Goal: Task Accomplishment & Management: Complete application form

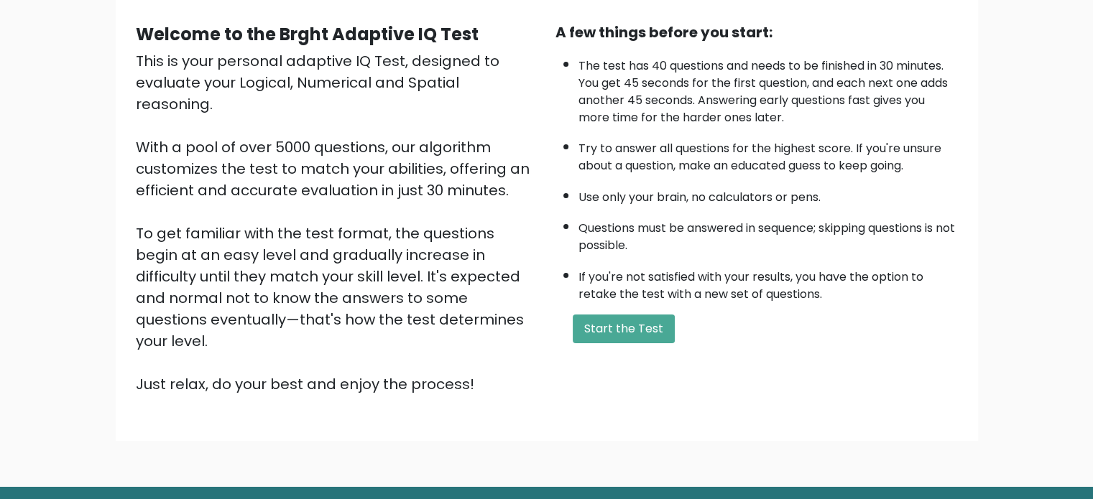
scroll to position [144, 0]
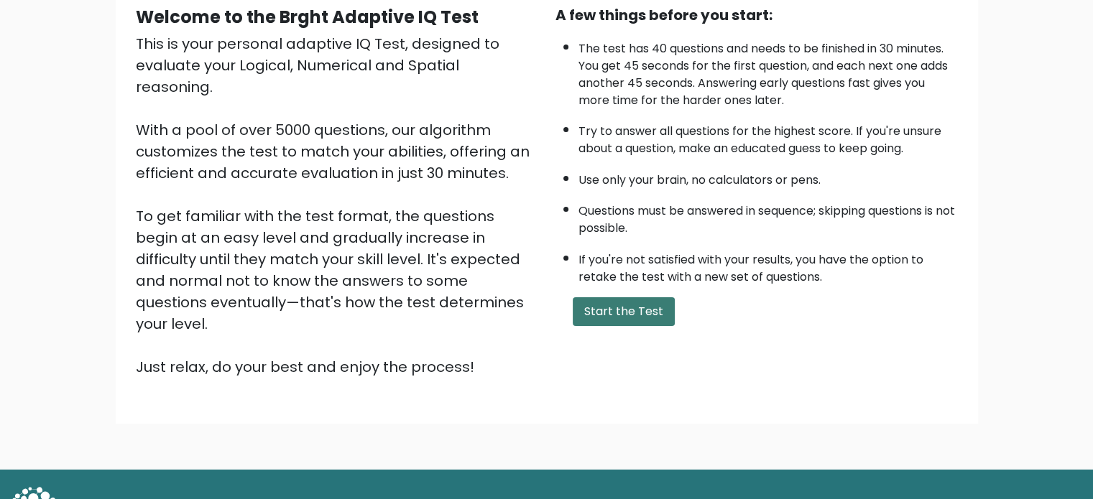
click at [617, 315] on button "Start the Test" at bounding box center [624, 311] width 102 height 29
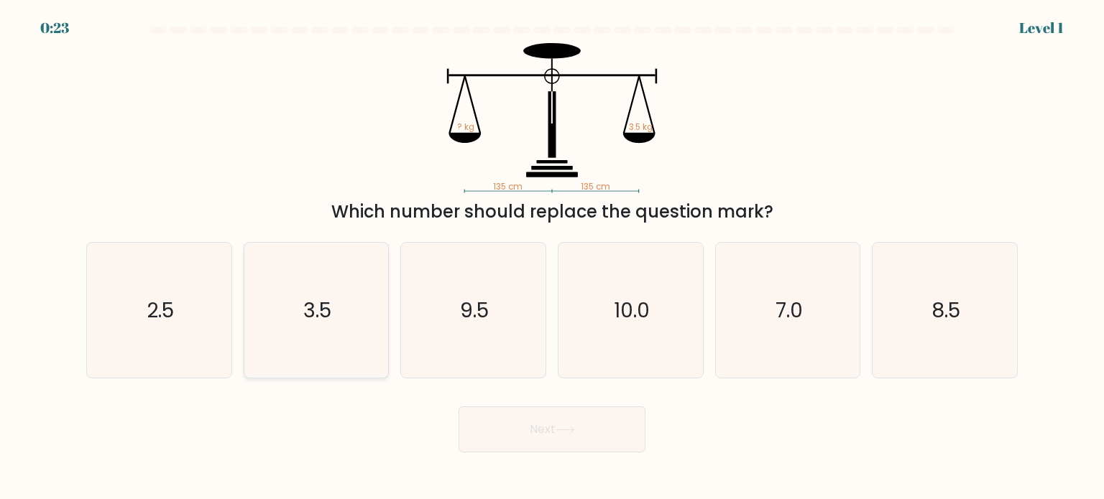
click at [328, 345] on icon "3.5" at bounding box center [316, 310] width 135 height 135
click at [552, 257] on input "b. 3.5" at bounding box center [552, 253] width 1 height 7
radio input "true"
click at [477, 423] on button "Next" at bounding box center [551, 430] width 187 height 46
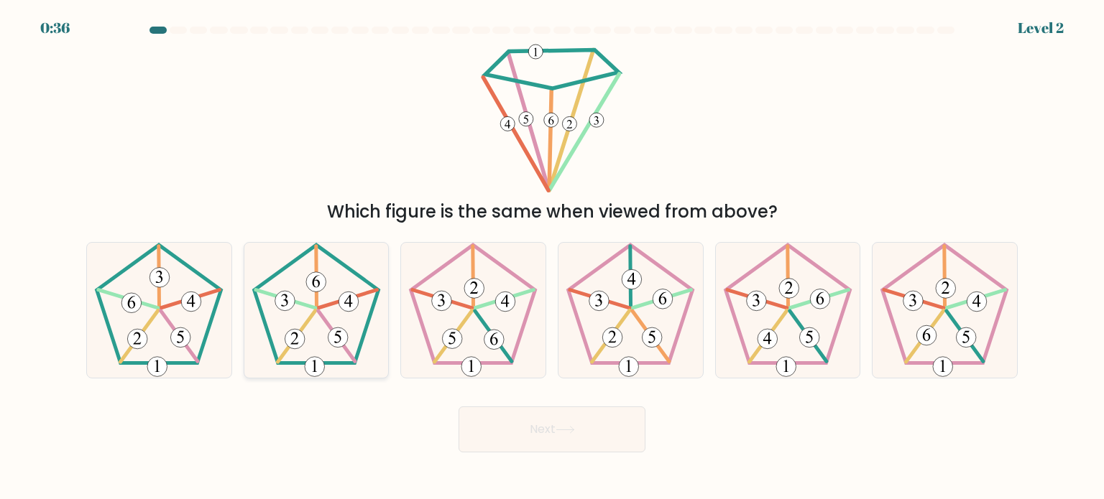
click at [314, 326] on icon at bounding box center [316, 310] width 135 height 135
click at [552, 257] on input "b." at bounding box center [552, 253] width 1 height 7
radio input "true"
click at [556, 430] on button "Next" at bounding box center [551, 430] width 187 height 46
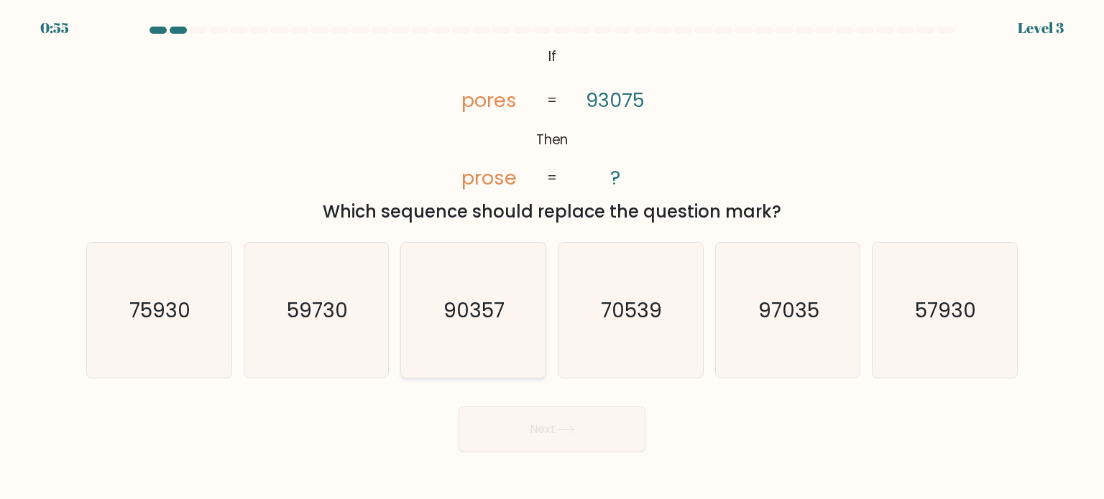
click at [485, 347] on icon "90357" at bounding box center [472, 310] width 135 height 135
click at [552, 257] on input "c. 90357" at bounding box center [552, 253] width 1 height 7
radio input "true"
click at [537, 425] on button "Next" at bounding box center [551, 430] width 187 height 46
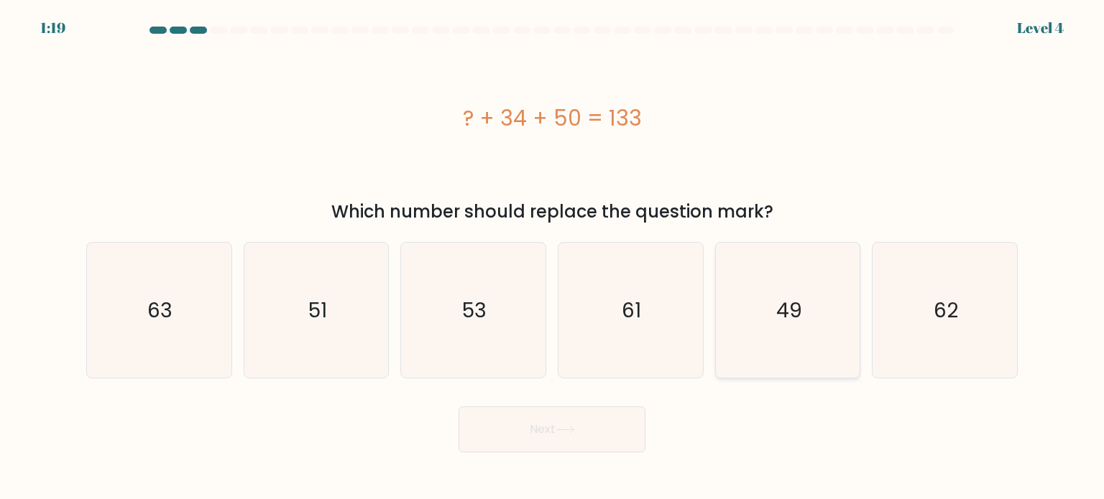
click at [771, 314] on icon "49" at bounding box center [787, 310] width 135 height 135
click at [553, 257] on input "e. 49" at bounding box center [552, 253] width 1 height 7
radio input "true"
click at [555, 439] on button "Next" at bounding box center [551, 430] width 187 height 46
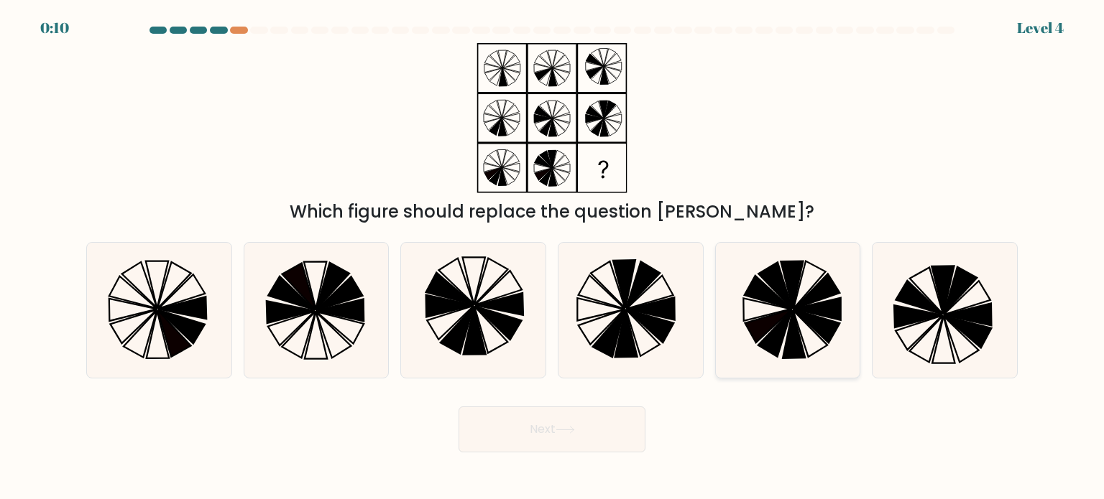
click at [790, 328] on icon at bounding box center [793, 334] width 22 height 48
click at [553, 257] on input "e." at bounding box center [552, 253] width 1 height 7
radio input "true"
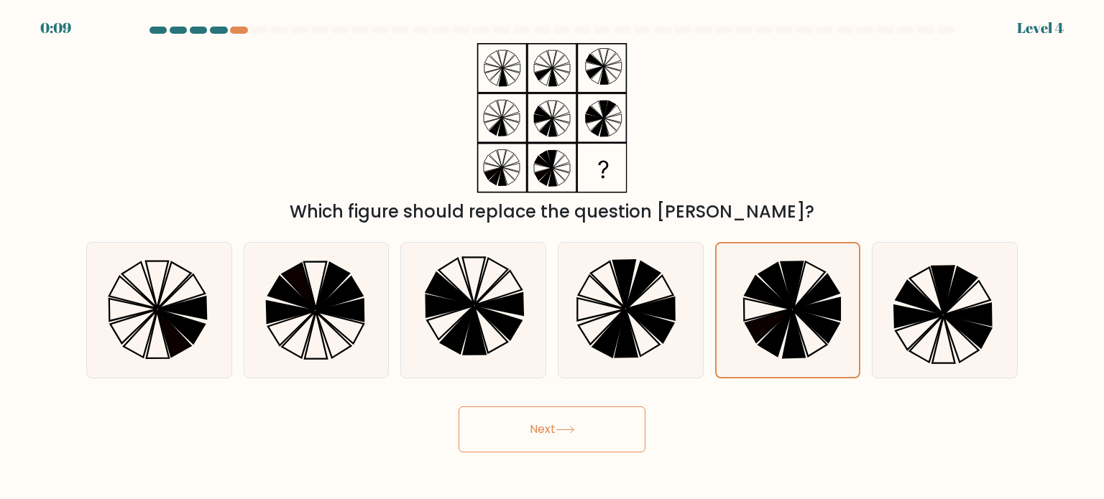
click at [584, 431] on button "Next" at bounding box center [551, 430] width 187 height 46
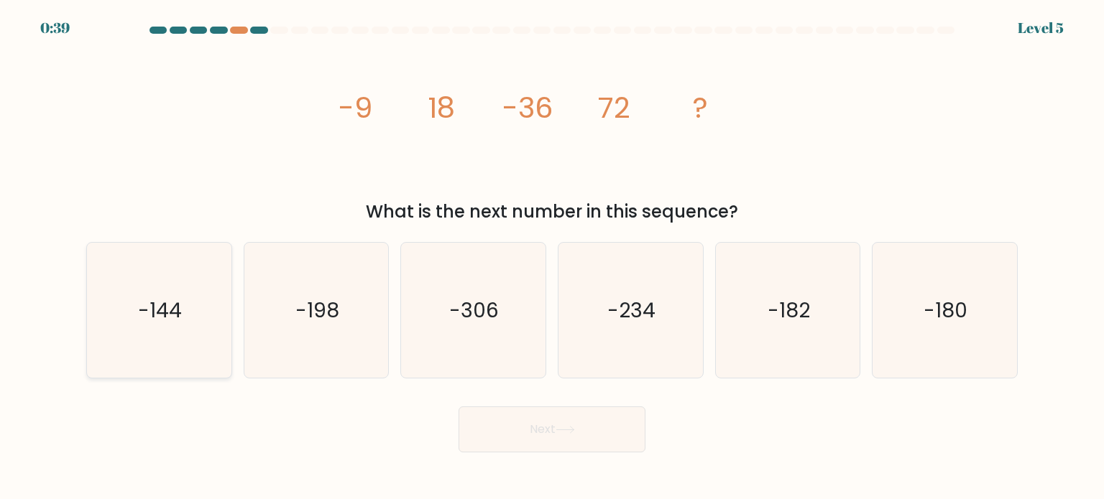
click at [123, 322] on icon "-144" at bounding box center [158, 310] width 135 height 135
click at [552, 257] on input "a. -144" at bounding box center [552, 253] width 1 height 7
radio input "true"
click at [550, 417] on button "Next" at bounding box center [551, 430] width 187 height 46
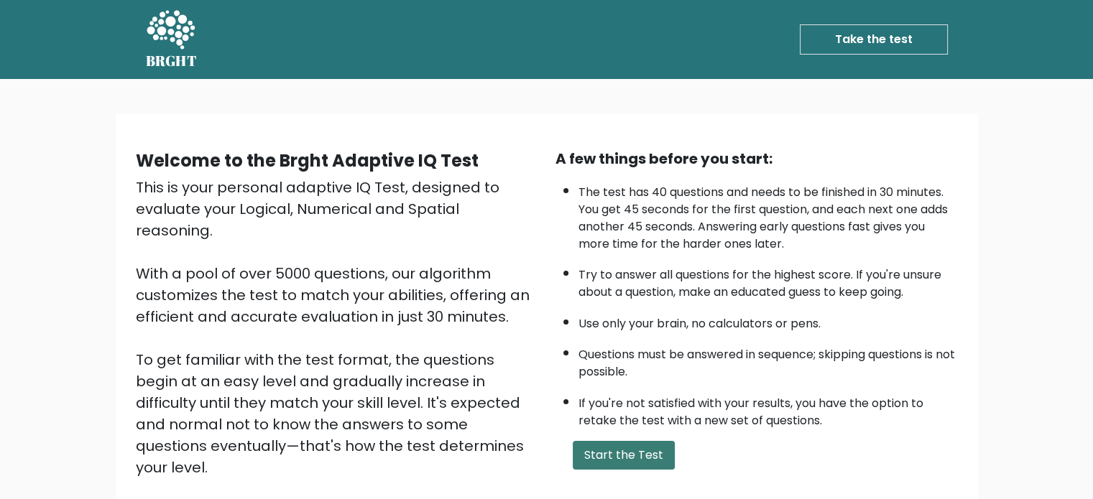
click at [650, 452] on button "Start the Test" at bounding box center [624, 455] width 102 height 29
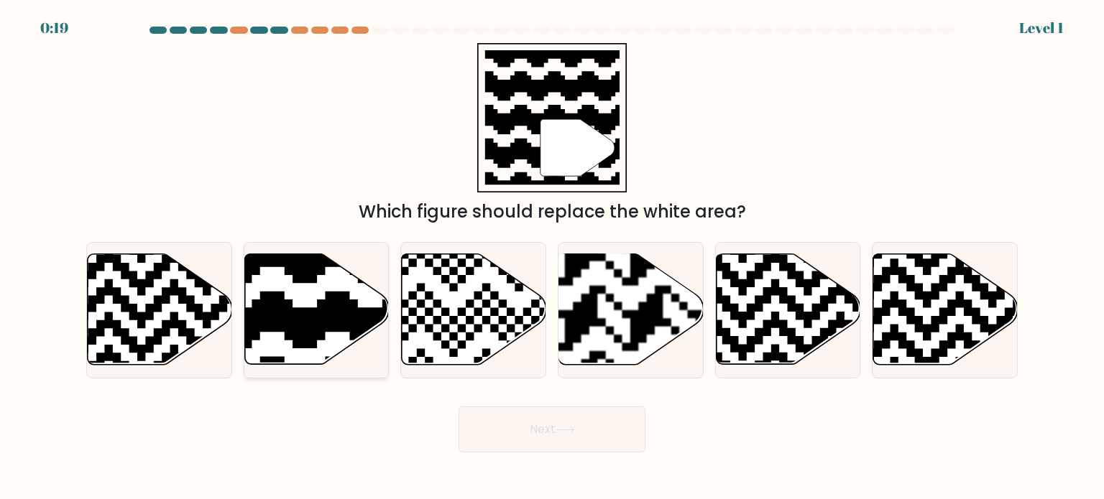
click at [314, 283] on icon at bounding box center [268, 251] width 262 height 262
click at [552, 257] on input "b." at bounding box center [552, 253] width 1 height 7
radio input "true"
click at [531, 434] on button "Next" at bounding box center [551, 430] width 187 height 46
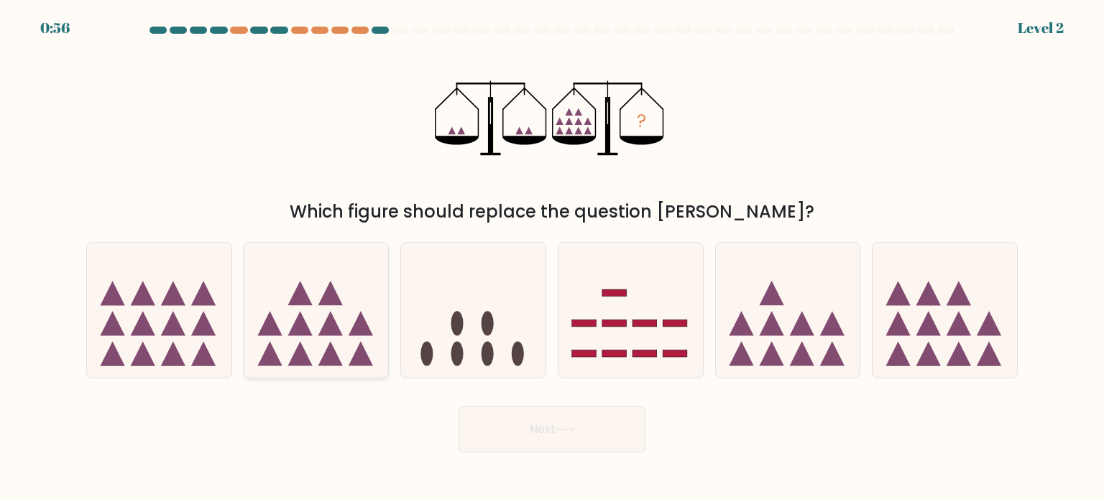
click at [318, 338] on icon at bounding box center [316, 310] width 144 height 119
click at [552, 257] on input "b." at bounding box center [552, 253] width 1 height 7
radio input "true"
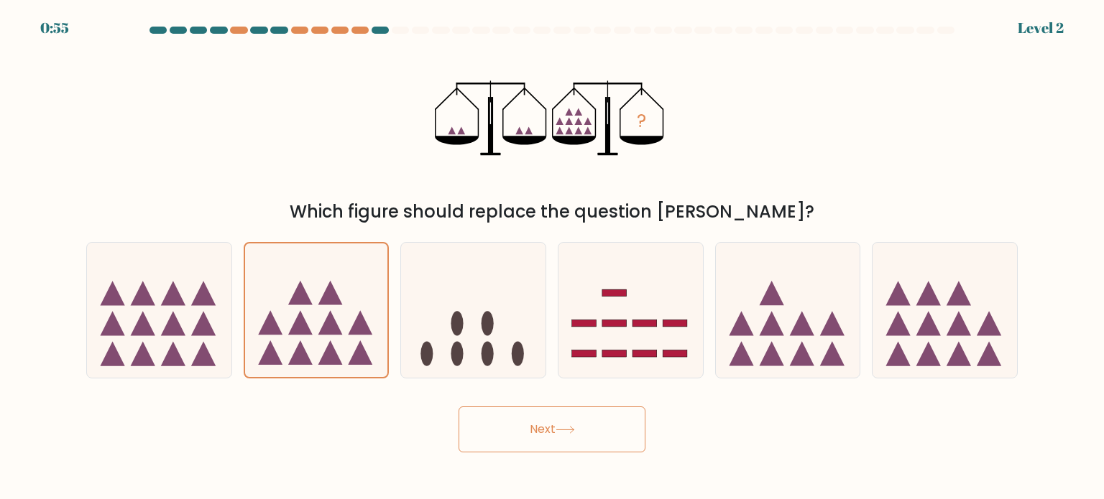
click at [554, 423] on button "Next" at bounding box center [551, 430] width 187 height 46
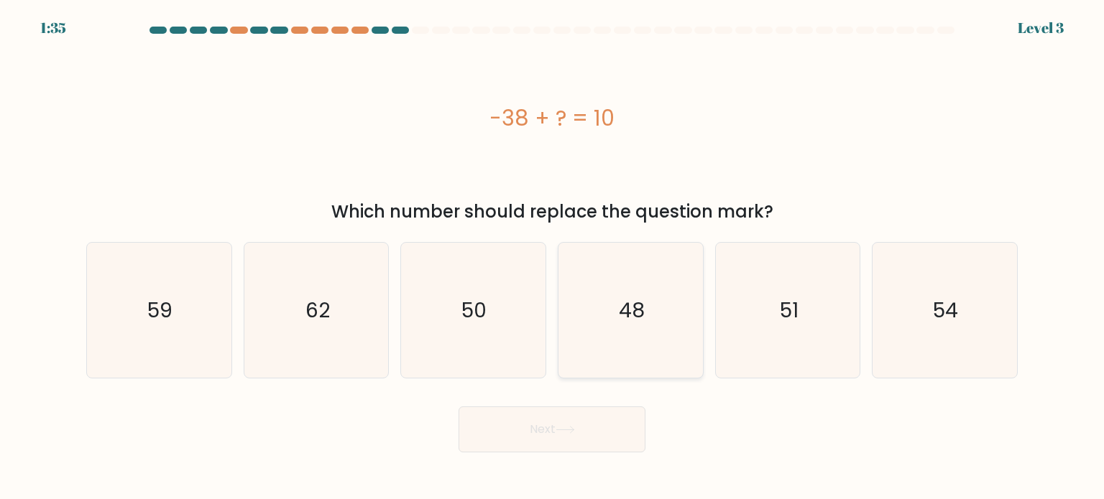
click at [658, 315] on icon "48" at bounding box center [630, 310] width 135 height 135
click at [553, 257] on input "d. 48" at bounding box center [552, 253] width 1 height 7
radio input "true"
click at [572, 438] on button "Next" at bounding box center [551, 430] width 187 height 46
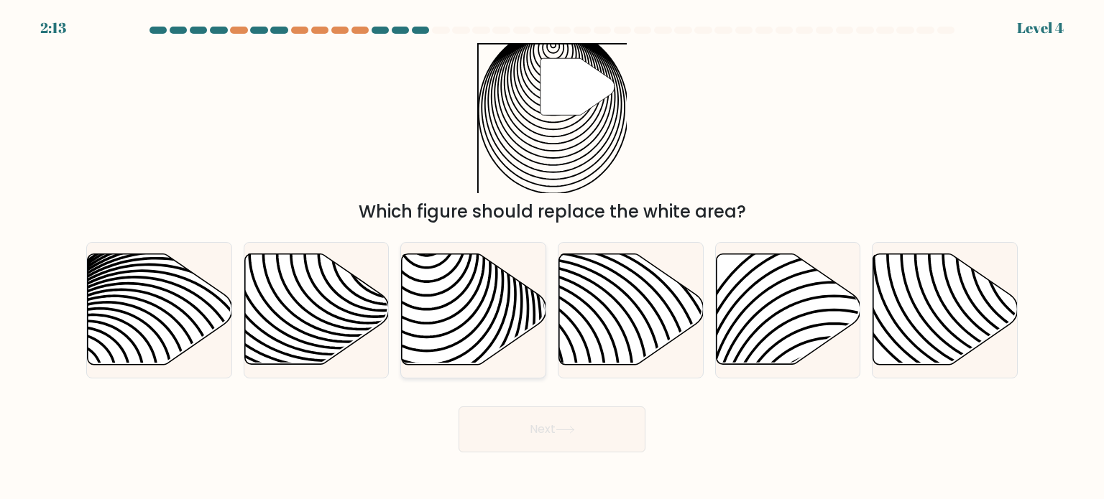
click at [438, 336] on icon at bounding box center [427, 372] width 291 height 291
click at [552, 257] on input "c." at bounding box center [552, 253] width 1 height 7
radio input "true"
click at [554, 436] on button "Next" at bounding box center [551, 430] width 187 height 46
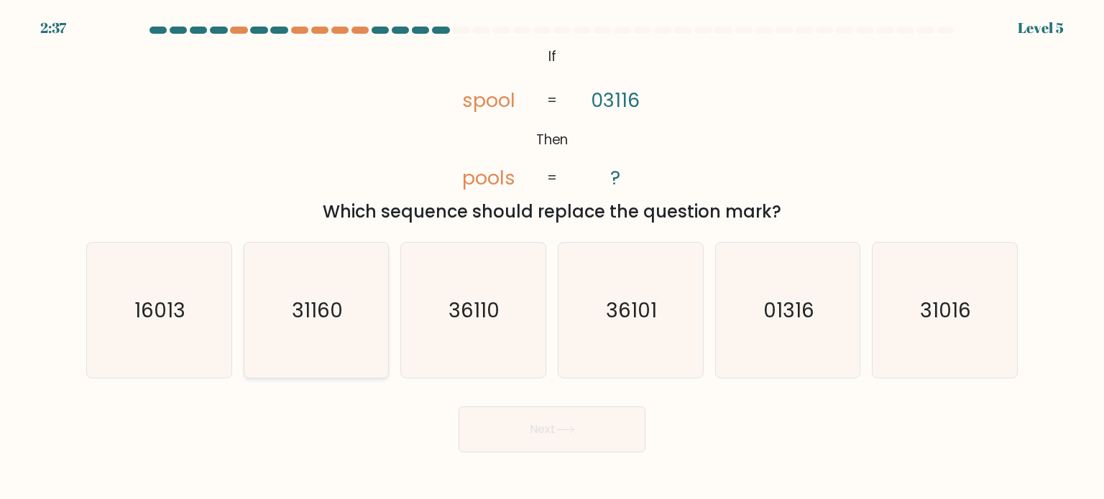
click at [331, 341] on icon "31160" at bounding box center [316, 310] width 135 height 135
click at [552, 257] on input "b. 31160" at bounding box center [552, 253] width 1 height 7
radio input "true"
click at [531, 433] on button "Next" at bounding box center [551, 430] width 187 height 46
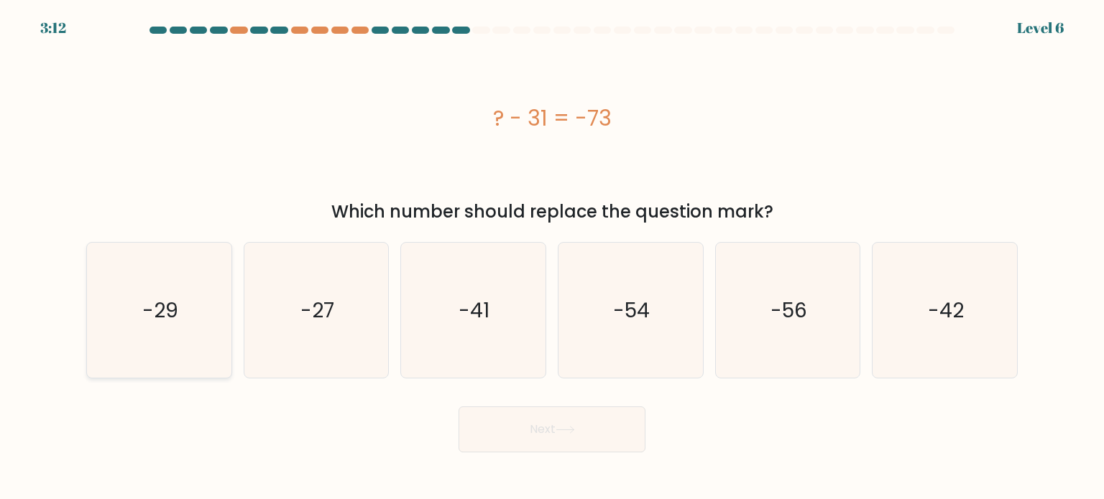
click at [147, 316] on text "-29" at bounding box center [160, 309] width 36 height 29
click at [552, 257] on input "a. -29" at bounding box center [552, 253] width 1 height 7
radio input "true"
click at [612, 306] on icon "-54" at bounding box center [630, 310] width 135 height 135
click at [553, 257] on input "d. -54" at bounding box center [552, 253] width 1 height 7
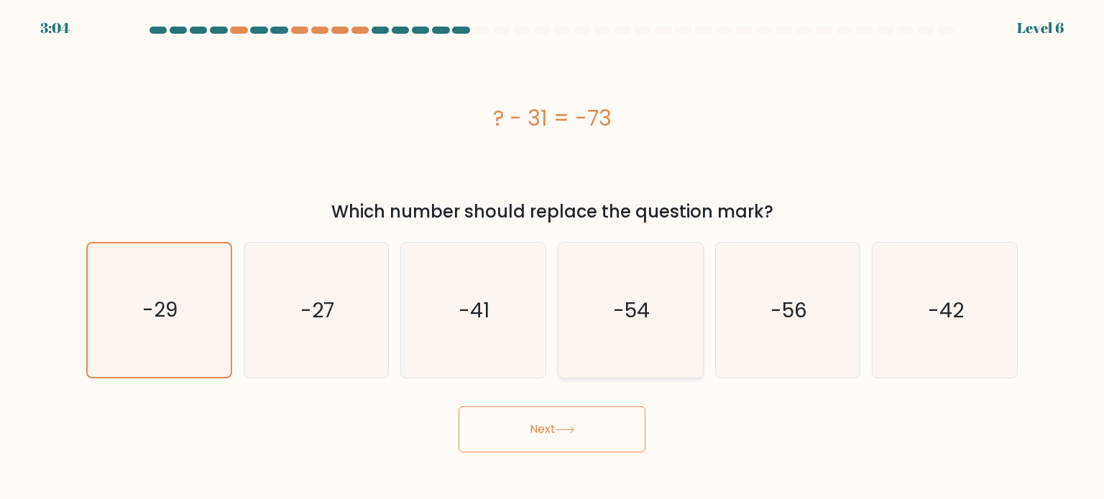
radio input "true"
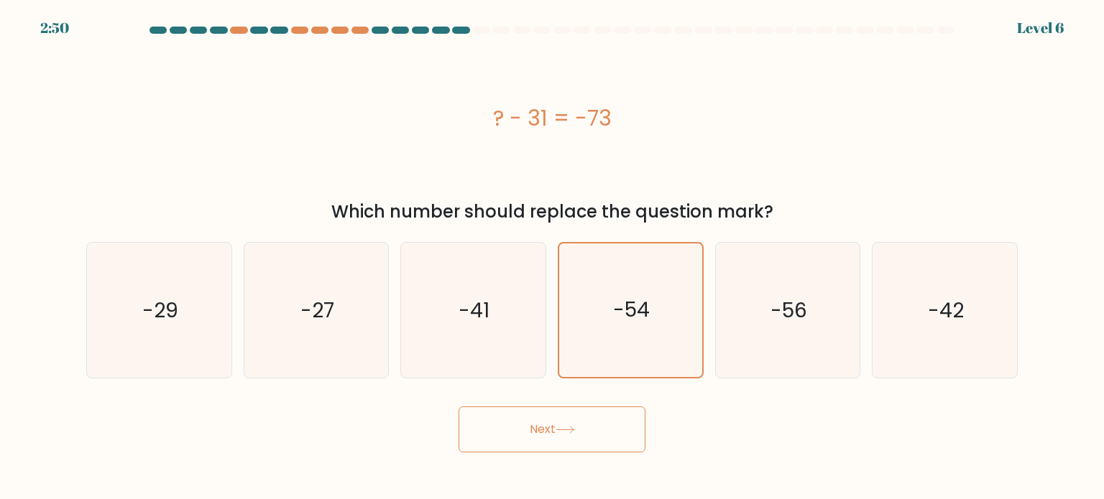
drag, startPoint x: 464, startPoint y: 124, endPoint x: 645, endPoint y: 129, distance: 180.4
click at [645, 129] on div "? - 31 = -73" at bounding box center [551, 118] width 931 height 32
copy div "? - 31 = -73"
click at [966, 316] on icon "-42" at bounding box center [944, 310] width 135 height 135
click at [553, 257] on input "f. -42" at bounding box center [552, 253] width 1 height 7
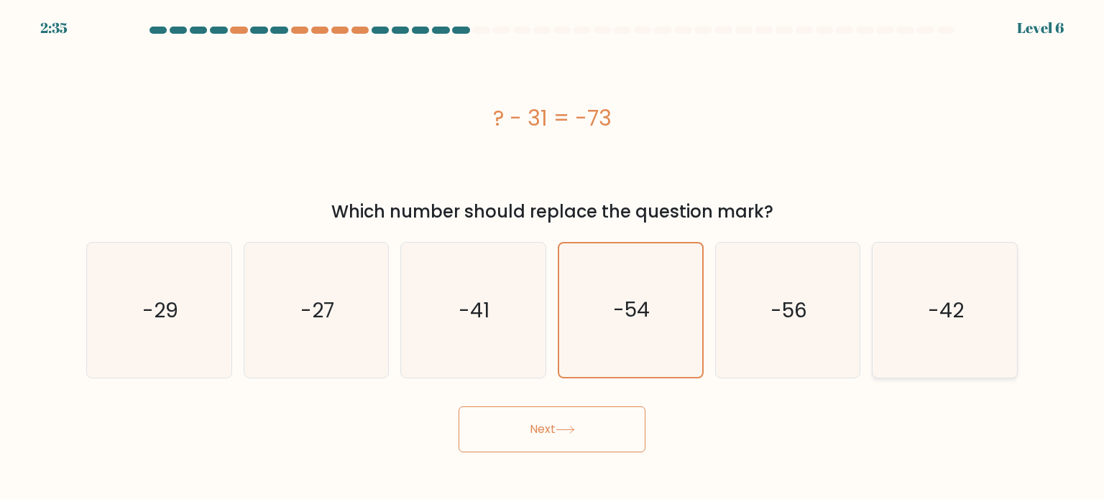
radio input "true"
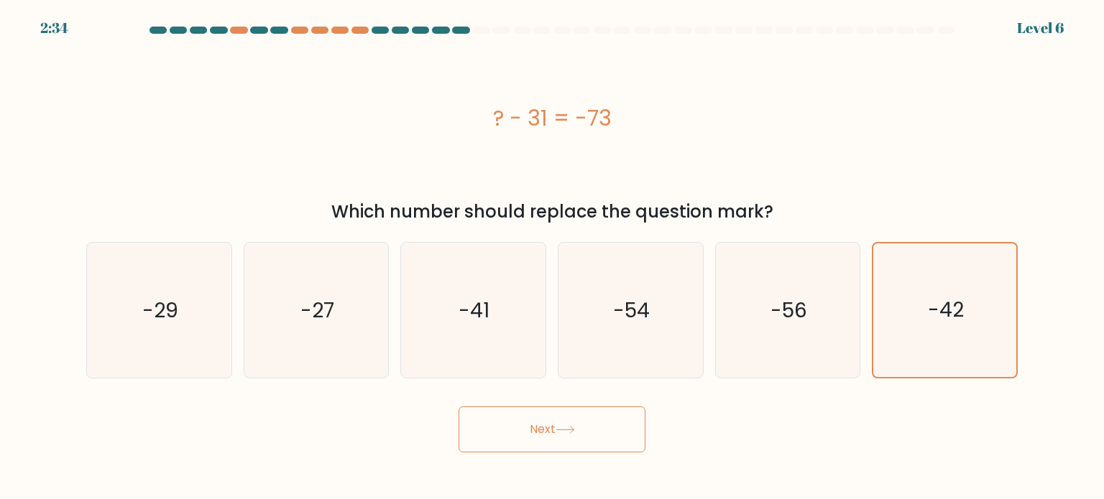
click at [584, 448] on button "Next" at bounding box center [551, 430] width 187 height 46
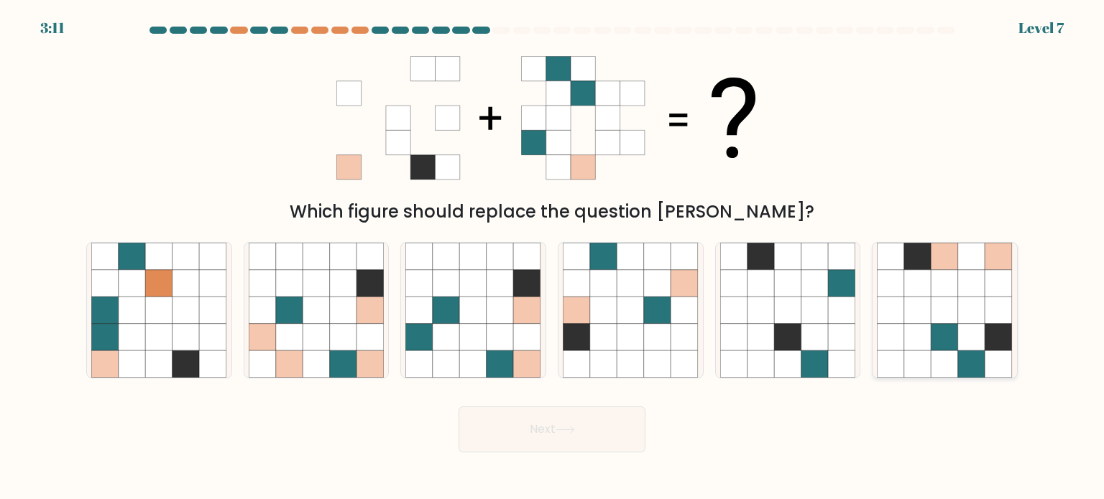
click at [939, 315] on icon at bounding box center [944, 310] width 27 height 27
click at [553, 257] on input "f." at bounding box center [552, 253] width 1 height 7
radio input "true"
click at [553, 440] on button "Next" at bounding box center [551, 430] width 187 height 46
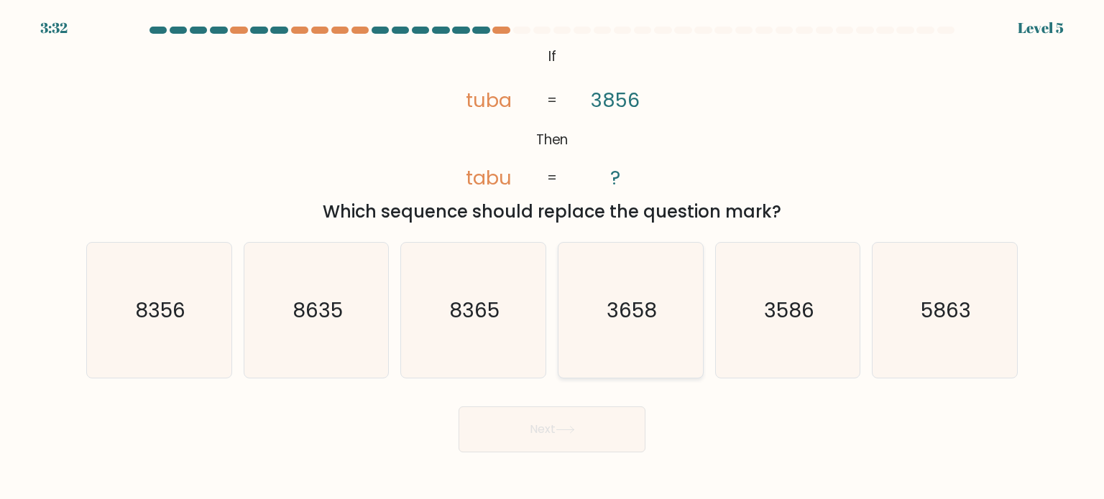
click at [629, 331] on icon "3658" at bounding box center [630, 310] width 135 height 135
click at [553, 257] on input "d. 3658" at bounding box center [552, 253] width 1 height 7
radio input "true"
click at [558, 433] on button "Next" at bounding box center [551, 430] width 187 height 46
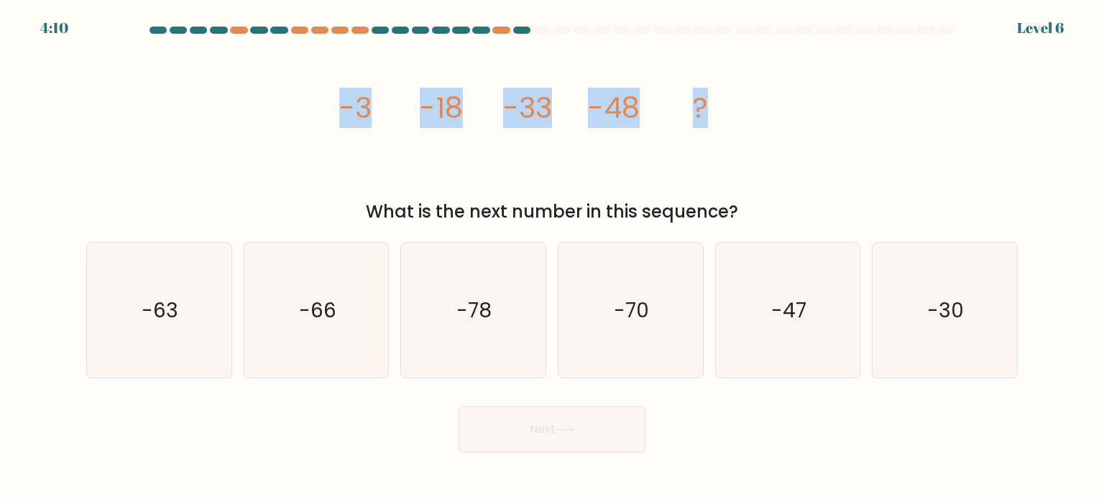
drag, startPoint x: 300, startPoint y: 108, endPoint x: 795, endPoint y: 94, distance: 494.6
click at [795, 94] on div "image/svg+xml -3 -18 -33 -48 ? What is the next number in this sequence?" at bounding box center [552, 134] width 948 height 182
copy g "-3 -18 -33 -48 ?"
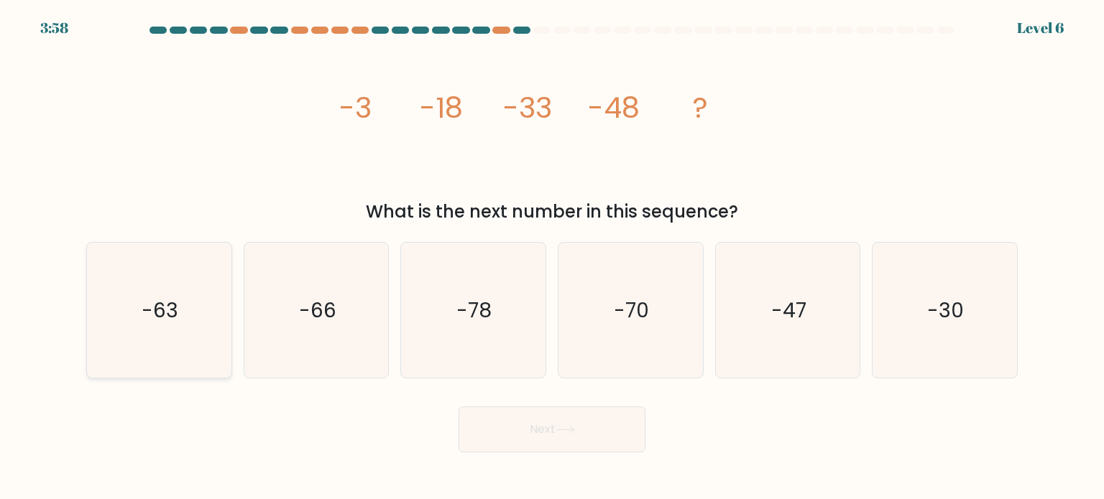
click at [147, 350] on icon "-63" at bounding box center [158, 310] width 135 height 135
click at [552, 257] on input "a. -63" at bounding box center [552, 253] width 1 height 7
radio input "true"
click at [584, 439] on button "Next" at bounding box center [551, 430] width 187 height 46
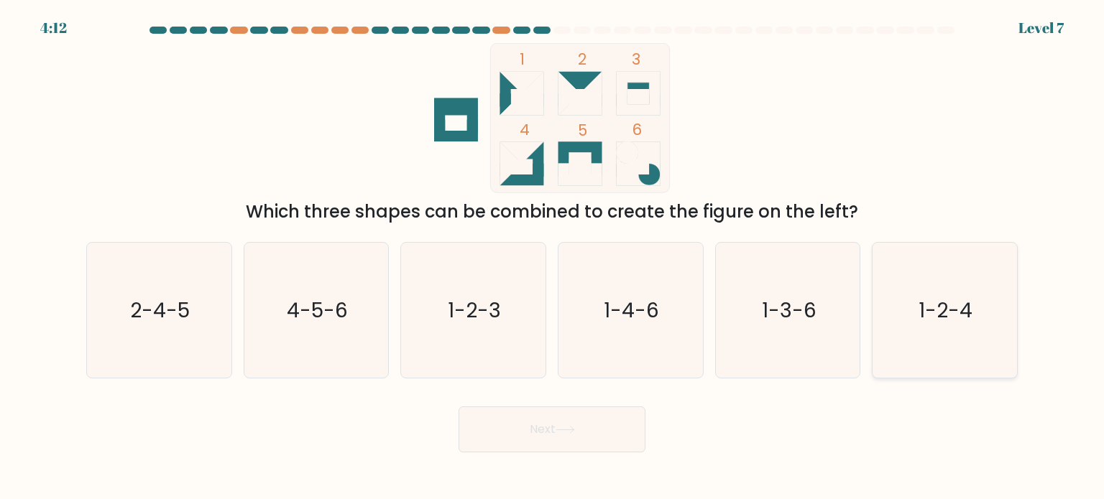
click at [932, 331] on icon "1-2-4" at bounding box center [944, 310] width 135 height 135
click at [553, 257] on input "f. 1-2-4" at bounding box center [552, 253] width 1 height 7
radio input "true"
click at [497, 433] on button "Next" at bounding box center [551, 430] width 187 height 46
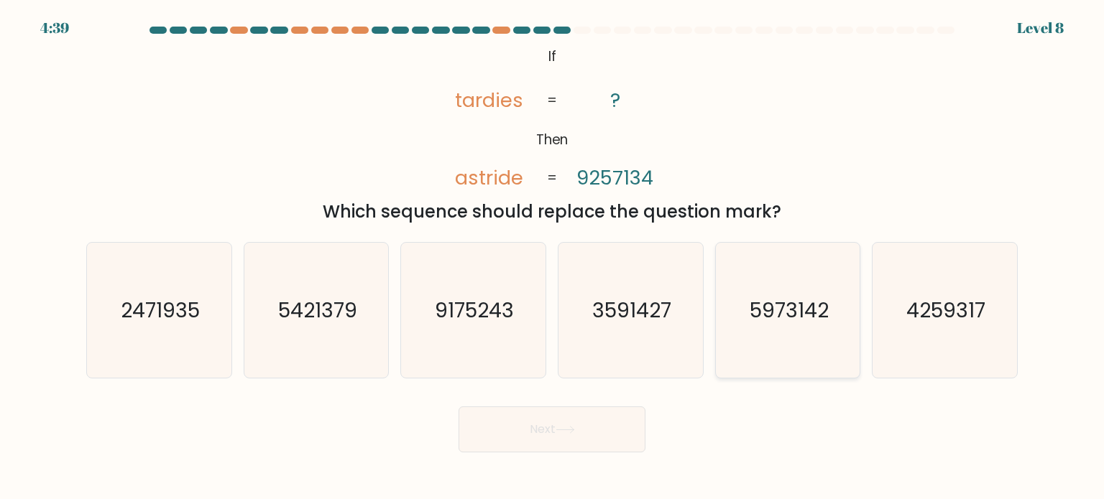
click at [789, 333] on icon "5973142" at bounding box center [787, 310] width 135 height 135
click at [553, 257] on input "e. 5973142" at bounding box center [552, 253] width 1 height 7
radio input "true"
click at [560, 429] on icon at bounding box center [564, 430] width 19 height 8
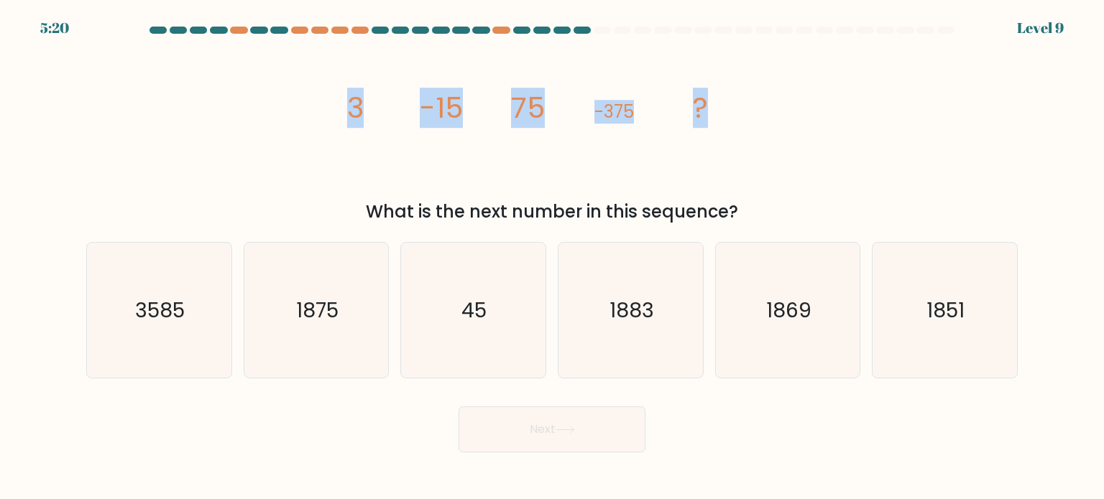
drag, startPoint x: 322, startPoint y: 103, endPoint x: 826, endPoint y: 74, distance: 504.5
click at [826, 74] on div "image/svg+xml 3 -15 75 -375 ? What is the next number in this sequence?" at bounding box center [552, 134] width 948 height 182
copy g "3 -15 75 -375 ?"
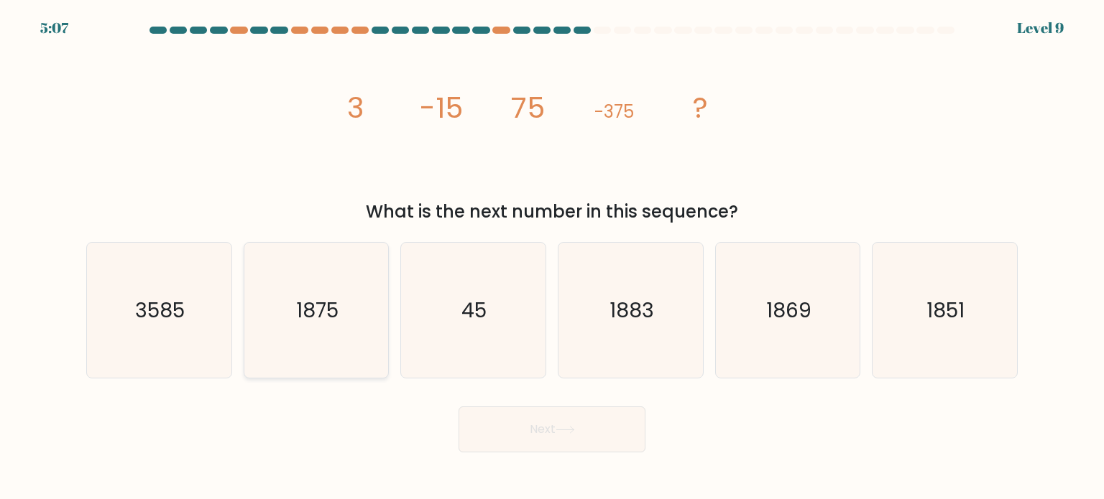
click at [297, 360] on icon "1875" at bounding box center [316, 310] width 135 height 135
click at [552, 257] on input "b. 1875" at bounding box center [552, 253] width 1 height 7
radio input "true"
click at [520, 427] on button "Next" at bounding box center [551, 430] width 187 height 46
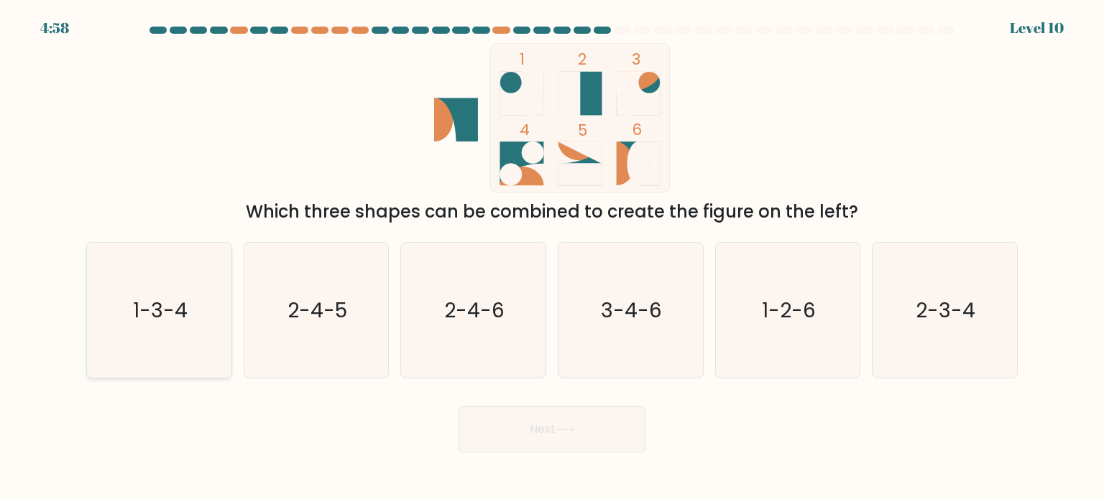
click at [153, 326] on icon "1-3-4" at bounding box center [158, 310] width 135 height 135
click at [552, 257] on input "a. 1-3-4" at bounding box center [552, 253] width 1 height 7
radio input "true"
click at [549, 438] on button "Next" at bounding box center [551, 430] width 187 height 46
click at [549, 427] on button "Next" at bounding box center [551, 430] width 187 height 46
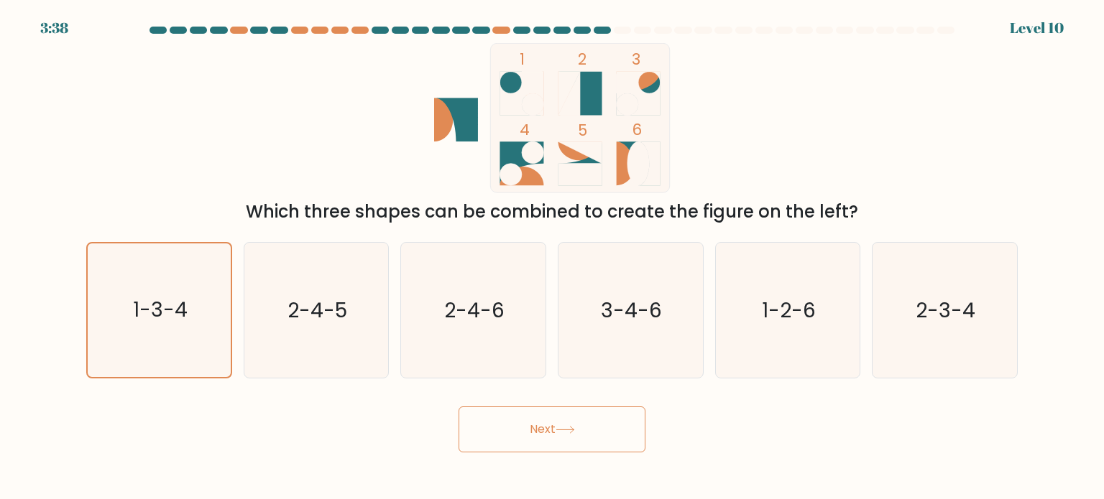
click at [885, 99] on div "1 2 3 4 5 6 Which three shapes can be combined to create the figure on the left?" at bounding box center [552, 134] width 948 height 182
click at [535, 428] on button "Next" at bounding box center [551, 430] width 187 height 46
click at [535, 438] on button "Next" at bounding box center [551, 430] width 187 height 46
click at [188, 331] on icon "1-3-4" at bounding box center [159, 311] width 134 height 134
click at [552, 257] on input "a. 1-3-4" at bounding box center [552, 253] width 1 height 7
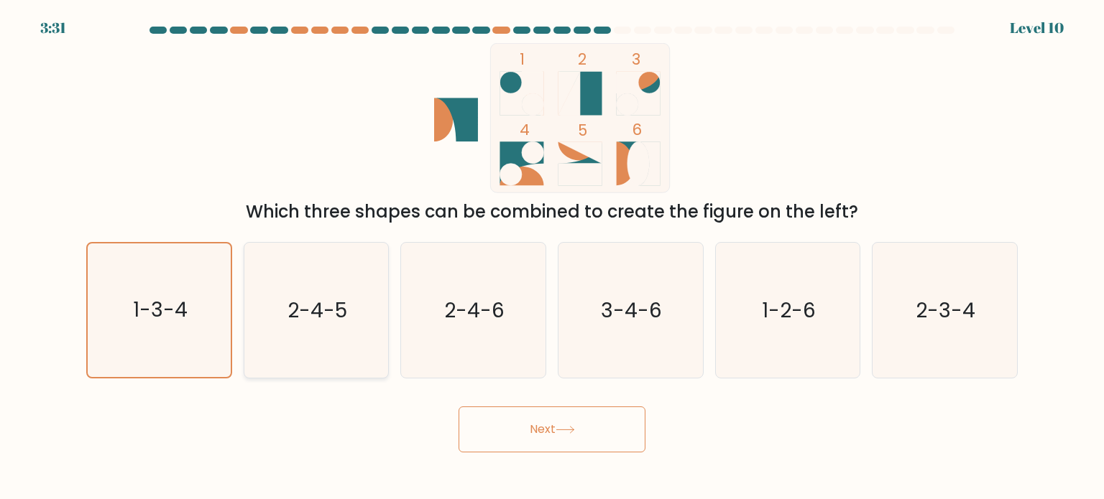
click at [329, 291] on icon "2-4-5" at bounding box center [316, 310] width 135 height 135
click at [552, 257] on input "b. 2-4-5" at bounding box center [552, 253] width 1 height 7
radio input "true"
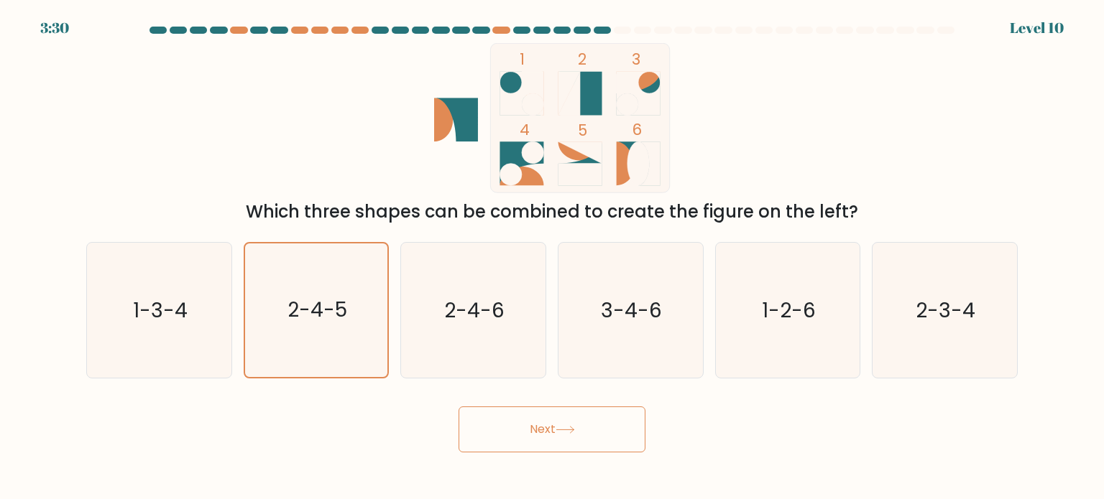
click at [523, 423] on button "Next" at bounding box center [551, 430] width 187 height 46
click at [117, 273] on icon "1-3-4" at bounding box center [158, 310] width 135 height 135
click at [552, 257] on input "a. 1-3-4" at bounding box center [552, 253] width 1 height 7
radio input "true"
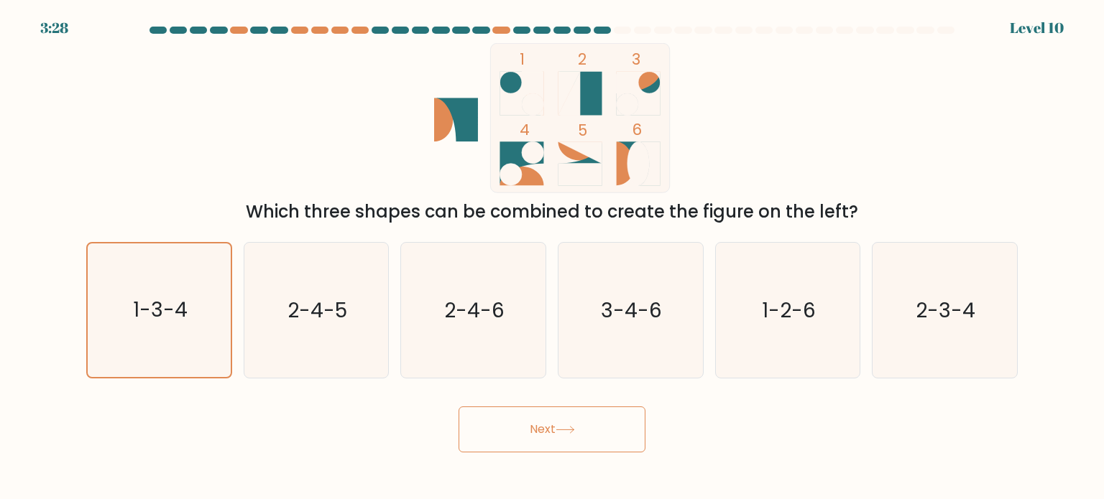
click at [553, 411] on button "Next" at bounding box center [551, 430] width 187 height 46
click at [559, 440] on button "Next" at bounding box center [551, 430] width 187 height 46
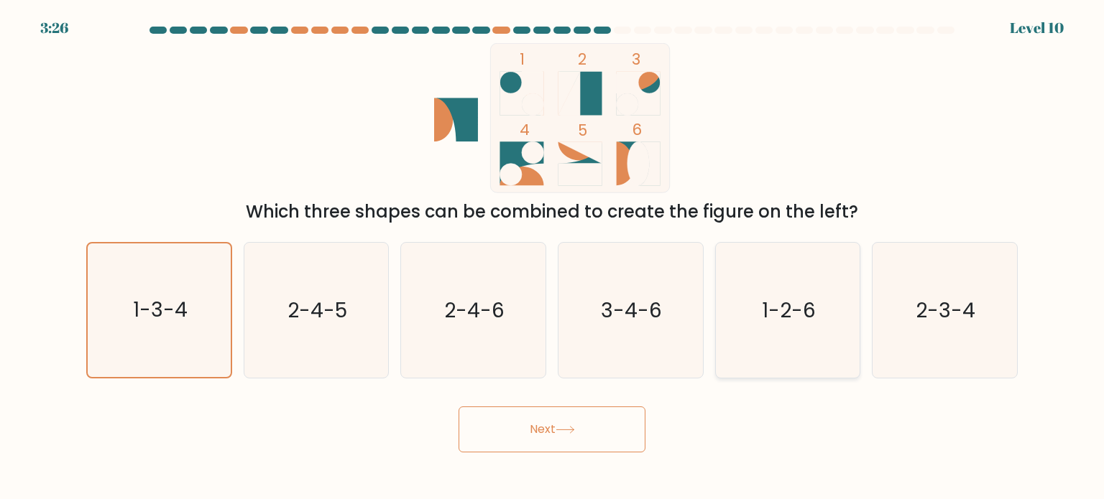
click at [797, 285] on icon "1-2-6" at bounding box center [787, 310] width 135 height 135
click at [553, 257] on input "e. 1-2-6" at bounding box center [552, 253] width 1 height 7
radio input "true"
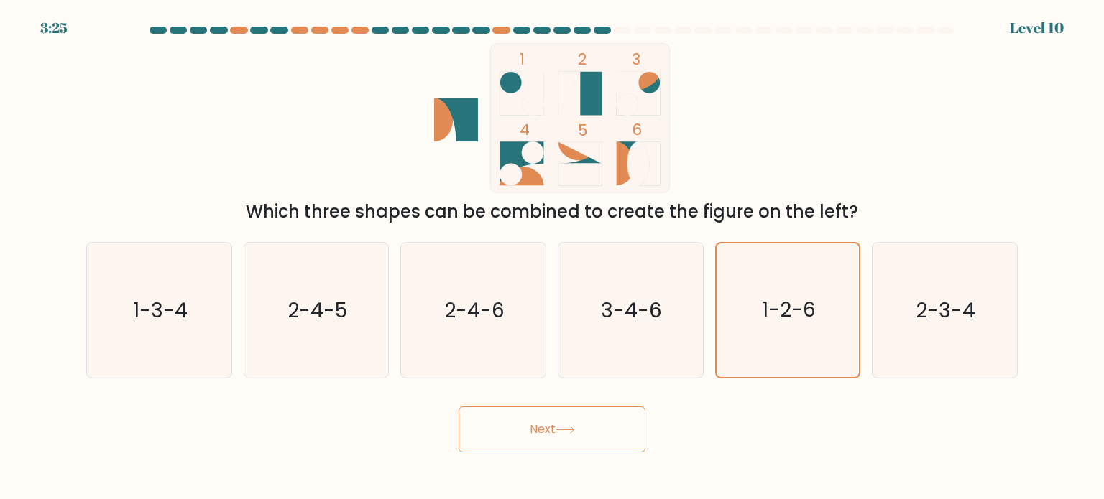
click at [575, 429] on icon at bounding box center [564, 430] width 19 height 8
click at [426, 92] on icon "1 2 3 4 5 6" at bounding box center [552, 118] width 387 height 150
click at [611, 409] on div "Next" at bounding box center [552, 424] width 948 height 57
click at [602, 437] on button "Next" at bounding box center [551, 430] width 187 height 46
click at [466, 418] on button "Next" at bounding box center [551, 430] width 187 height 46
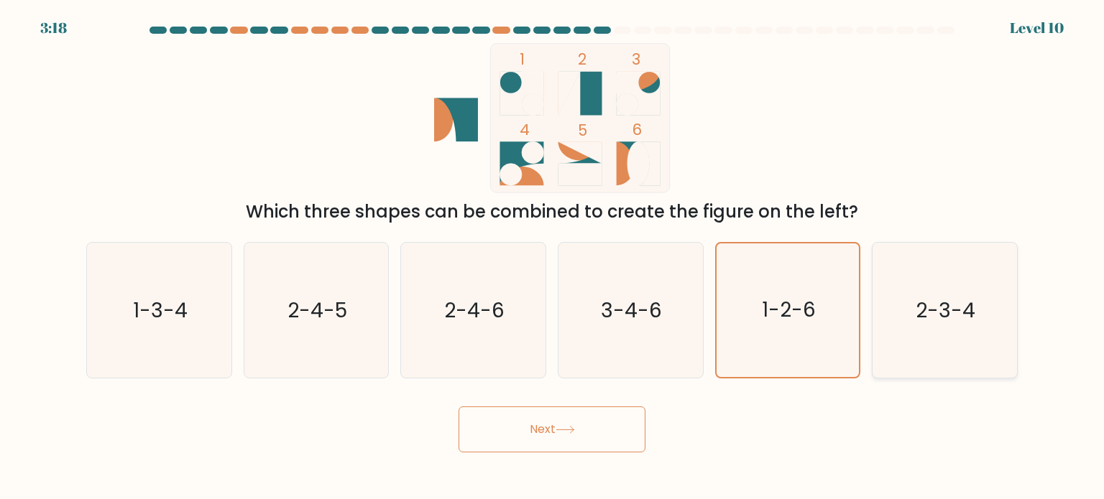
click at [934, 330] on icon "2-3-4" at bounding box center [944, 310] width 135 height 135
click at [553, 257] on input "f. 2-3-4" at bounding box center [552, 253] width 1 height 7
radio input "true"
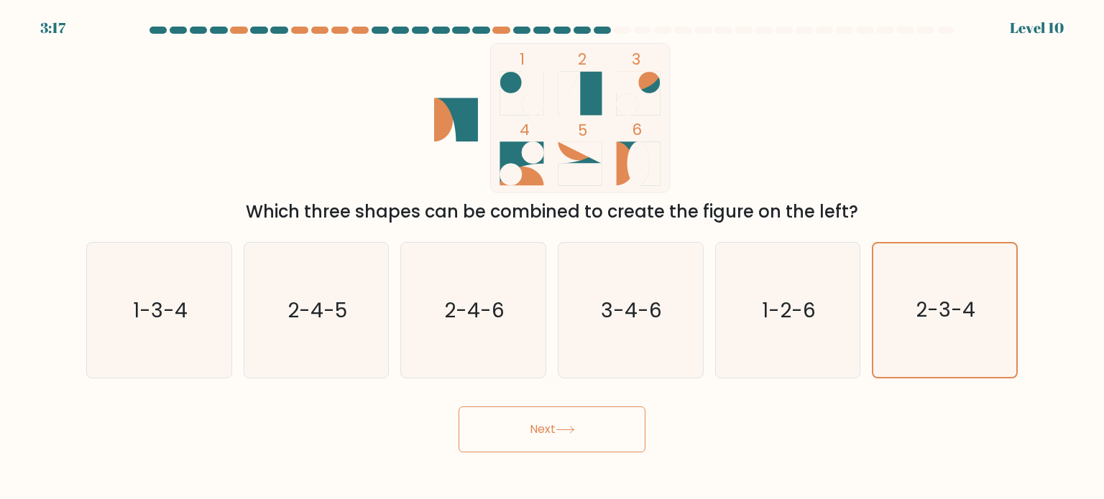
click at [581, 440] on button "Next" at bounding box center [551, 430] width 187 height 46
click at [174, 339] on icon "1-3-4" at bounding box center [158, 310] width 135 height 135
click at [552, 257] on input "a. 1-3-4" at bounding box center [552, 253] width 1 height 7
radio input "true"
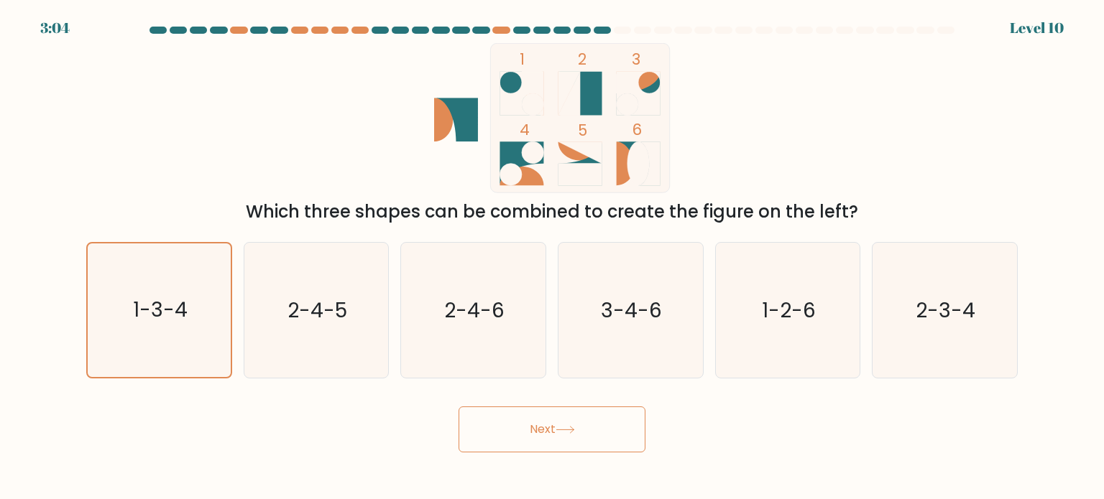
click at [608, 419] on button "Next" at bounding box center [551, 430] width 187 height 46
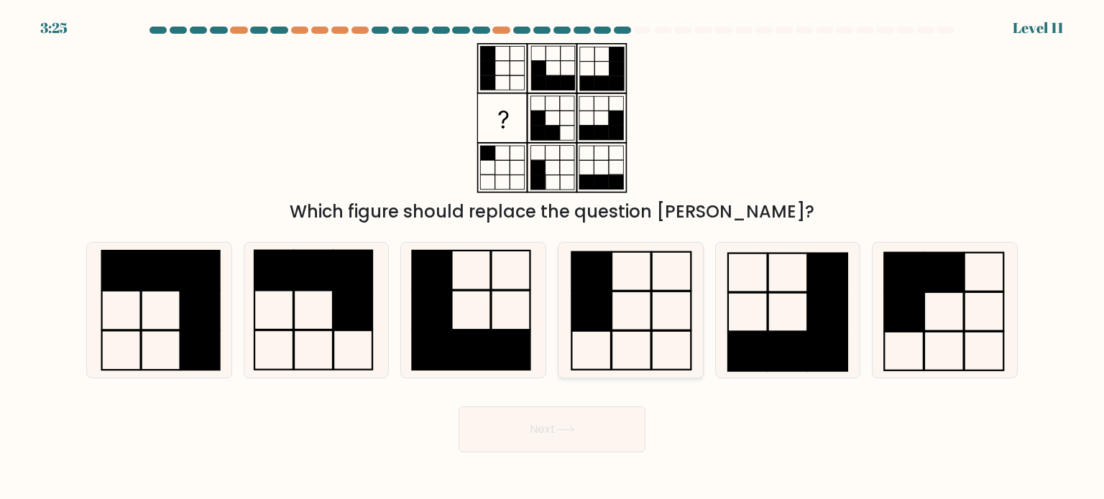
click at [621, 303] on icon at bounding box center [630, 310] width 135 height 135
click at [553, 257] on input "d." at bounding box center [552, 253] width 1 height 7
radio input "true"
click at [545, 428] on button "Next" at bounding box center [551, 430] width 187 height 46
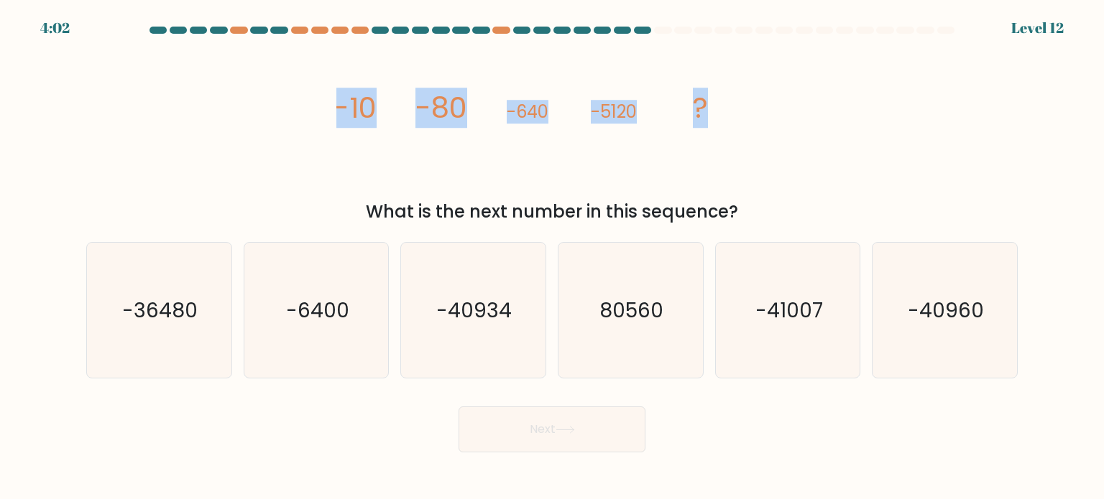
drag, startPoint x: 328, startPoint y: 94, endPoint x: 832, endPoint y: 91, distance: 504.4
click at [832, 91] on div "image/svg+xml -10 -80 -640 -5120 ? What is the next number in this sequence?" at bounding box center [552, 134] width 948 height 182
copy g "-10 -80 -640 -5120 ?"
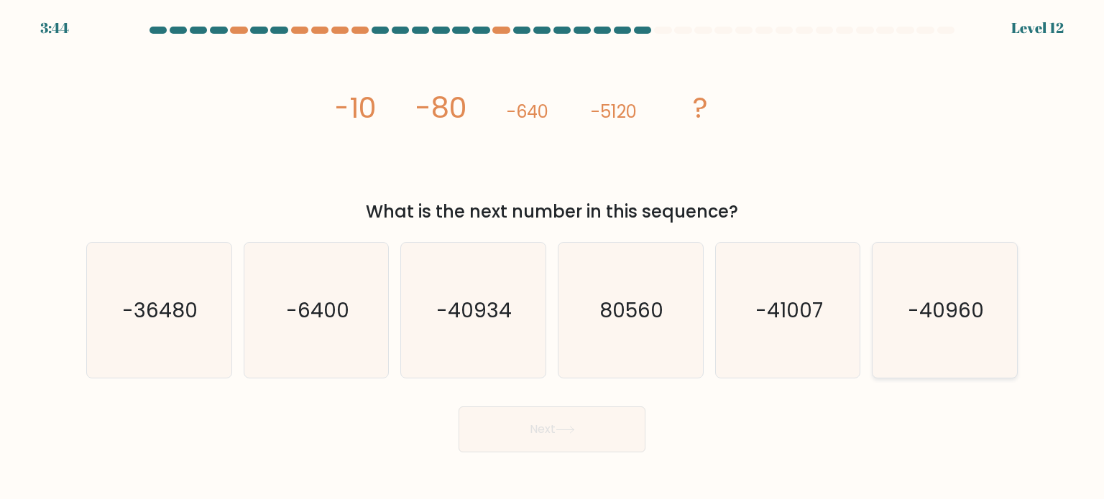
click at [918, 313] on text "-40960" at bounding box center [946, 309] width 76 height 29
click at [553, 257] on input "f. -40960" at bounding box center [552, 253] width 1 height 7
radio input "true"
click at [560, 423] on button "Next" at bounding box center [551, 430] width 187 height 46
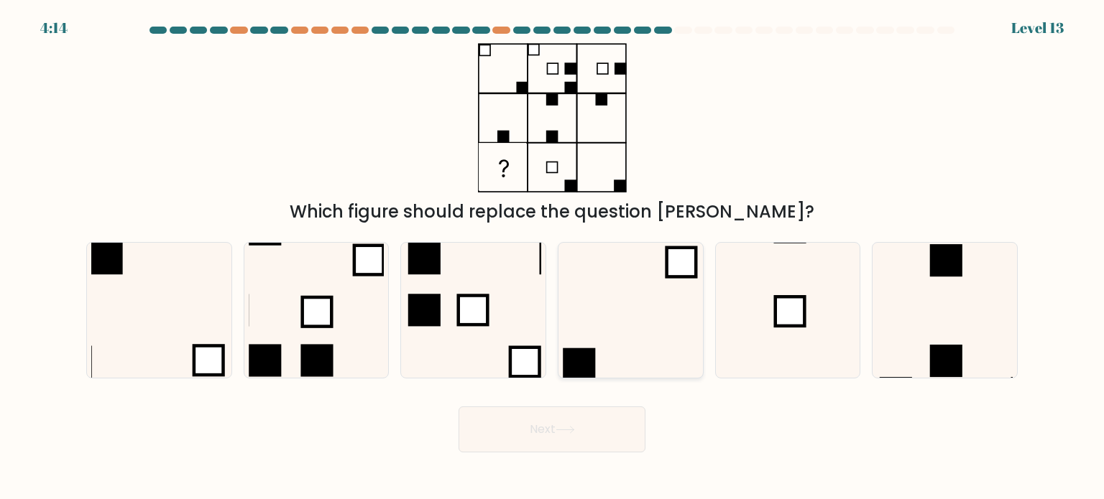
click at [663, 356] on icon at bounding box center [630, 310] width 135 height 135
click at [553, 257] on input "d." at bounding box center [552, 253] width 1 height 7
radio input "true"
click at [427, 339] on icon at bounding box center [472, 310] width 135 height 135
click at [552, 257] on input "c." at bounding box center [552, 253] width 1 height 7
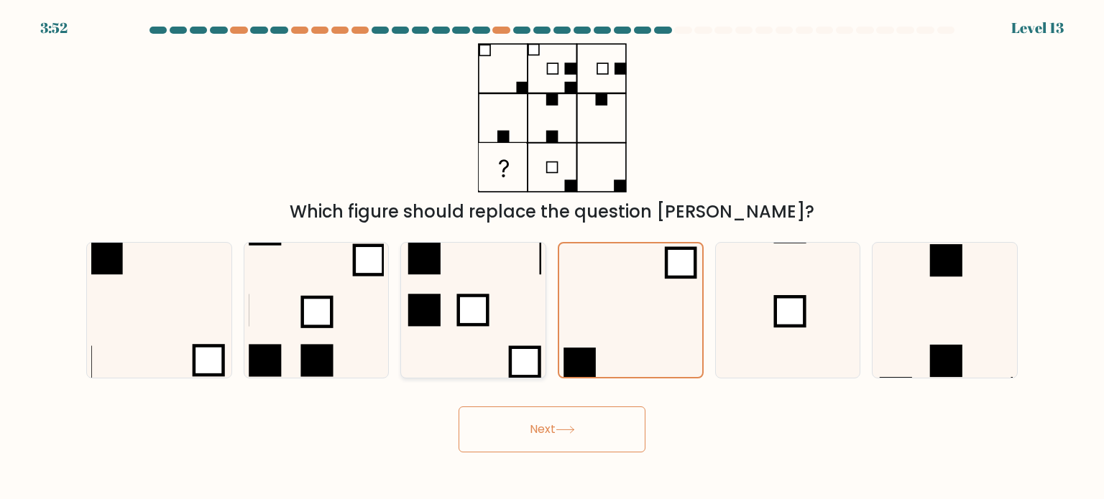
radio input "true"
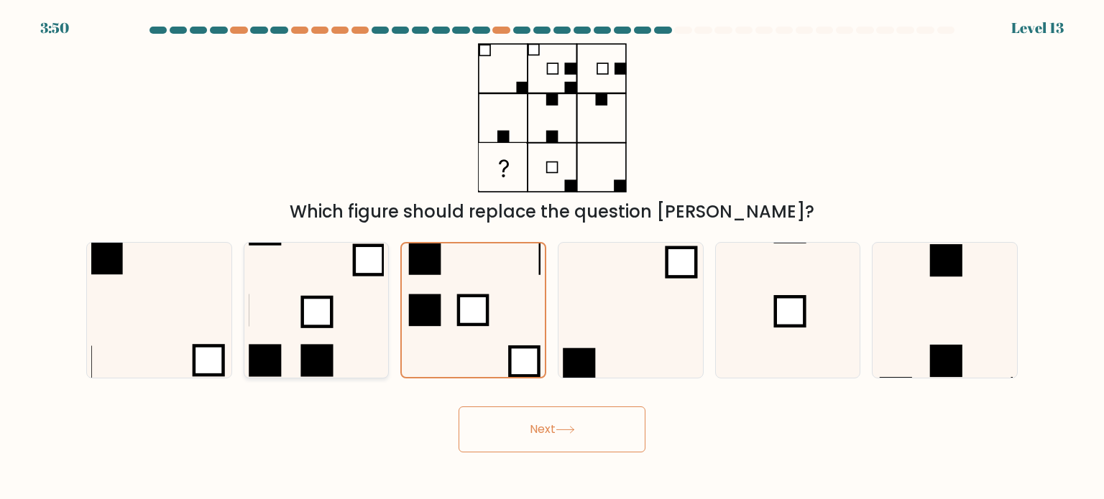
click at [365, 344] on icon at bounding box center [316, 310] width 135 height 135
click at [552, 257] on input "b." at bounding box center [552, 253] width 1 height 7
radio input "true"
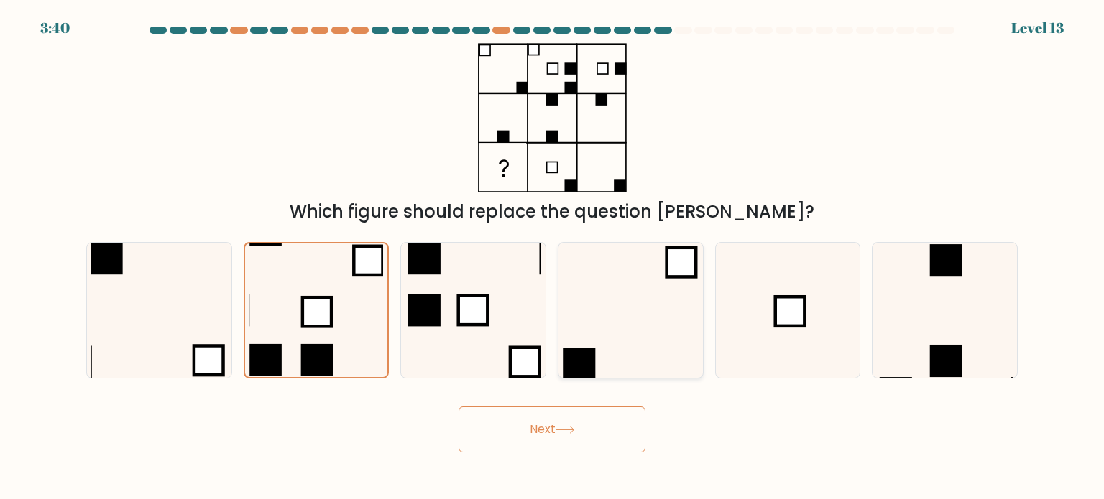
click at [641, 312] on icon at bounding box center [630, 310] width 135 height 135
click at [553, 257] on input "d." at bounding box center [552, 253] width 1 height 7
radio input "true"
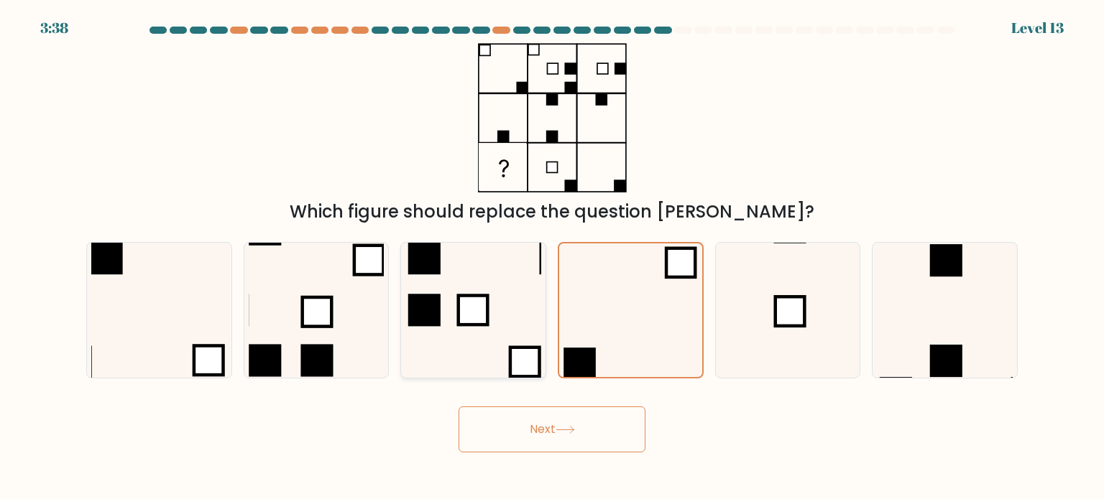
click at [484, 336] on icon at bounding box center [472, 310] width 135 height 135
click at [552, 257] on input "c." at bounding box center [552, 253] width 1 height 7
radio input "true"
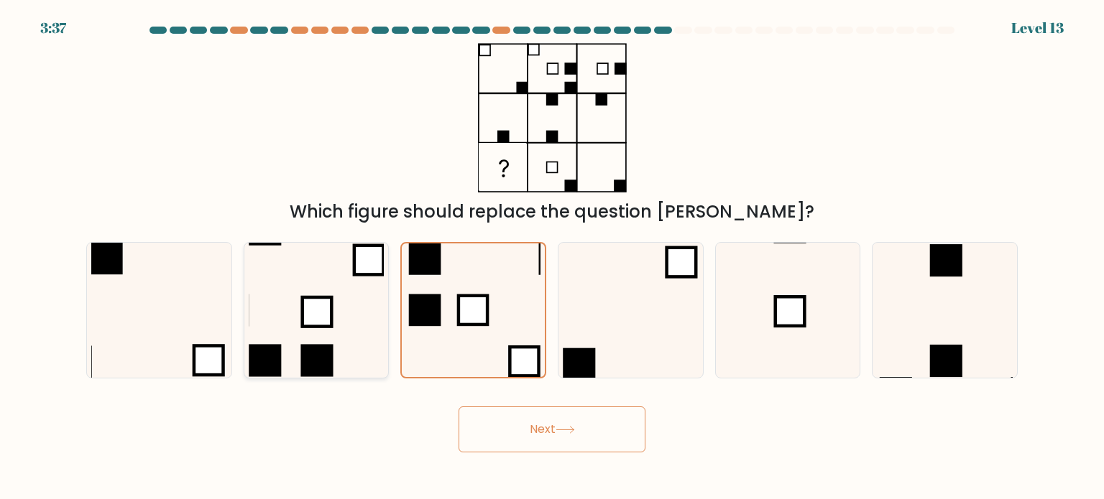
click at [247, 324] on div at bounding box center [317, 310] width 146 height 137
click at [552, 257] on input "b." at bounding box center [552, 253] width 1 height 7
radio input "true"
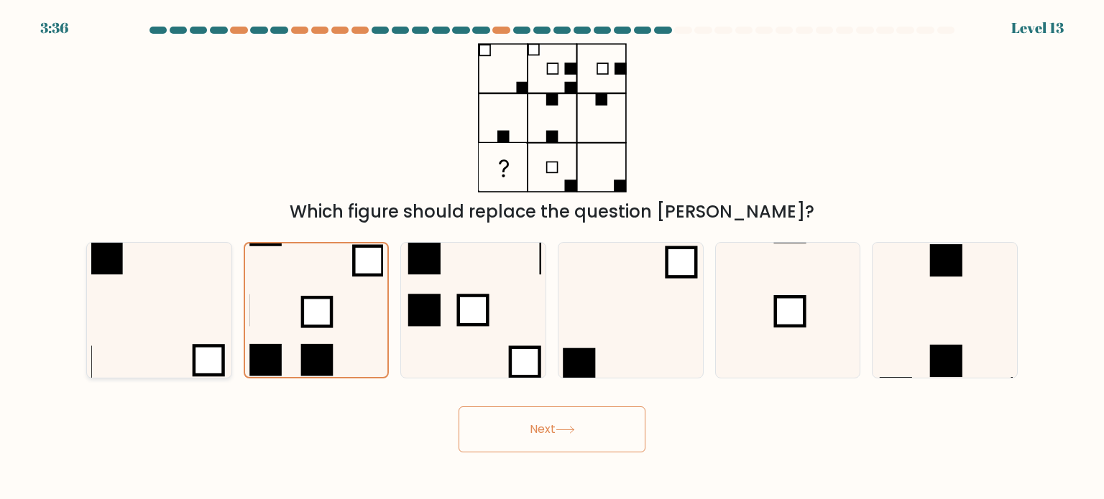
click at [193, 318] on icon at bounding box center [158, 310] width 135 height 135
click at [552, 257] on input "a." at bounding box center [552, 253] width 1 height 7
radio input "true"
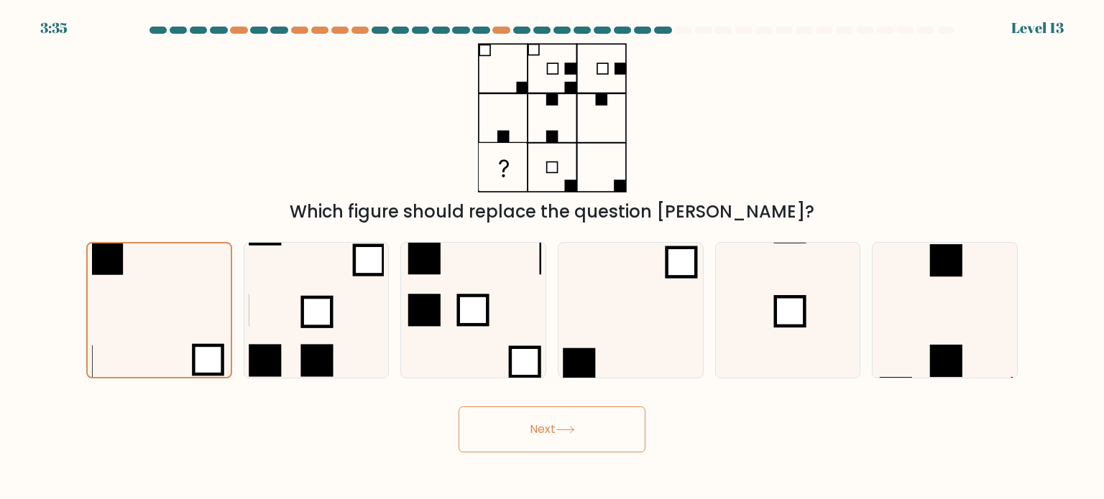
click at [584, 393] on form at bounding box center [552, 240] width 1104 height 426
click at [581, 430] on button "Next" at bounding box center [551, 430] width 187 height 46
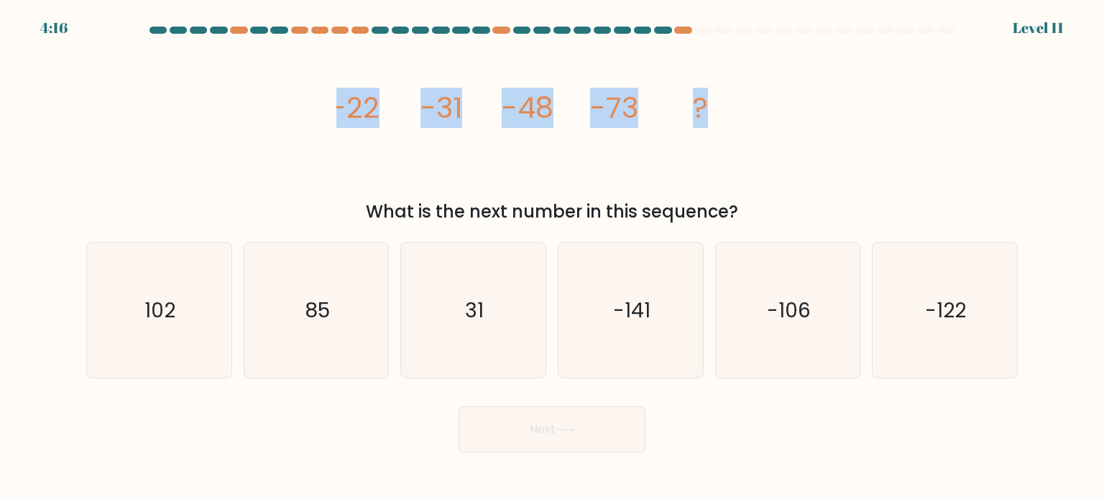
drag, startPoint x: 327, startPoint y: 119, endPoint x: 915, endPoint y: 99, distance: 588.1
click at [915, 99] on div "image/svg+xml -22 -31 -48 -73 ? What is the next number in this sequence?" at bounding box center [552, 134] width 948 height 182
drag, startPoint x: 306, startPoint y: 129, endPoint x: 753, endPoint y: 139, distance: 447.1
click at [753, 139] on div "image/svg+xml -22 -31 -48 -73 ? What is the next number in this sequence?" at bounding box center [552, 134] width 948 height 182
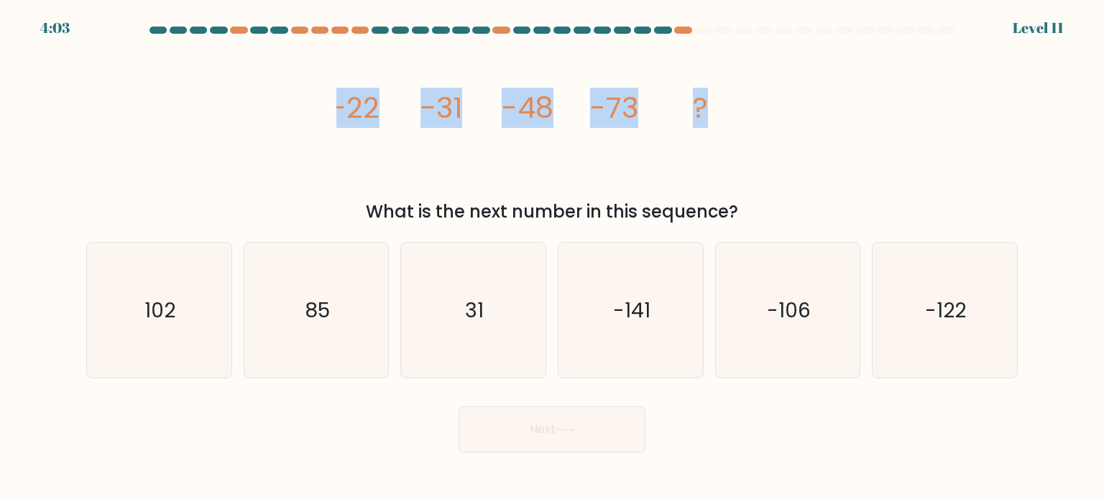
copy g "-22 -31 -48 -73 ?"
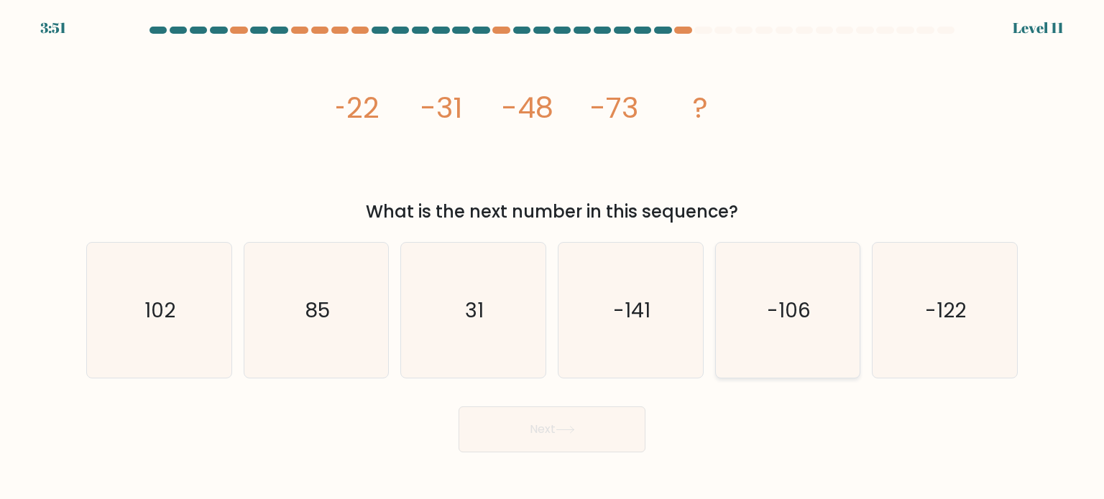
click at [795, 329] on icon "-106" at bounding box center [787, 310] width 135 height 135
click at [553, 257] on input "e. -106" at bounding box center [552, 253] width 1 height 7
radio input "true"
click at [590, 435] on button "Next" at bounding box center [551, 430] width 187 height 46
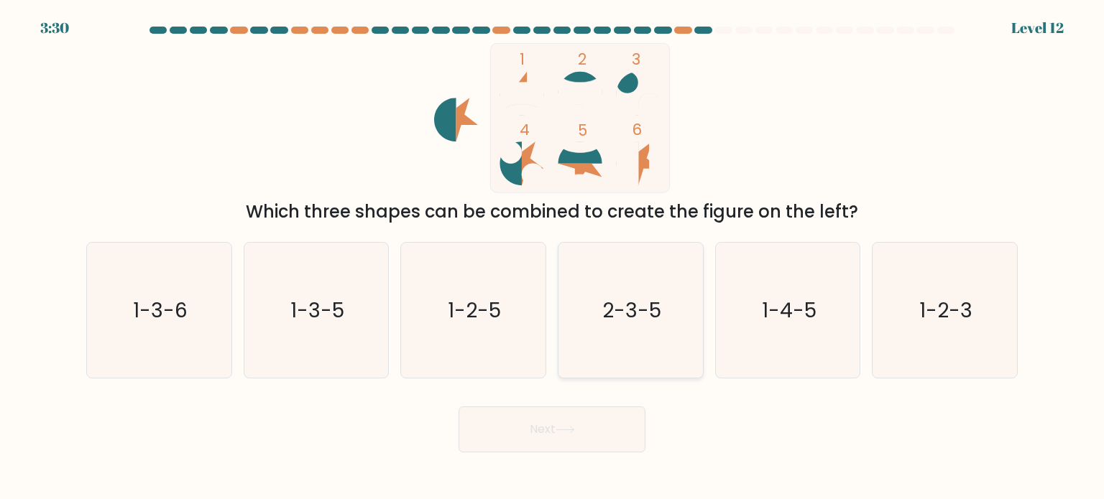
click at [610, 315] on text "2-3-5" at bounding box center [631, 309] width 59 height 29
click at [553, 257] on input "d. 2-3-5" at bounding box center [552, 253] width 1 height 7
radio input "true"
click at [566, 433] on icon at bounding box center [564, 430] width 19 height 8
click at [533, 425] on button "Next" at bounding box center [551, 430] width 187 height 46
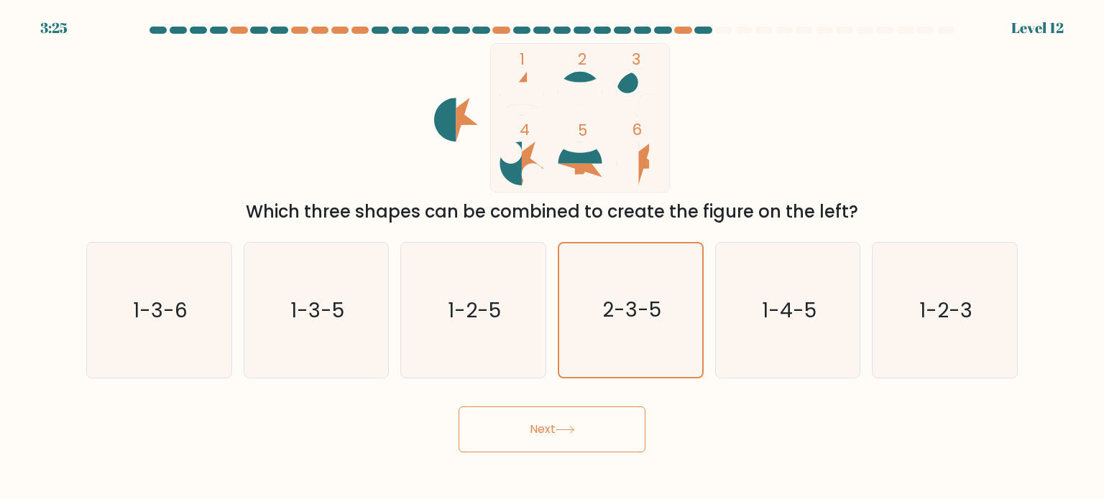
click at [503, 419] on button "Next" at bounding box center [551, 430] width 187 height 46
click at [503, 424] on button "Next" at bounding box center [551, 430] width 187 height 46
click at [468, 298] on text "1-2-5" at bounding box center [474, 309] width 53 height 29
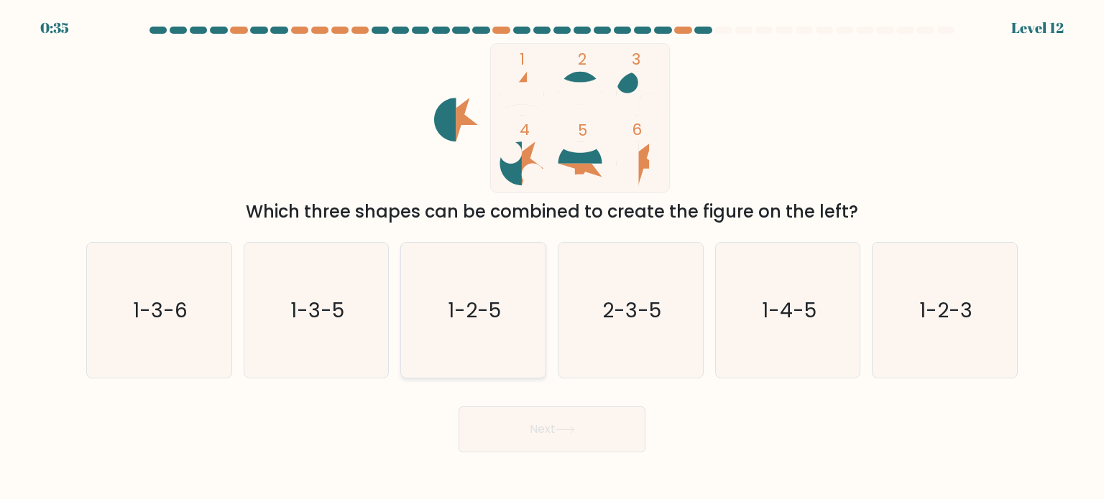
click at [552, 257] on input "c. 1-2-5" at bounding box center [552, 253] width 1 height 7
radio input "true"
click at [601, 301] on icon "2-3-5" at bounding box center [630, 310] width 135 height 135
click at [553, 257] on input "d. 2-3-5" at bounding box center [552, 253] width 1 height 7
radio input "true"
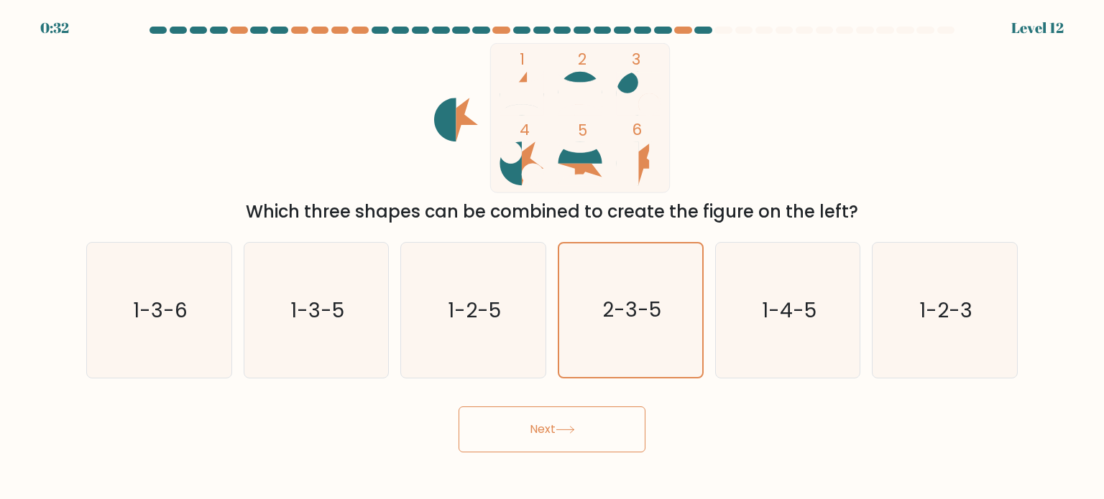
click at [596, 423] on button "Next" at bounding box center [551, 430] width 187 height 46
click at [543, 445] on button "Next" at bounding box center [551, 430] width 187 height 46
click at [540, 434] on button "Next" at bounding box center [551, 430] width 187 height 46
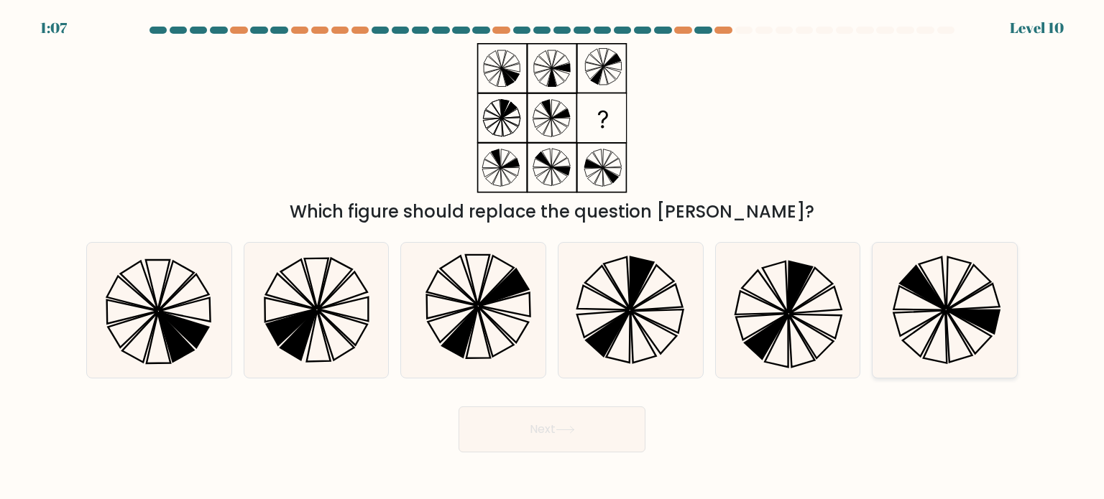
click at [920, 317] on icon at bounding box center [944, 310] width 135 height 135
click at [553, 257] on input "f." at bounding box center [552, 253] width 1 height 7
radio input "true"
click at [558, 435] on button "Next" at bounding box center [551, 430] width 187 height 46
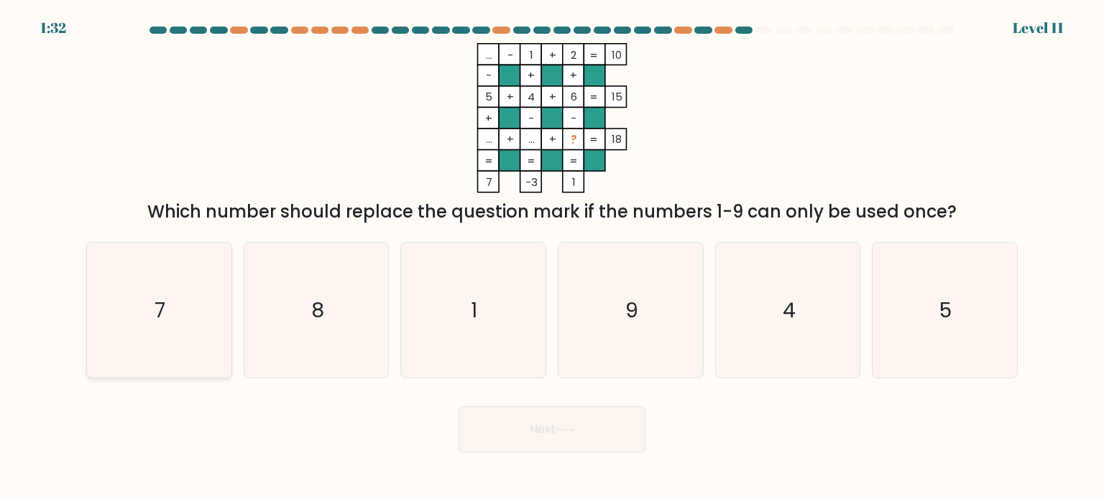
click at [155, 330] on icon "7" at bounding box center [158, 310] width 135 height 135
click at [552, 257] on input "a. 7" at bounding box center [552, 253] width 1 height 7
radio input "true"
click at [537, 415] on button "Next" at bounding box center [551, 430] width 187 height 46
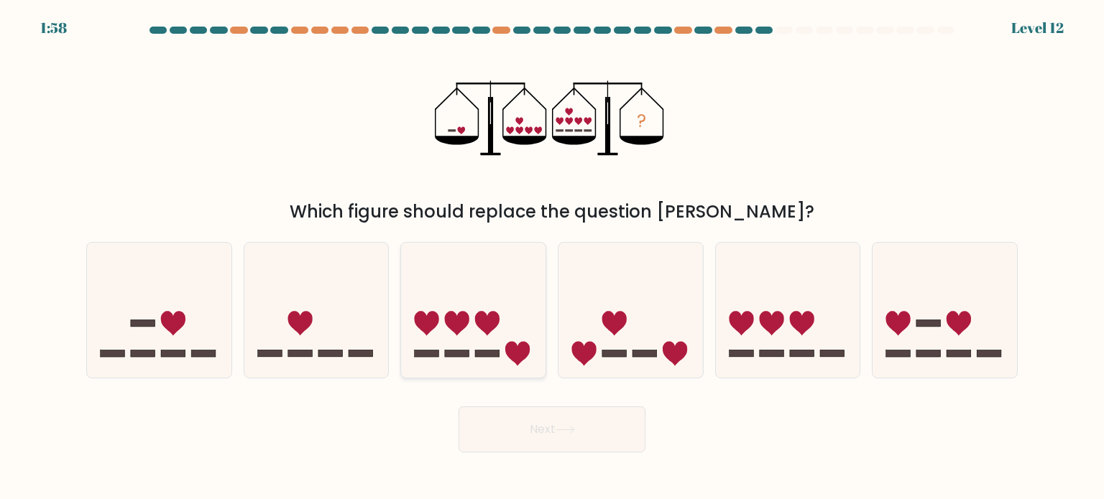
click at [499, 353] on rect at bounding box center [488, 353] width 24 height 7
click at [552, 257] on input "c." at bounding box center [552, 253] width 1 height 7
radio input "true"
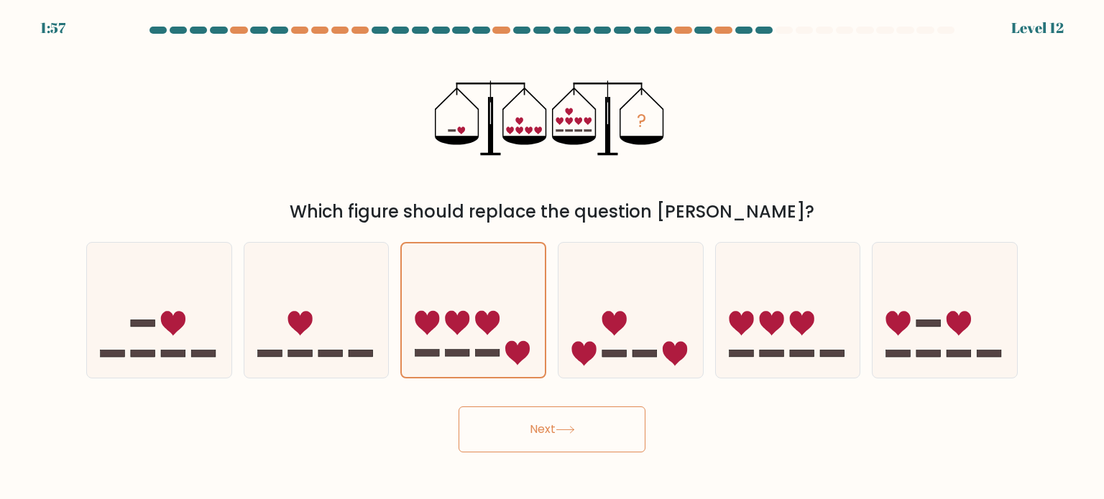
click at [550, 448] on button "Next" at bounding box center [551, 430] width 187 height 46
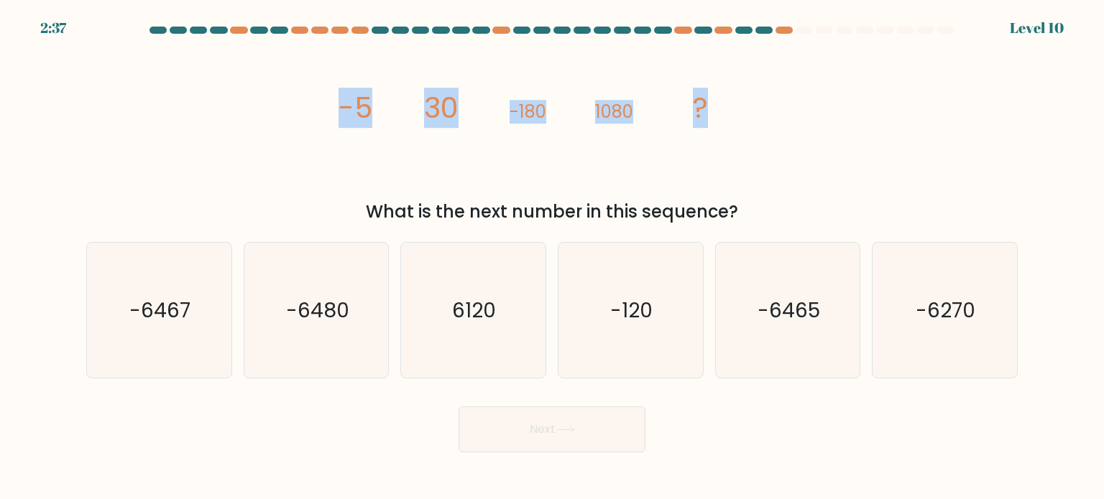
drag, startPoint x: 319, startPoint y: 93, endPoint x: 813, endPoint y: 111, distance: 494.0
click at [813, 111] on div "image/svg+xml -5 30 -180 1080 ? What is the next number in this sequence?" at bounding box center [552, 134] width 948 height 182
copy g "-5 30 -180 1080 ?"
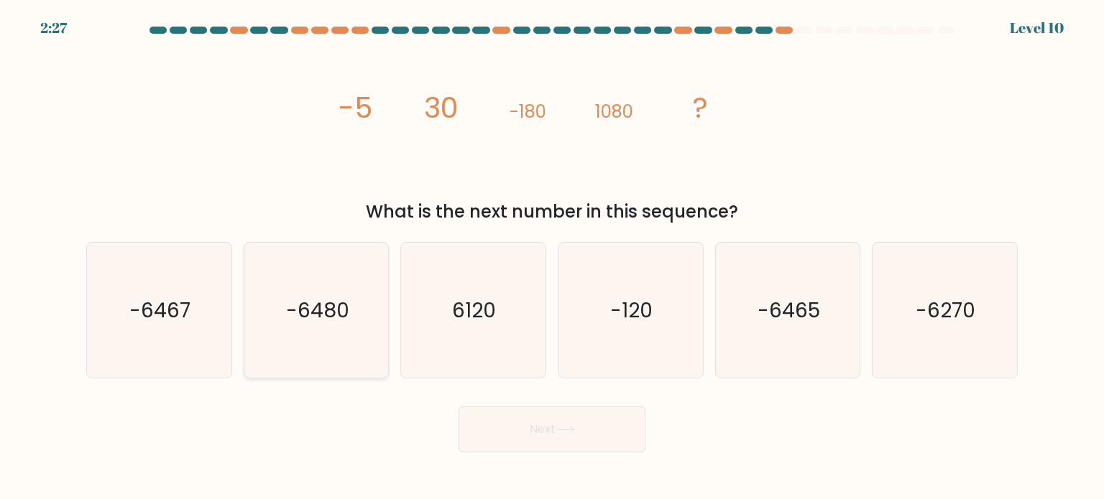
click at [336, 307] on text "-6480" at bounding box center [317, 309] width 63 height 29
click at [552, 257] on input "b. -6480" at bounding box center [552, 253] width 1 height 7
radio input "true"
click at [558, 434] on button "Next" at bounding box center [551, 430] width 187 height 46
click at [544, 436] on button "Next" at bounding box center [551, 430] width 187 height 46
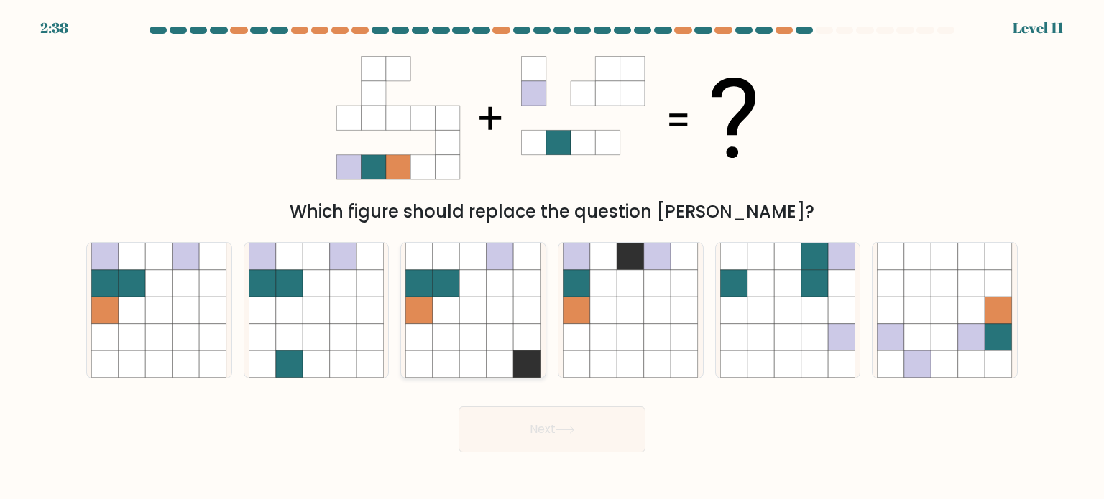
click at [467, 332] on icon at bounding box center [473, 336] width 27 height 27
click at [552, 257] on input "c." at bounding box center [552, 253] width 1 height 7
radio input "true"
click at [532, 437] on button "Next" at bounding box center [551, 430] width 187 height 46
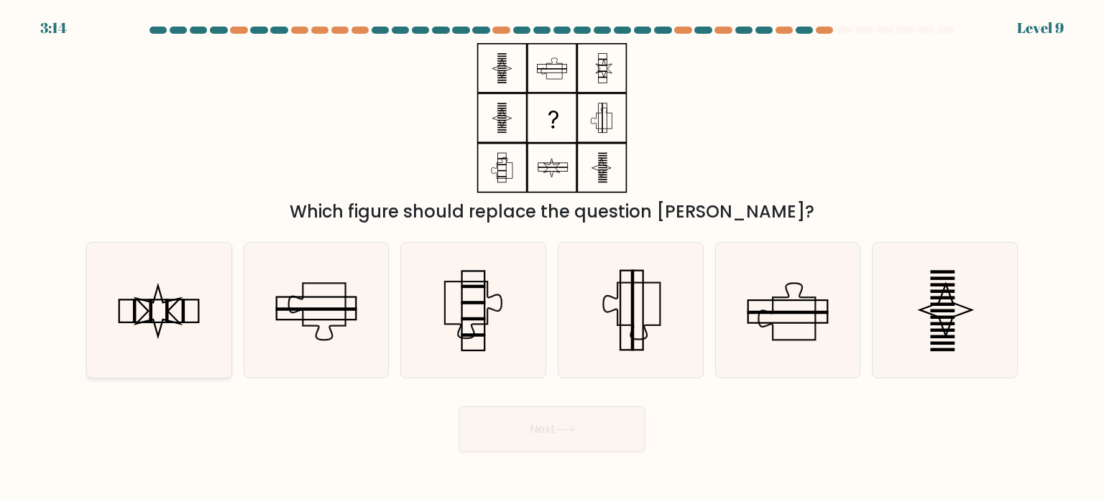
click at [89, 285] on div at bounding box center [159, 310] width 146 height 137
click at [552, 257] on input "a." at bounding box center [552, 253] width 1 height 7
radio input "true"
click at [634, 326] on rect at bounding box center [633, 309] width 4 height 81
click at [553, 257] on input "d." at bounding box center [552, 253] width 1 height 7
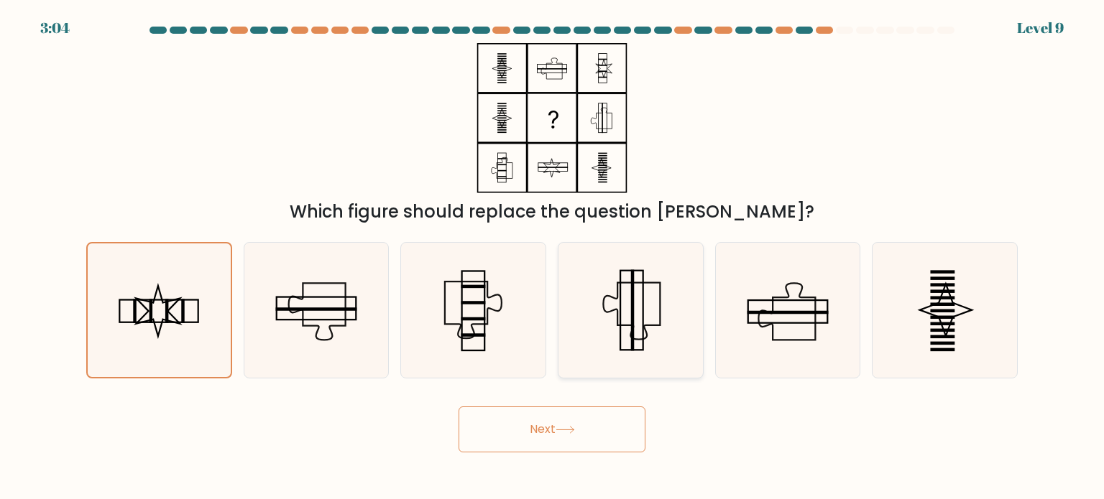
radio input "true"
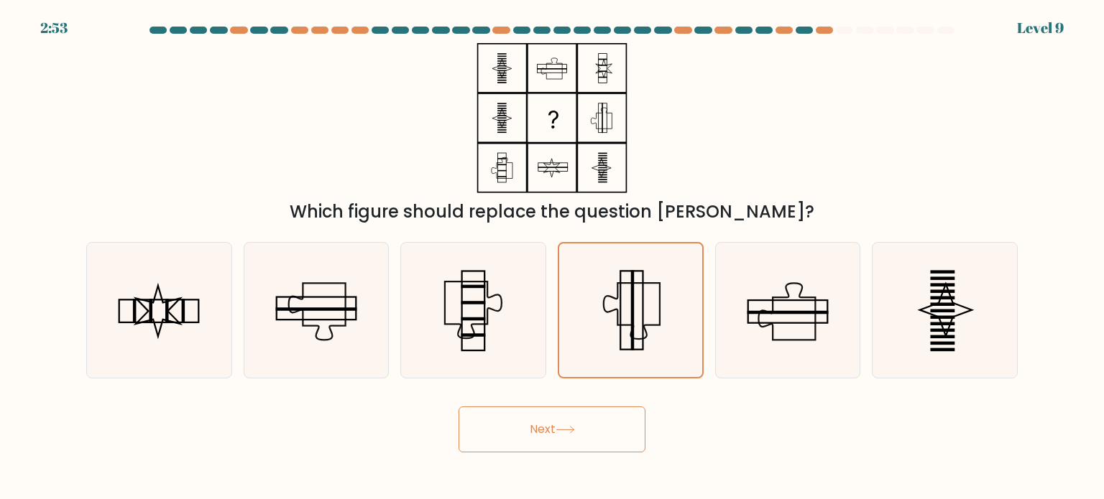
click at [588, 436] on button "Next" at bounding box center [551, 430] width 187 height 46
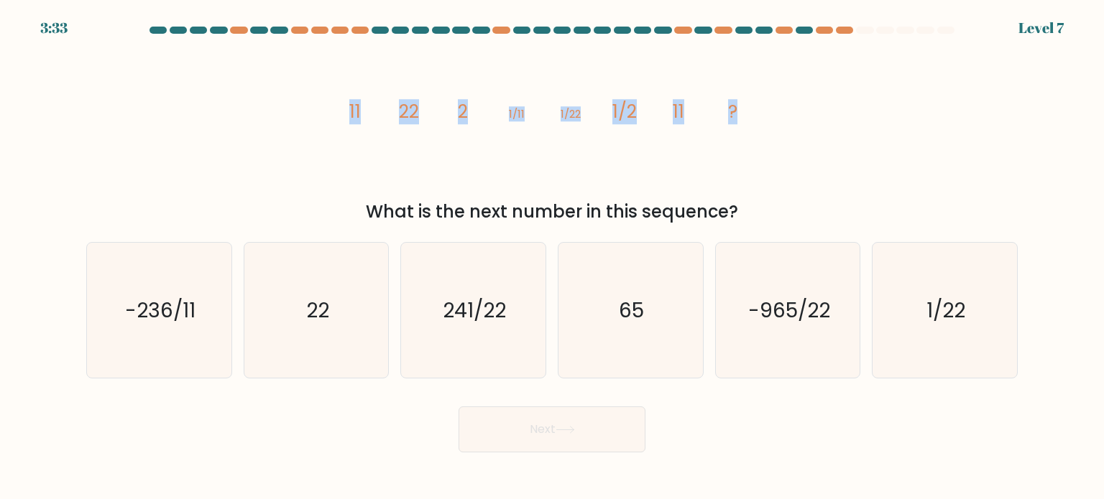
drag, startPoint x: 337, startPoint y: 109, endPoint x: 800, endPoint y: 93, distance: 463.7
click at [800, 93] on div "image/svg+xml 11 22 2 1/11 1/22 1/2 11 ? What is the next number in this sequen…" at bounding box center [552, 134] width 948 height 182
copy g "11 22 2 1/11 1/22 1/2 11 ?"
click at [312, 327] on icon "22" at bounding box center [316, 310] width 135 height 135
click at [552, 257] on input "b. 22" at bounding box center [552, 253] width 1 height 7
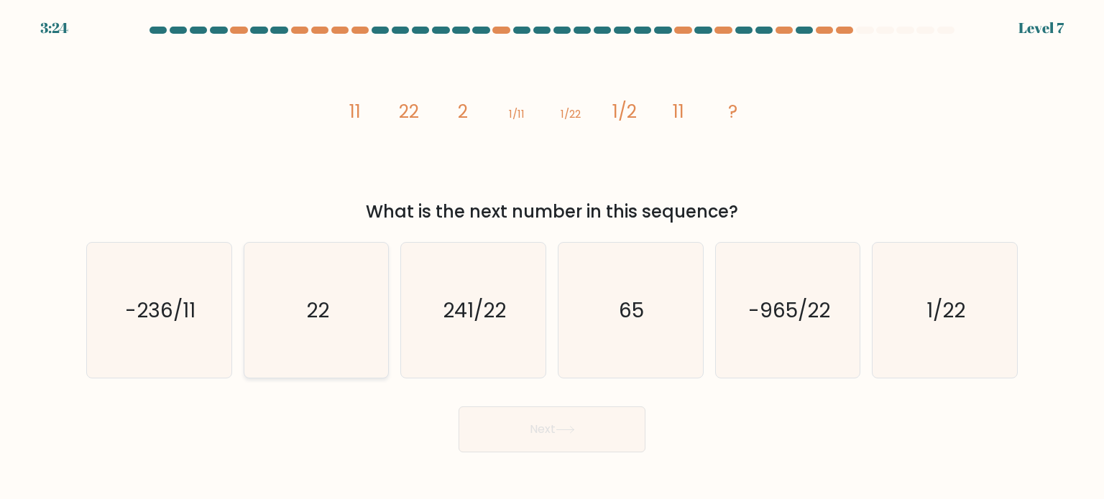
radio input "true"
click at [551, 425] on button "Next" at bounding box center [551, 430] width 187 height 46
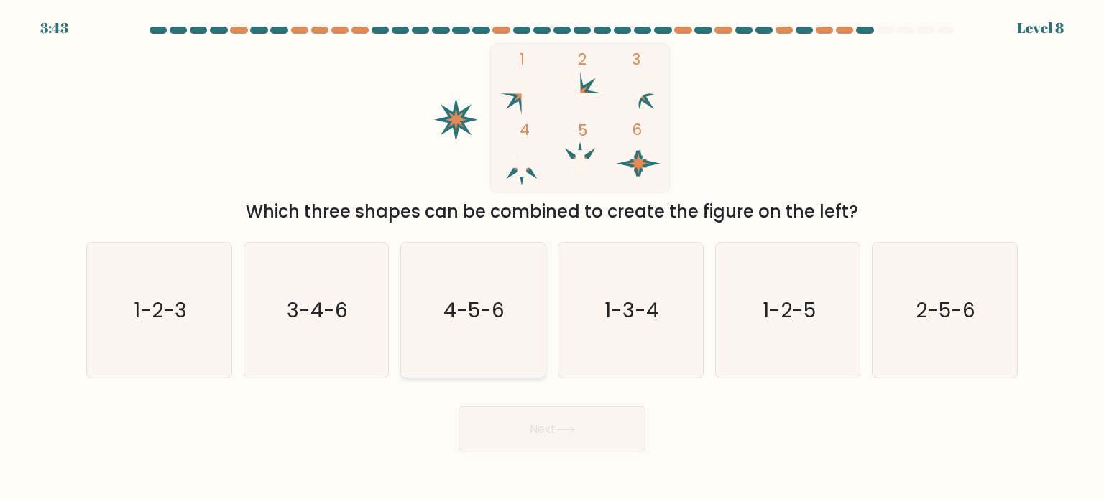
click at [469, 318] on text "4-5-6" at bounding box center [474, 309] width 61 height 29
click at [552, 257] on input "c. 4-5-6" at bounding box center [552, 253] width 1 height 7
radio input "true"
click at [529, 426] on button "Next" at bounding box center [551, 430] width 187 height 46
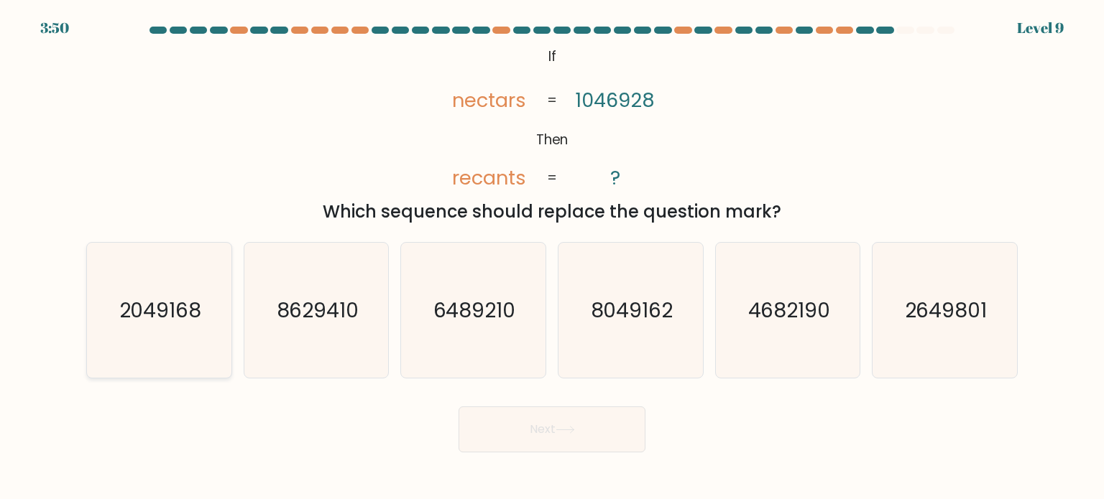
click at [172, 314] on text "2049168" at bounding box center [160, 309] width 83 height 29
click at [552, 257] on input "a. 2049168" at bounding box center [552, 253] width 1 height 7
radio input "true"
click at [507, 420] on button "Next" at bounding box center [551, 430] width 187 height 46
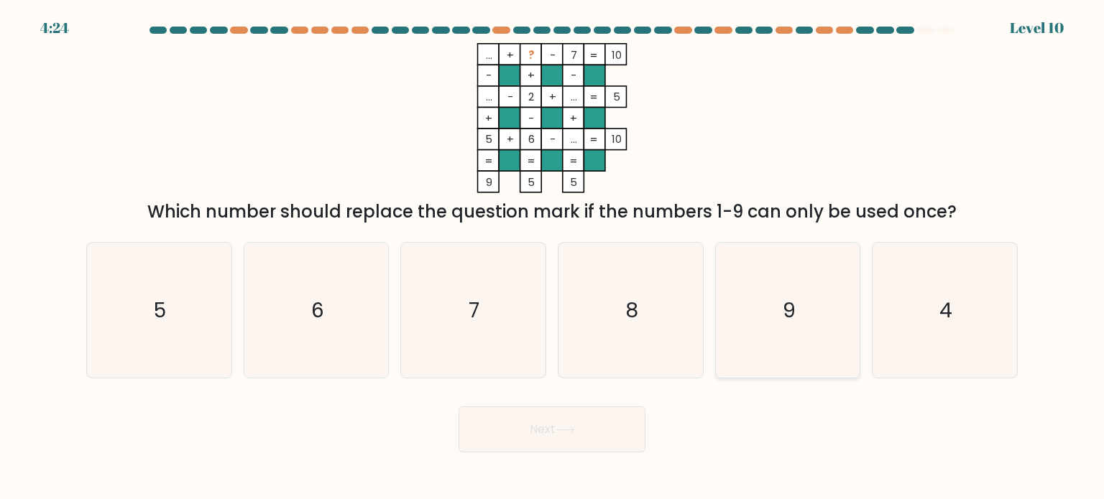
click at [777, 328] on icon "9" at bounding box center [787, 310] width 135 height 135
click at [553, 257] on input "e. 9" at bounding box center [552, 253] width 1 height 7
radio input "true"
click at [525, 443] on button "Next" at bounding box center [551, 430] width 187 height 46
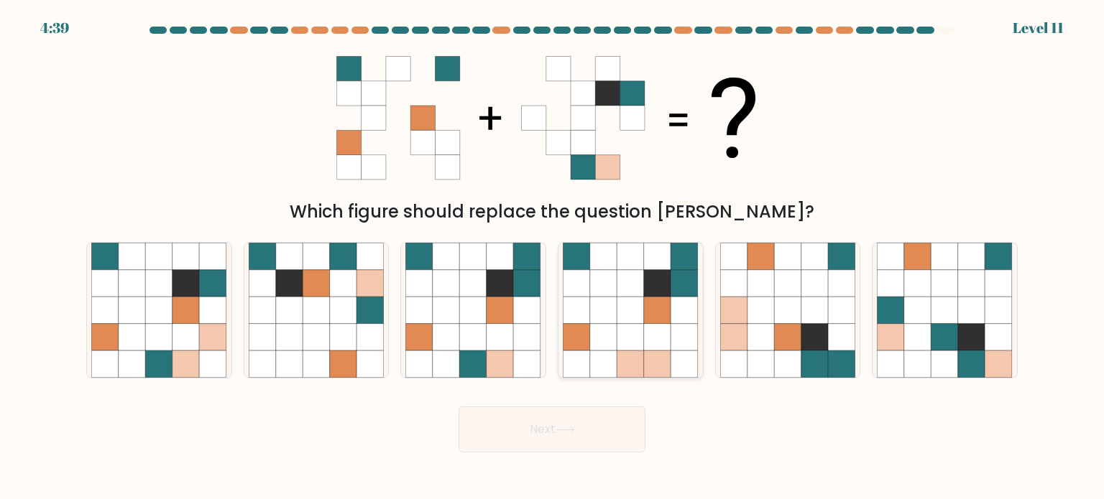
click at [641, 346] on icon at bounding box center [630, 336] width 27 height 27
click at [553, 257] on input "d." at bounding box center [552, 253] width 1 height 7
radio input "true"
click at [555, 436] on button "Next" at bounding box center [551, 430] width 187 height 46
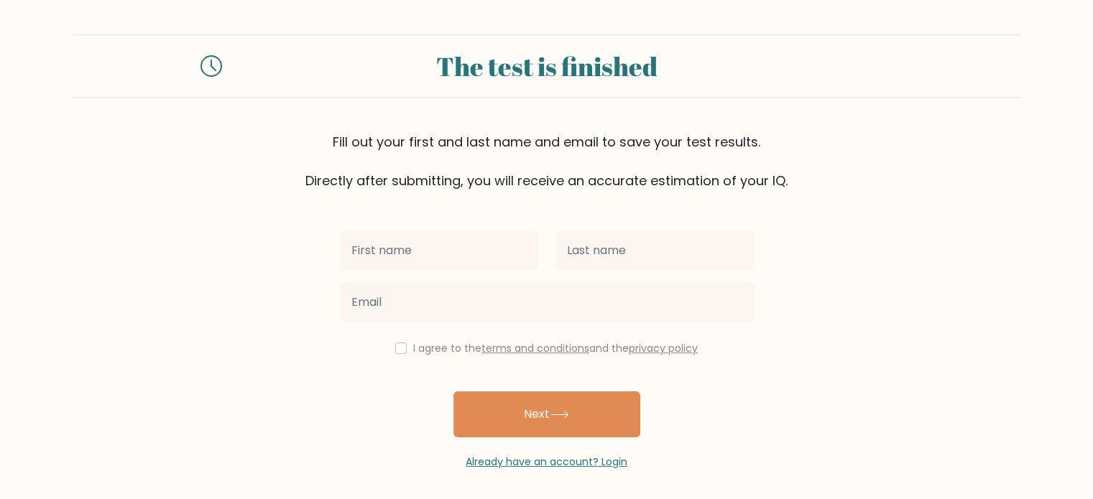
click at [453, 255] on input "text" at bounding box center [439, 251] width 198 height 40
type input "[PERSON_NAME]"
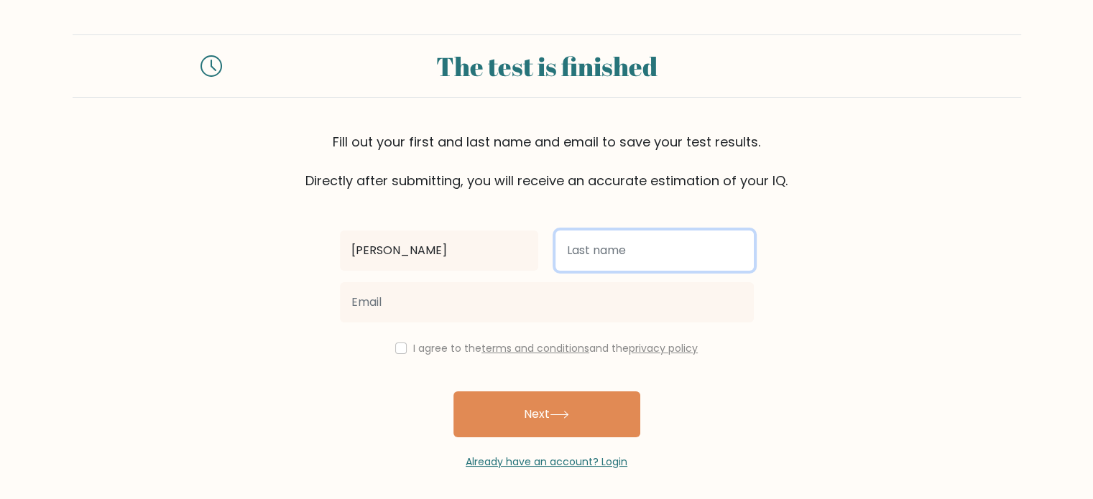
click at [617, 249] on input "text" at bounding box center [654, 251] width 198 height 40
type input "Vallejo"
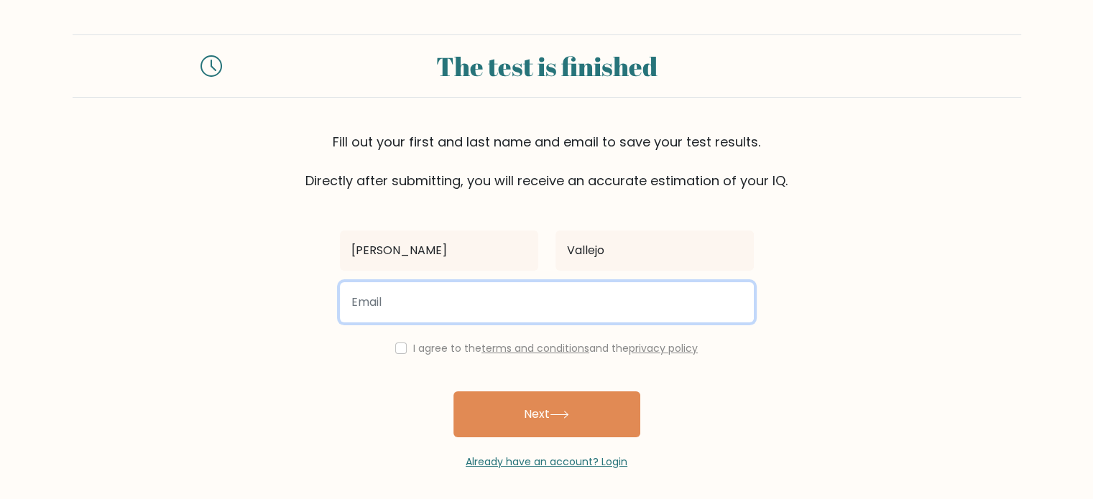
click at [476, 308] on input "email" at bounding box center [547, 302] width 414 height 40
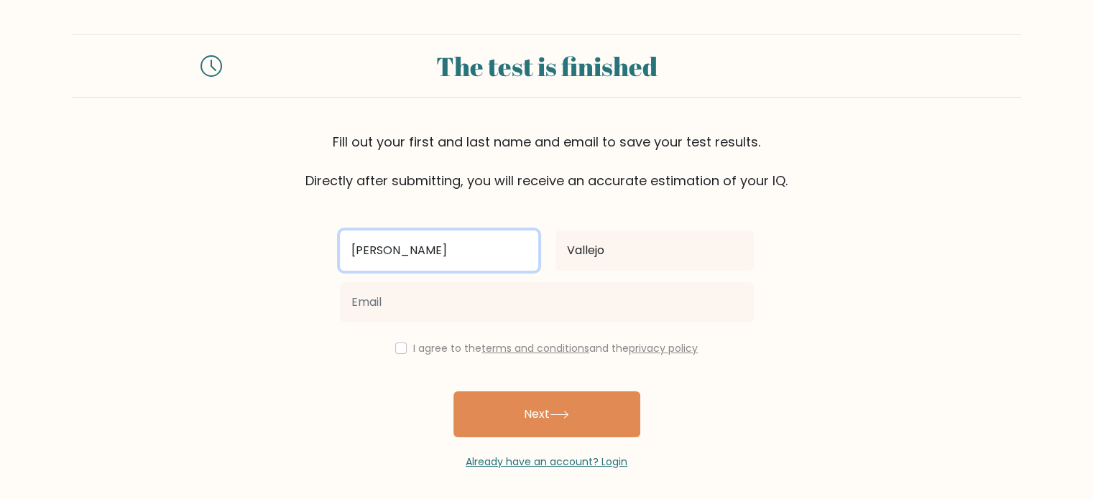
click at [463, 252] on input "Joanne" at bounding box center [439, 251] width 198 height 40
type input "Joanne Lorel"
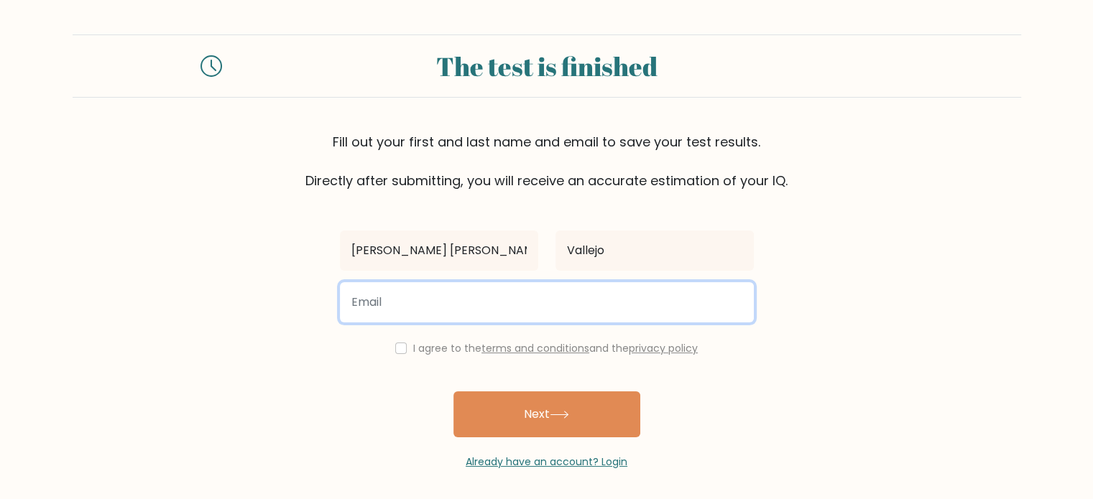
click at [451, 314] on input "email" at bounding box center [547, 302] width 414 height 40
type input "joannelorelcudiamat@gmail.com"
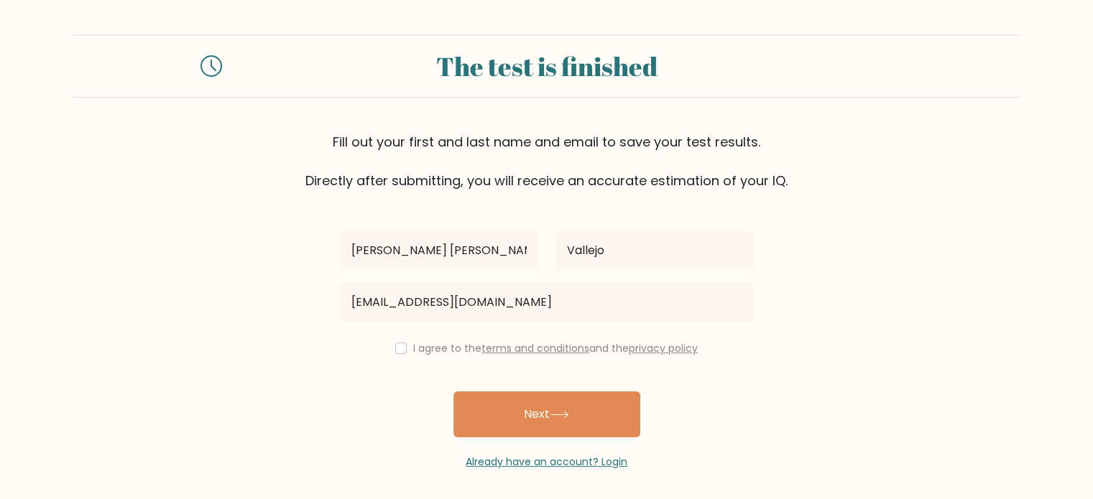
click at [408, 349] on div "I agree to the terms and conditions and the privacy policy" at bounding box center [546, 348] width 431 height 17
click at [395, 349] on input "checkbox" at bounding box center [400, 348] width 11 height 11
checkbox input "true"
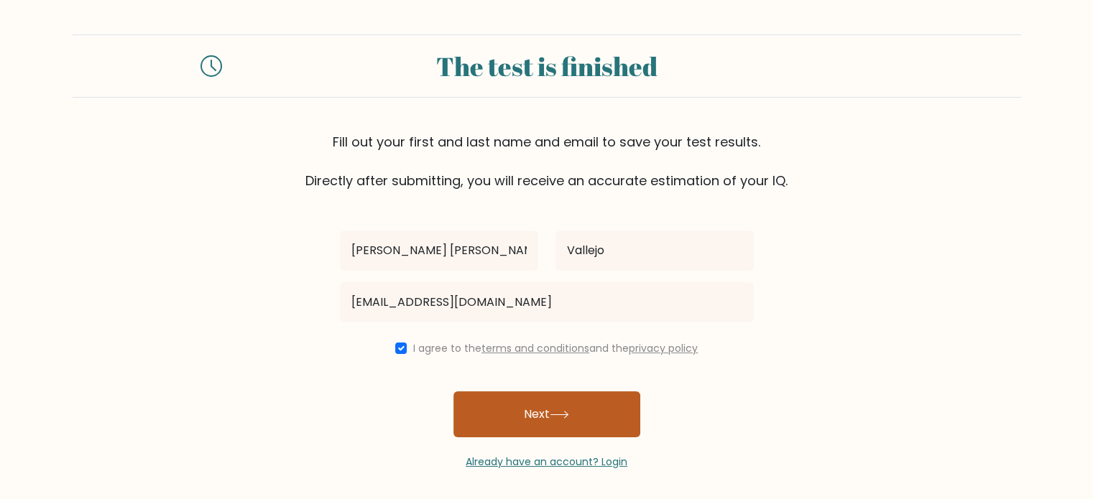
click at [515, 413] on button "Next" at bounding box center [546, 415] width 187 height 46
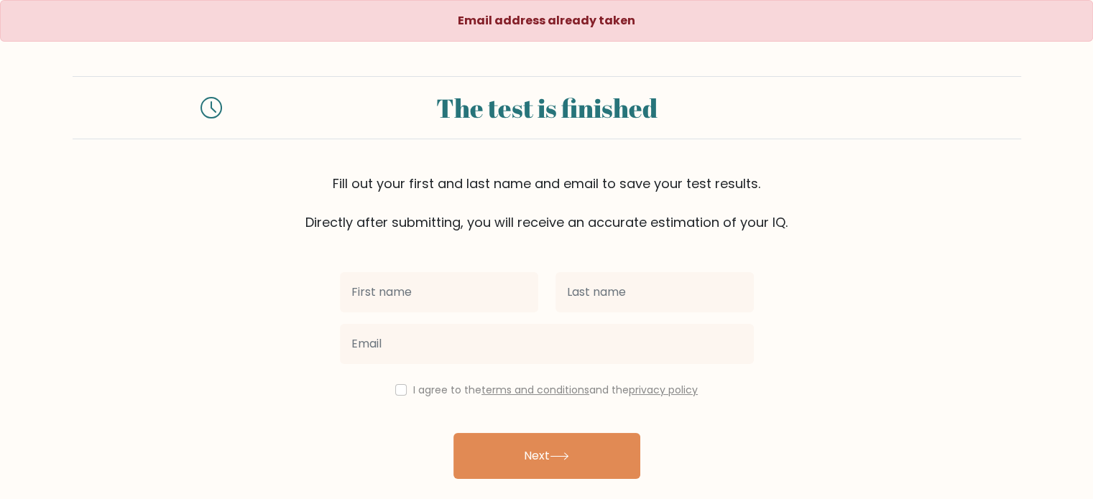
scroll to position [46, 0]
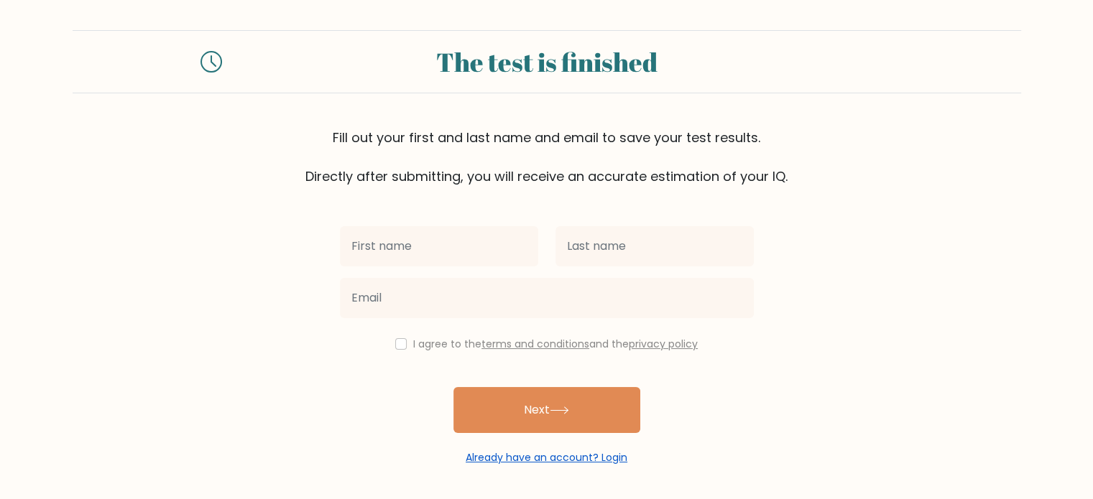
click at [533, 459] on link "Already have an account? Login" at bounding box center [547, 458] width 162 height 14
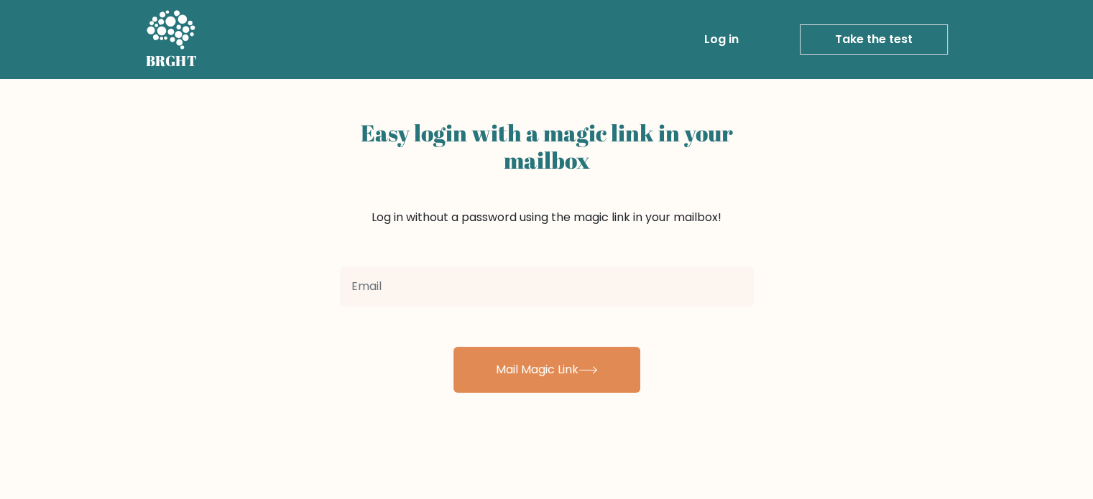
click at [504, 283] on input "email" at bounding box center [547, 287] width 414 height 40
type input "[EMAIL_ADDRESS][DOMAIN_NAME]"
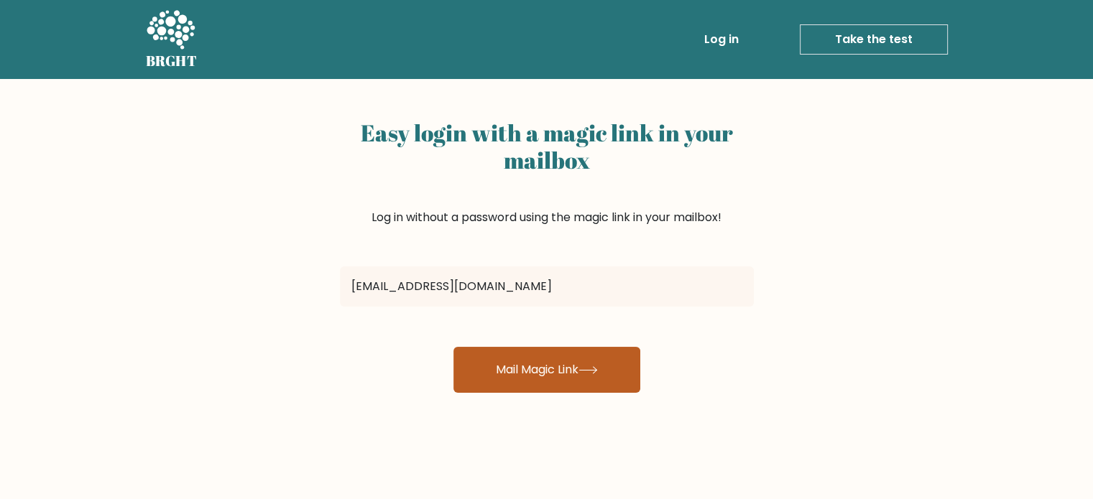
click at [512, 381] on button "Mail Magic Link" at bounding box center [546, 370] width 187 height 46
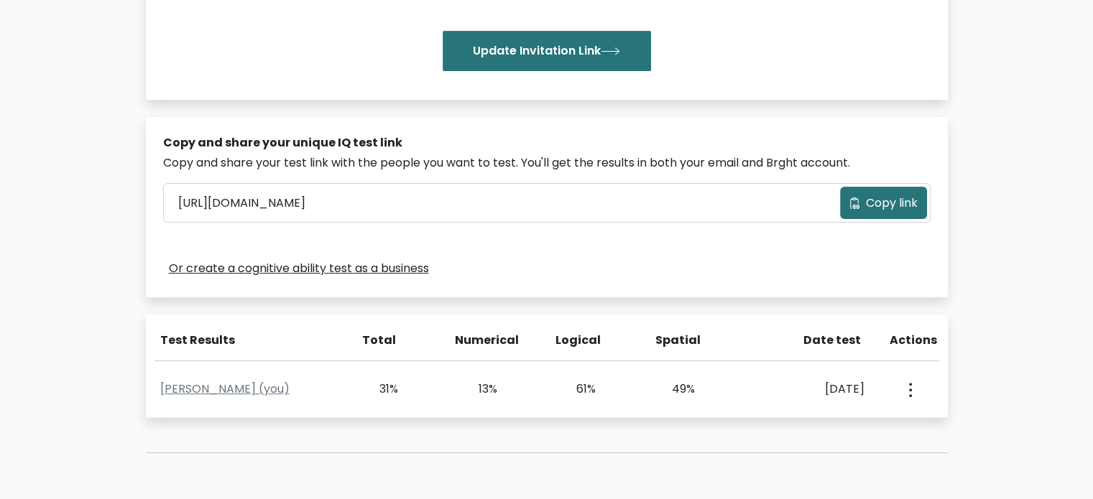
scroll to position [265, 0]
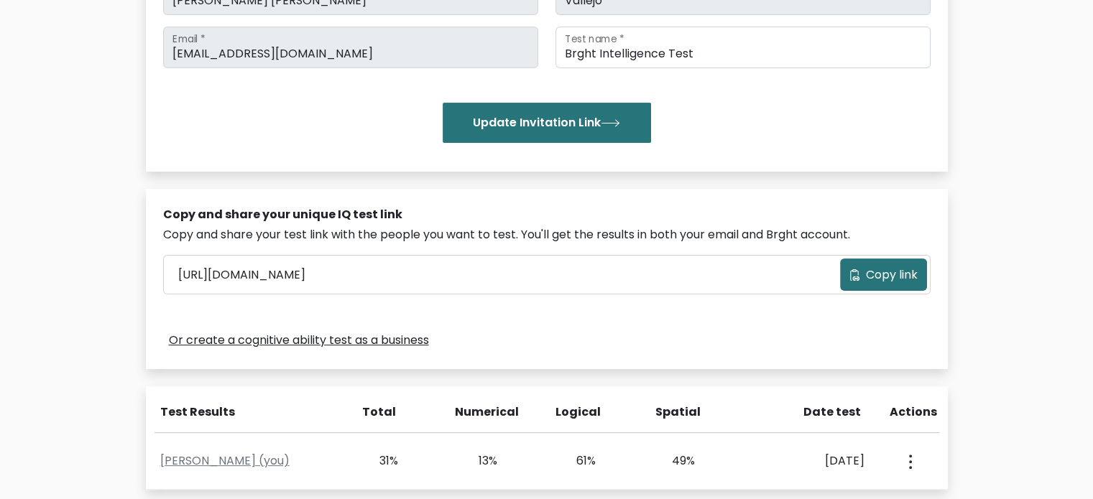
click at [866, 276] on span "Copy link" at bounding box center [892, 275] width 52 height 17
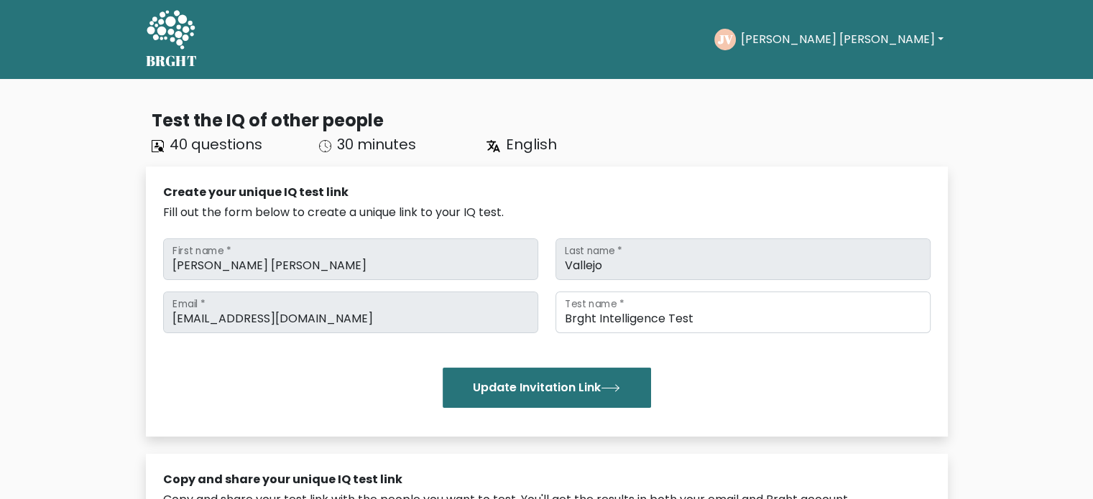
scroll to position [0, 0]
click at [890, 42] on button "[PERSON_NAME] [PERSON_NAME]" at bounding box center [841, 39] width 211 height 19
click at [828, 92] on link "Profile" at bounding box center [772, 92] width 114 height 23
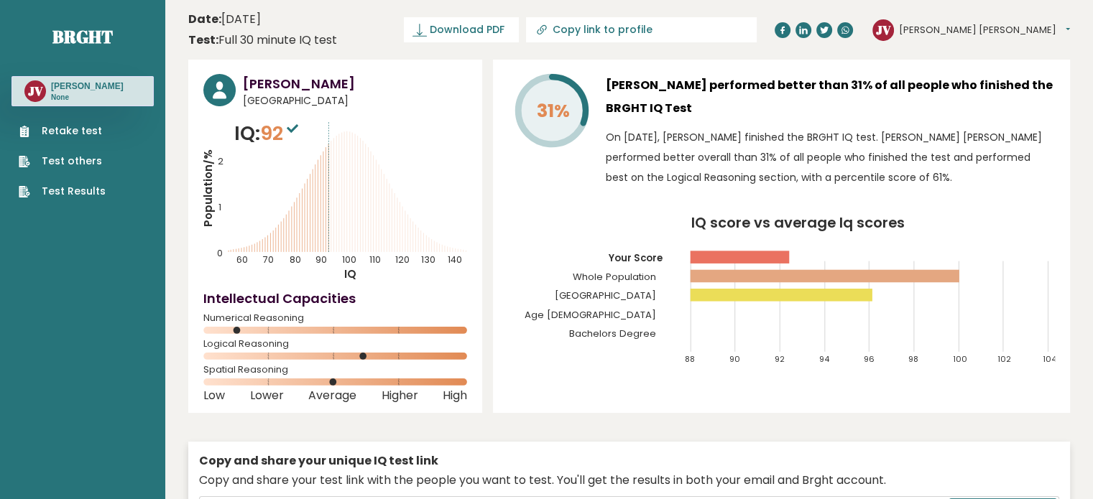
click at [83, 139] on link "Retake test" at bounding box center [62, 131] width 87 height 15
click at [81, 199] on link "Test Results" at bounding box center [62, 191] width 87 height 15
click at [274, 137] on span "92" at bounding box center [281, 133] width 42 height 27
click at [75, 139] on link "Retake test" at bounding box center [62, 131] width 87 height 15
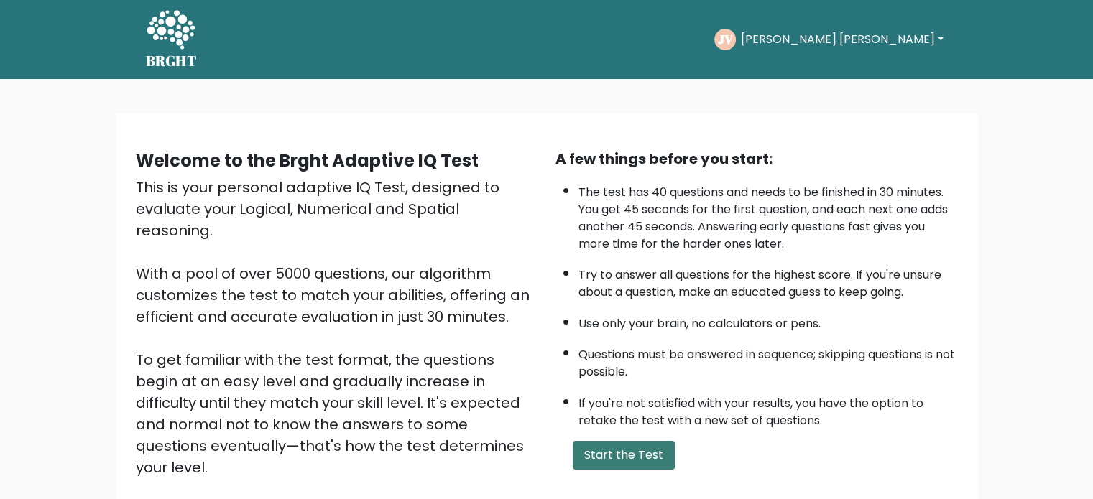
click at [621, 448] on button "Start the Test" at bounding box center [624, 455] width 102 height 29
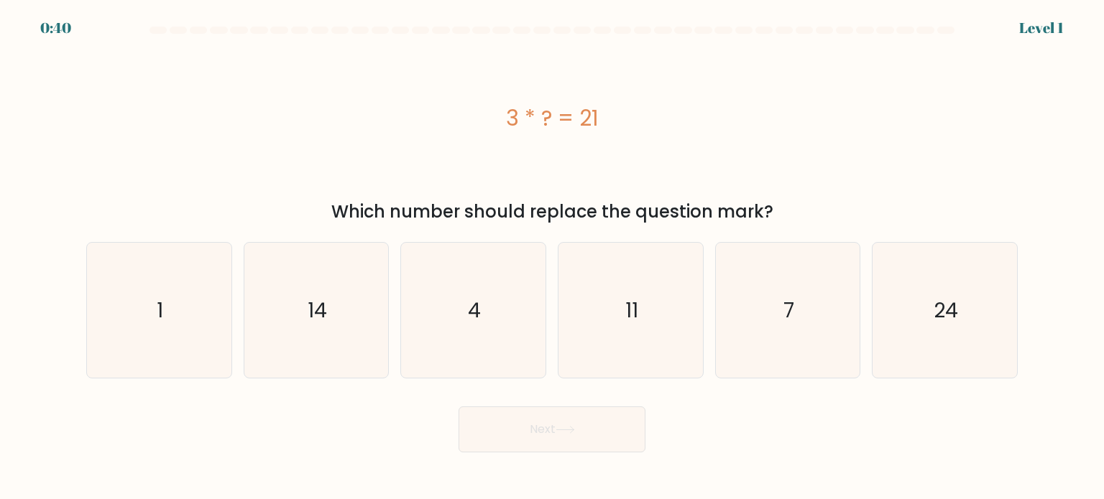
click at [520, 126] on div "3 * ? = 21" at bounding box center [551, 118] width 931 height 32
drag, startPoint x: 501, startPoint y: 111, endPoint x: 659, endPoint y: 116, distance: 158.1
click at [659, 116] on div "3 * ? = 21" at bounding box center [551, 118] width 931 height 32
copy div "3 * ? = 21"
click at [857, 313] on div "7" at bounding box center [788, 310] width 146 height 137
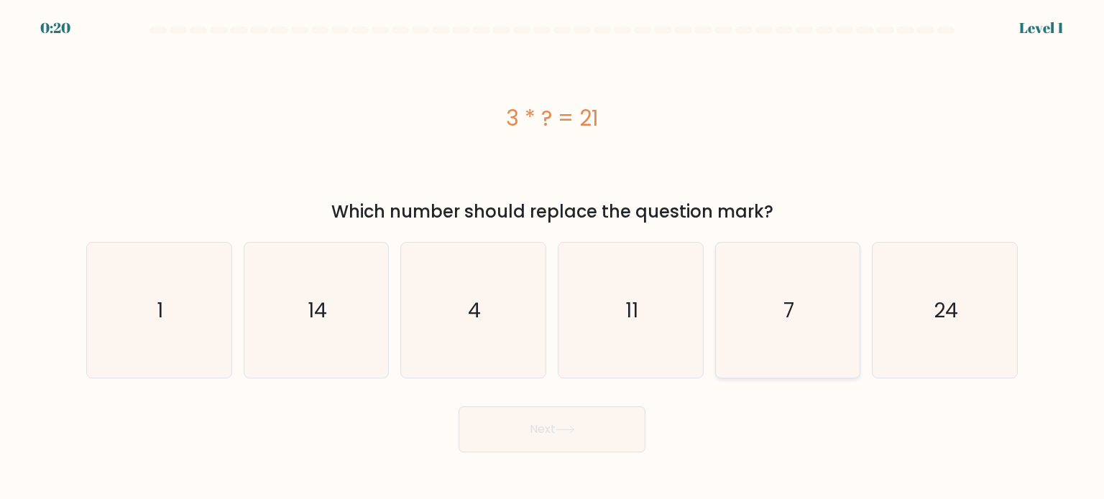
click at [553, 257] on input "e. 7" at bounding box center [552, 253] width 1 height 7
radio input "true"
click at [573, 426] on icon at bounding box center [564, 430] width 19 height 8
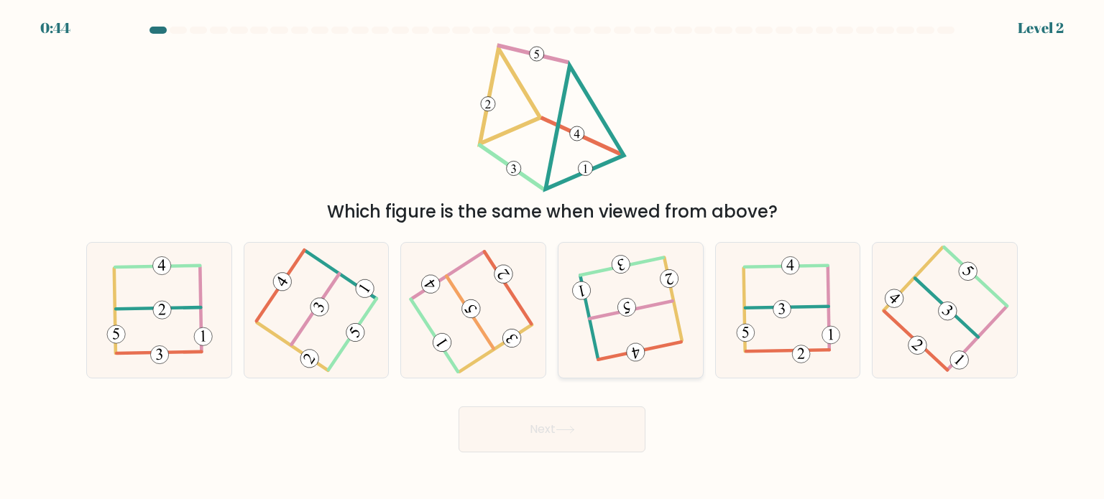
click at [621, 310] on 115 at bounding box center [627, 308] width 22 height 22
click at [553, 257] on input "d." at bounding box center [552, 253] width 1 height 7
radio input "true"
click at [566, 422] on button "Next" at bounding box center [551, 430] width 187 height 46
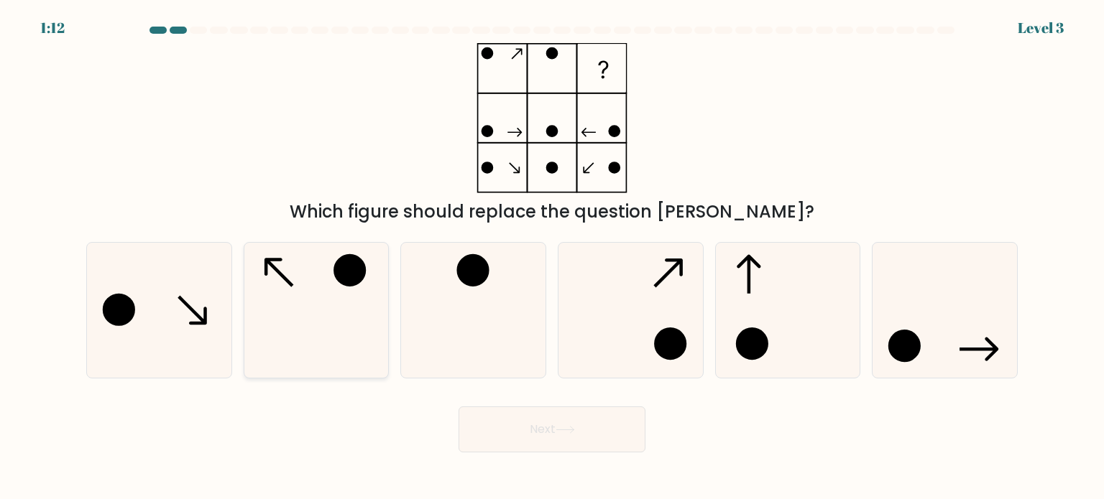
click at [282, 294] on icon at bounding box center [316, 310] width 135 height 135
click at [552, 257] on input "b." at bounding box center [552, 253] width 1 height 7
radio input "true"
click at [558, 439] on button "Next" at bounding box center [551, 430] width 187 height 46
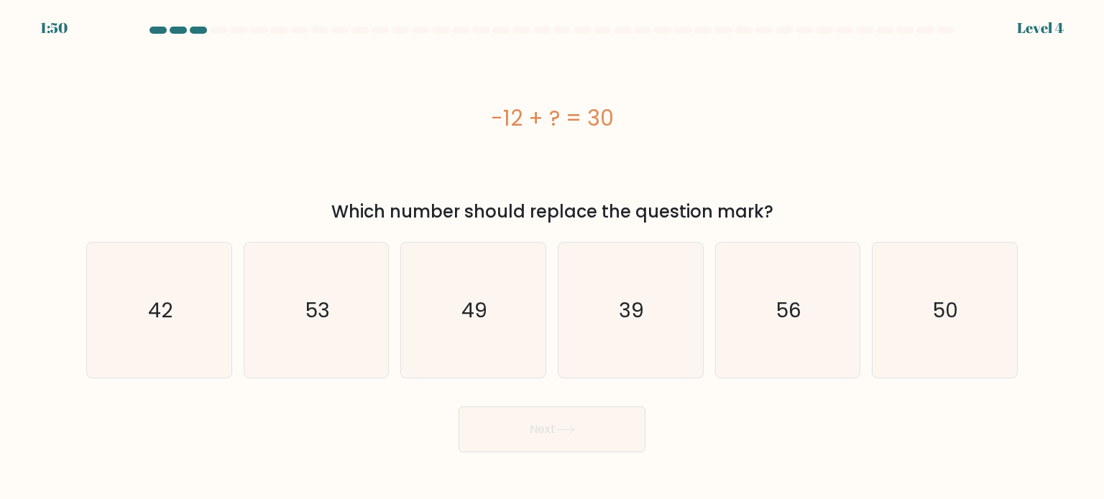
drag, startPoint x: 479, startPoint y: 120, endPoint x: 660, endPoint y: 119, distance: 181.1
click at [660, 119] on div "-12 + ? = 30" at bounding box center [551, 118] width 931 height 32
copy div "-12 + ? = 30"
click at [148, 315] on text "42" at bounding box center [160, 309] width 24 height 29
click at [552, 257] on input "a. 42" at bounding box center [552, 253] width 1 height 7
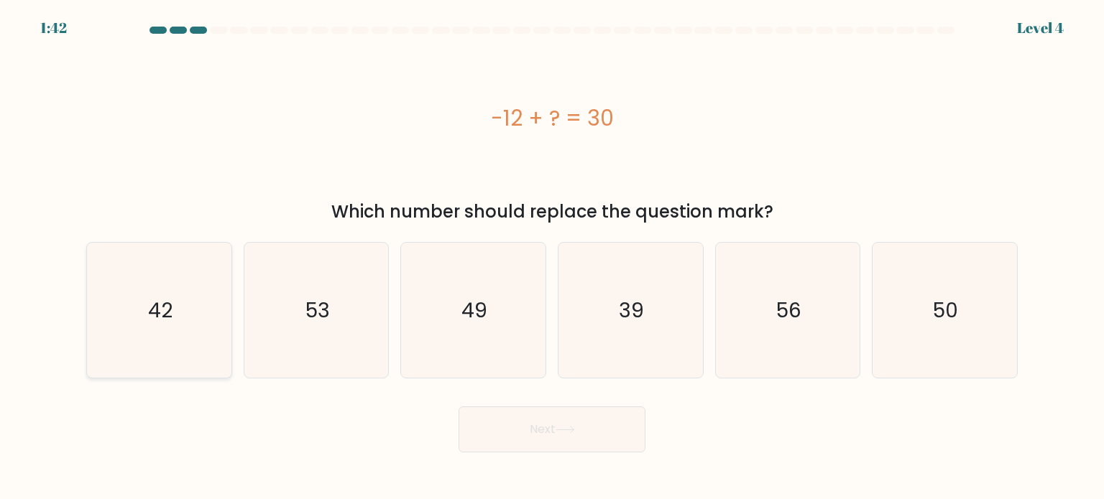
radio input "true"
click at [581, 430] on button "Next" at bounding box center [551, 430] width 187 height 46
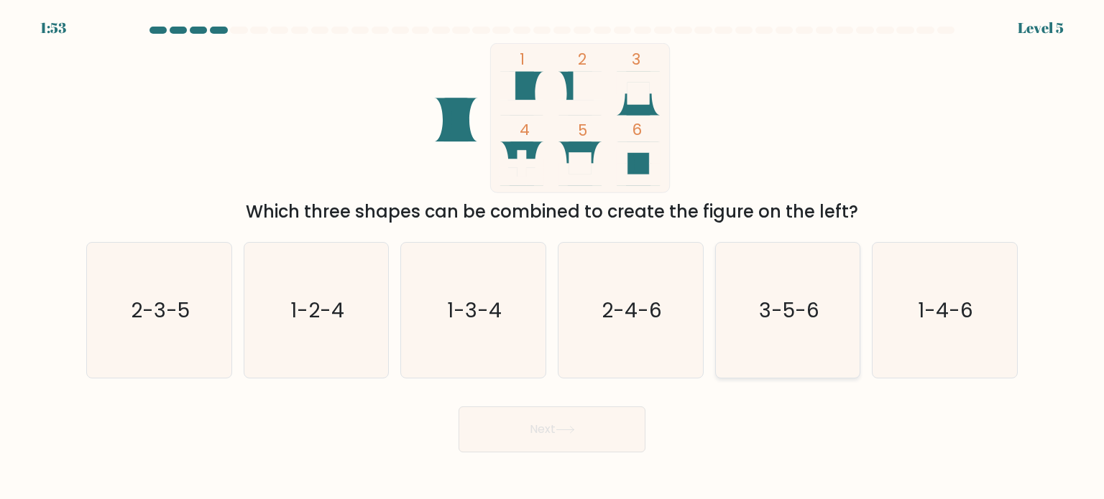
click at [802, 310] on text "3-5-6" at bounding box center [789, 309] width 60 height 29
click at [553, 257] on input "e. 3-5-6" at bounding box center [552, 253] width 1 height 7
radio input "true"
click at [569, 447] on button "Next" at bounding box center [551, 430] width 187 height 46
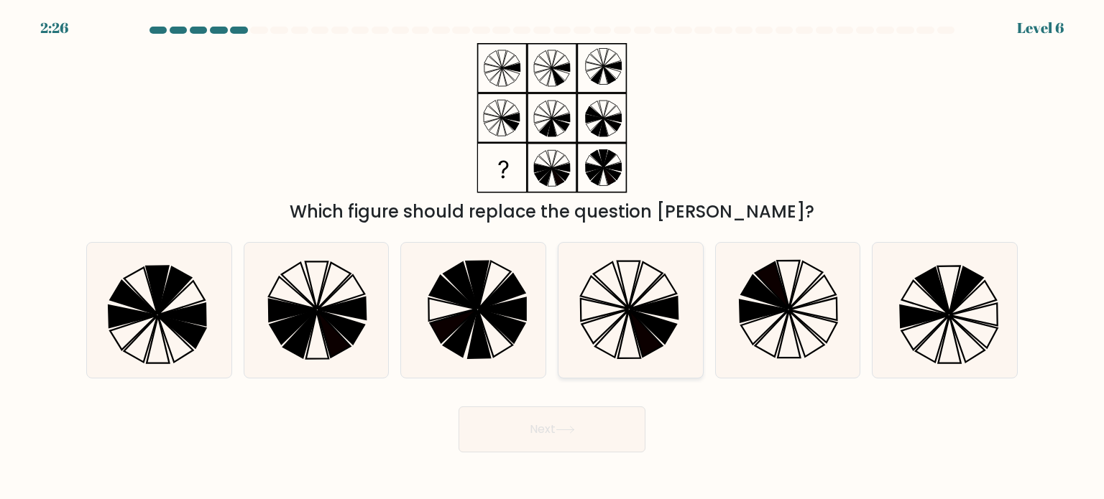
click at [653, 334] on icon at bounding box center [630, 310] width 135 height 135
click at [553, 257] on input "d." at bounding box center [552, 253] width 1 height 7
radio input "true"
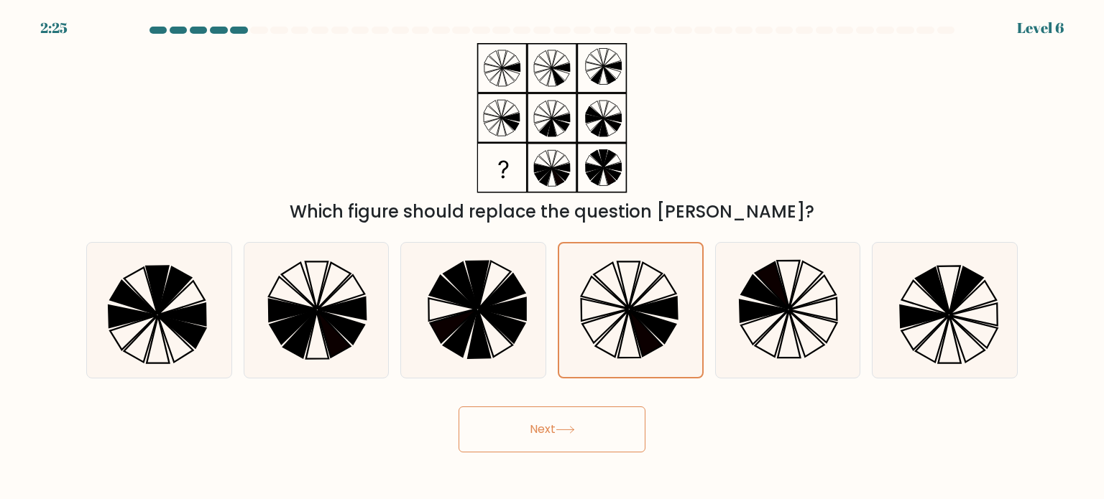
click at [604, 435] on button "Next" at bounding box center [551, 430] width 187 height 46
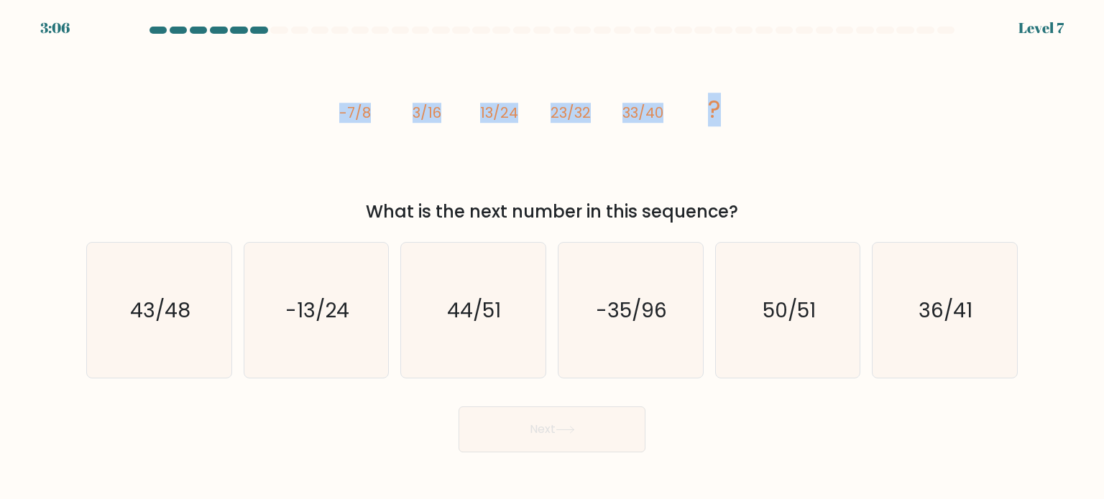
drag, startPoint x: 318, startPoint y: 111, endPoint x: 819, endPoint y: 129, distance: 501.2
click at [819, 129] on div "image/svg+xml -7/8 3/16 13/24 23/32 33/40 ? What is the next number in this seq…" at bounding box center [552, 134] width 948 height 182
copy g "-7/8 3/16 13/24 23/32 33/40 ?"
click at [146, 310] on text "43/48" at bounding box center [160, 309] width 60 height 29
click at [552, 257] on input "a. 43/48" at bounding box center [552, 253] width 1 height 7
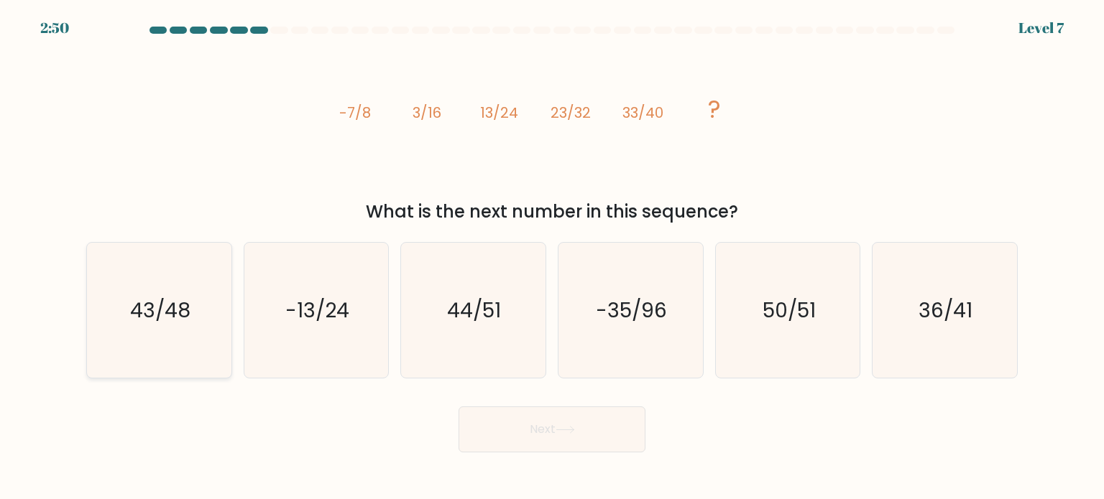
radio input "true"
click at [560, 427] on icon at bounding box center [564, 430] width 19 height 8
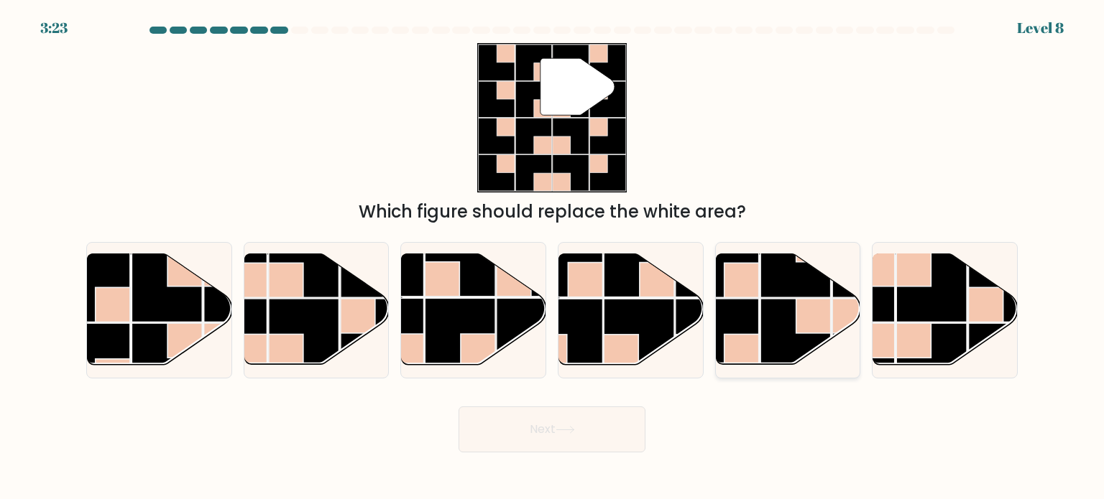
click at [756, 338] on rect at bounding box center [741, 352] width 34 height 34
click at [553, 257] on input "e." at bounding box center [552, 253] width 1 height 7
radio input "true"
click at [605, 428] on button "Next" at bounding box center [551, 430] width 187 height 46
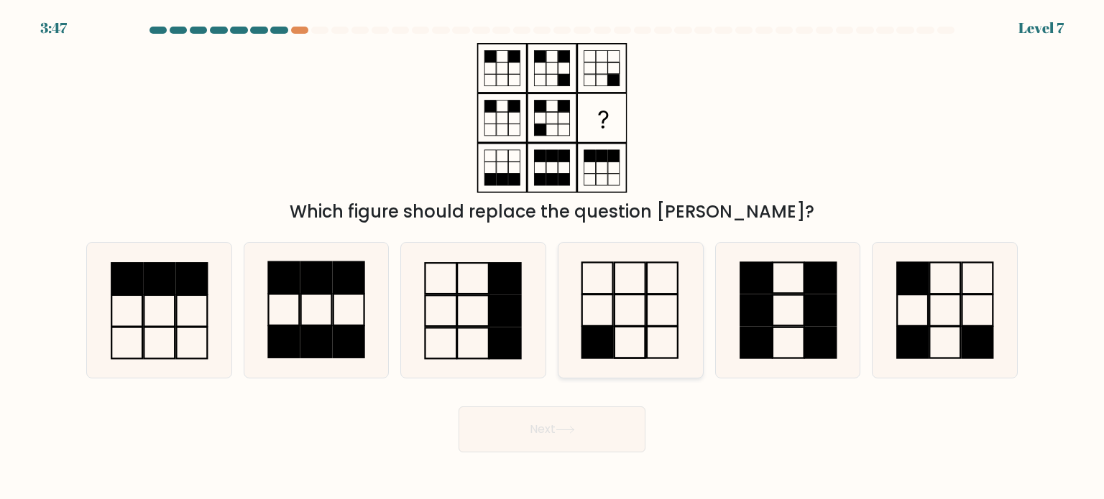
click at [644, 324] on icon at bounding box center [630, 310] width 135 height 135
click at [553, 257] on input "d." at bounding box center [552, 253] width 1 height 7
radio input "true"
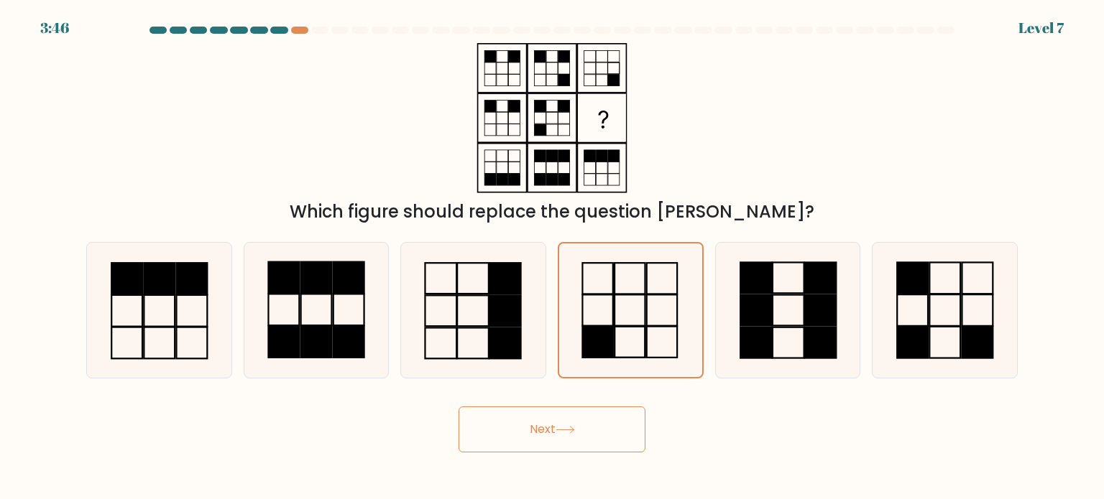
click at [581, 425] on button "Next" at bounding box center [551, 430] width 187 height 46
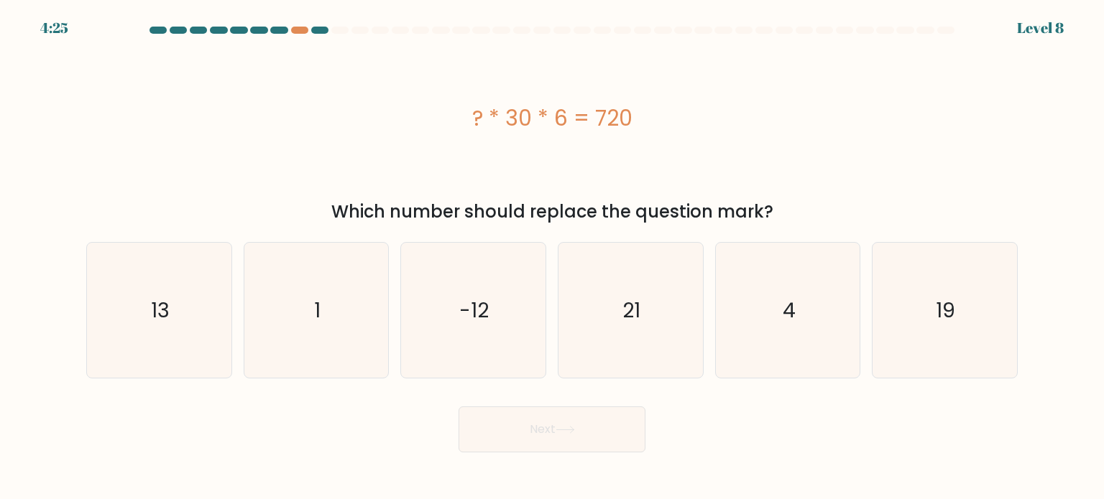
drag, startPoint x: 448, startPoint y: 107, endPoint x: 774, endPoint y: 91, distance: 325.9
click at [774, 91] on div "? * 30 * 6 = 720" at bounding box center [551, 118] width 931 height 150
copy div "? * 30 * 6 = 720"
click at [767, 324] on icon "4" at bounding box center [787, 310] width 135 height 135
click at [553, 257] on input "e. 4" at bounding box center [552, 253] width 1 height 7
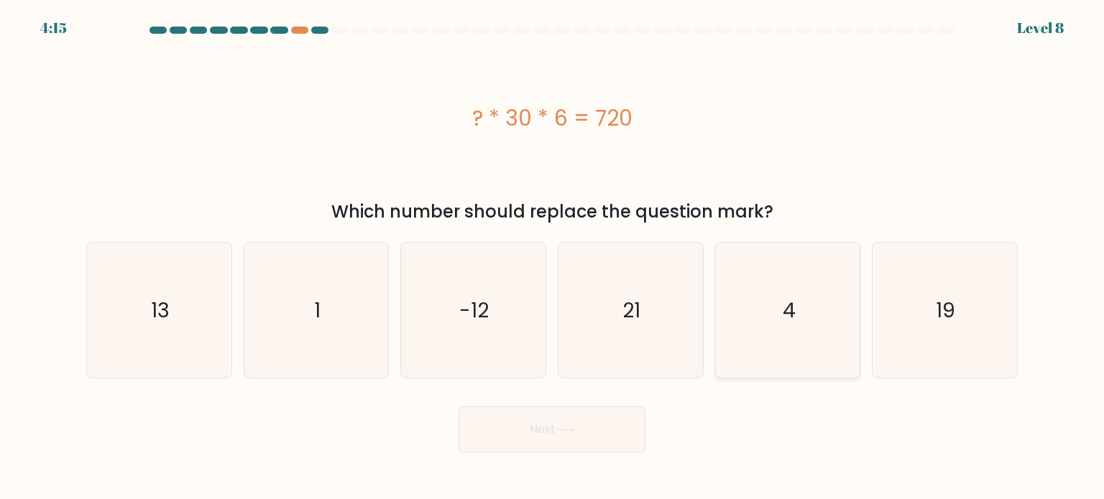
radio input "true"
click at [560, 436] on button "Next" at bounding box center [551, 430] width 187 height 46
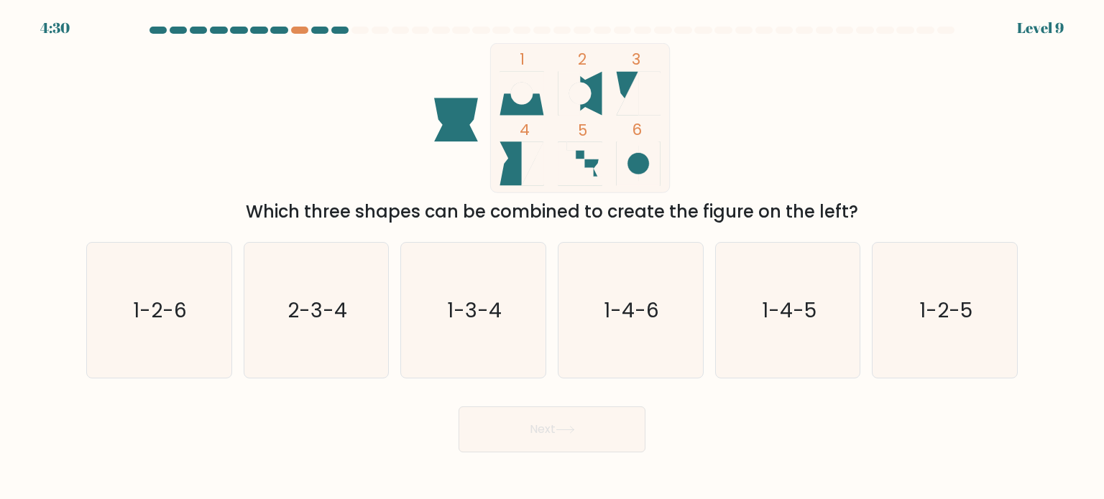
click at [525, 103] on circle at bounding box center [522, 94] width 22 height 22
click at [90, 333] on div "1-2-6" at bounding box center [159, 310] width 146 height 137
click at [552, 257] on input "a. 1-2-6" at bounding box center [552, 253] width 1 height 7
radio input "true"
click at [505, 425] on button "Next" at bounding box center [551, 430] width 187 height 46
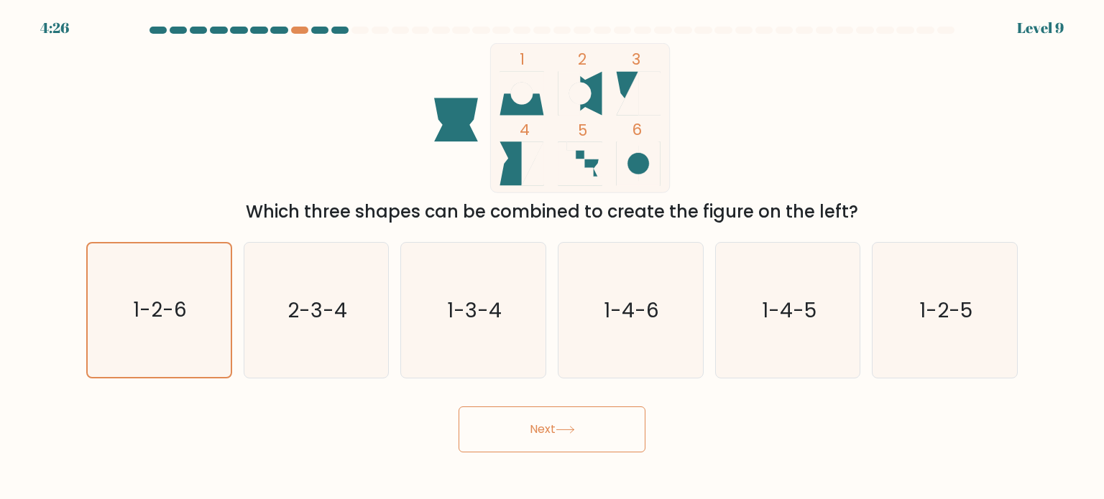
click at [507, 433] on button "Next" at bounding box center [551, 430] width 187 height 46
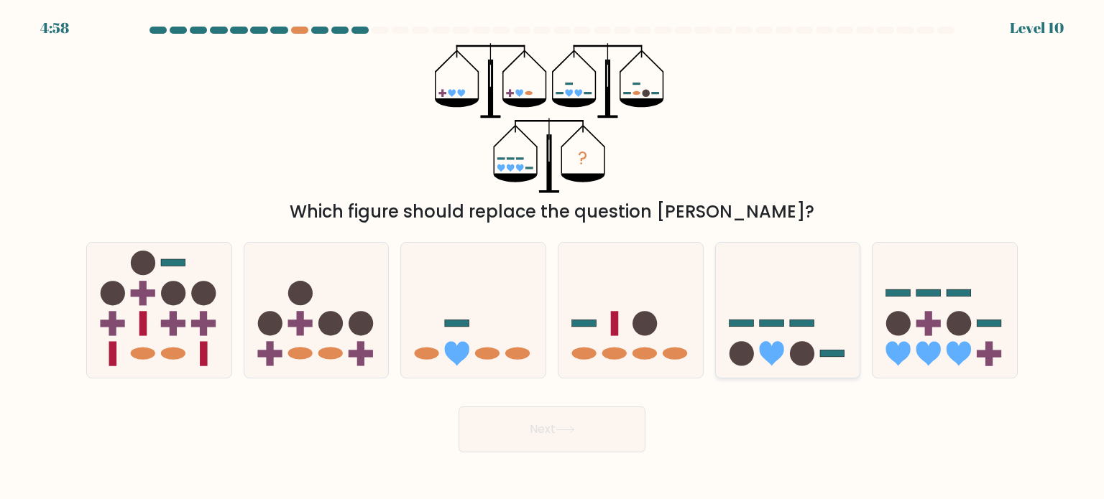
click at [780, 356] on icon at bounding box center [771, 353] width 24 height 24
click at [553, 257] on input "e." at bounding box center [552, 253] width 1 height 7
radio input "true"
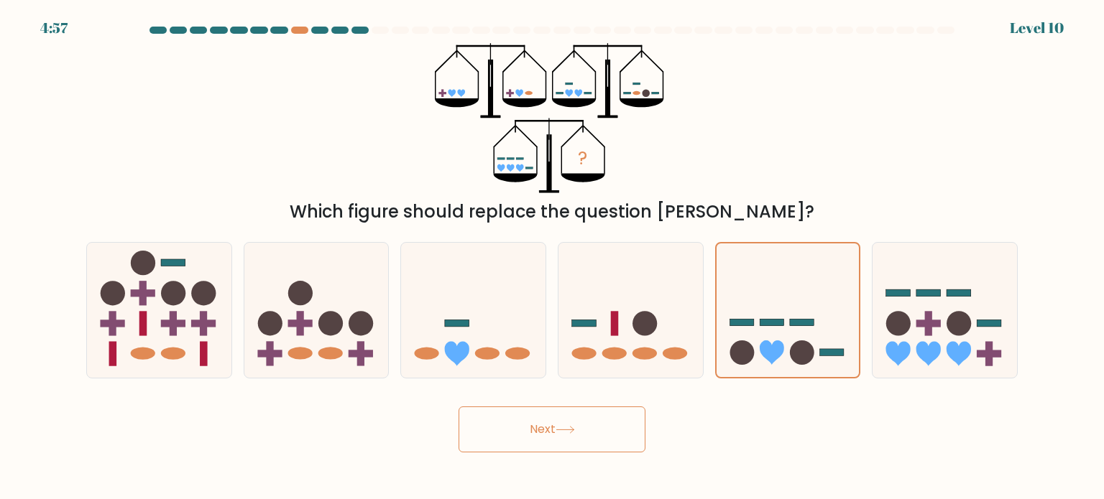
click at [556, 430] on button "Next" at bounding box center [551, 430] width 187 height 46
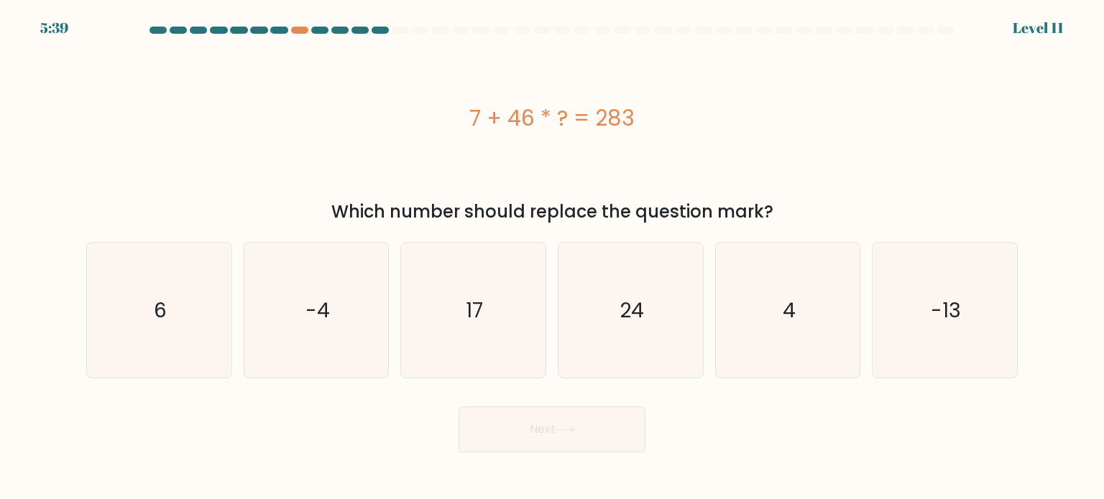
drag, startPoint x: 453, startPoint y: 96, endPoint x: 696, endPoint y: 122, distance: 243.5
click at [696, 122] on div "7 + 46 * ? = 283" at bounding box center [551, 118] width 931 height 150
copy div "7 + 46 * ? = 283"
click at [125, 336] on icon "6" at bounding box center [158, 310] width 135 height 135
click at [552, 257] on input "a. 6" at bounding box center [552, 253] width 1 height 7
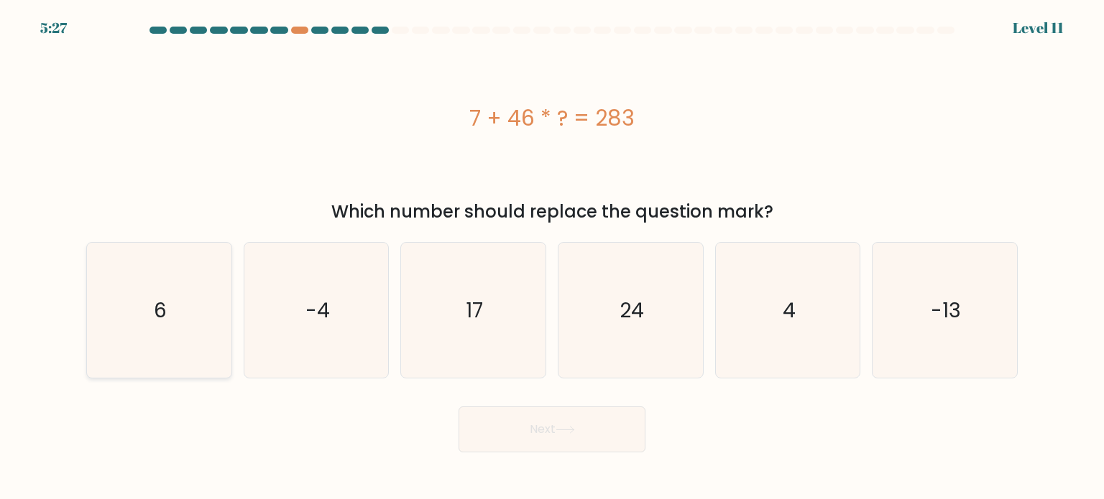
radio input "true"
click at [504, 442] on button "Next" at bounding box center [551, 430] width 187 height 46
click at [524, 429] on button "Next" at bounding box center [551, 430] width 187 height 46
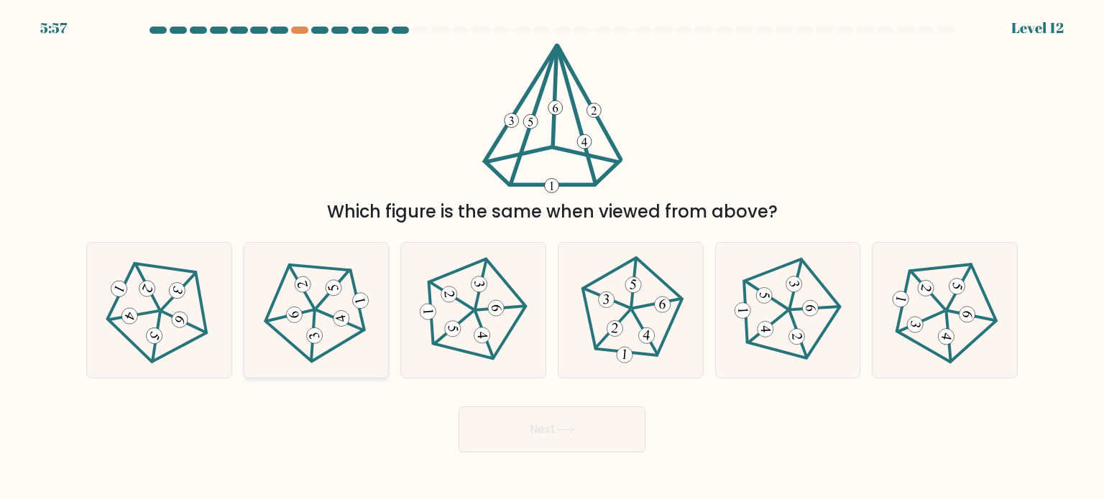
click at [298, 303] on icon at bounding box center [316, 310] width 109 height 109
click at [552, 257] on input "b." at bounding box center [552, 253] width 1 height 7
radio input "true"
click at [533, 425] on button "Next" at bounding box center [551, 430] width 187 height 46
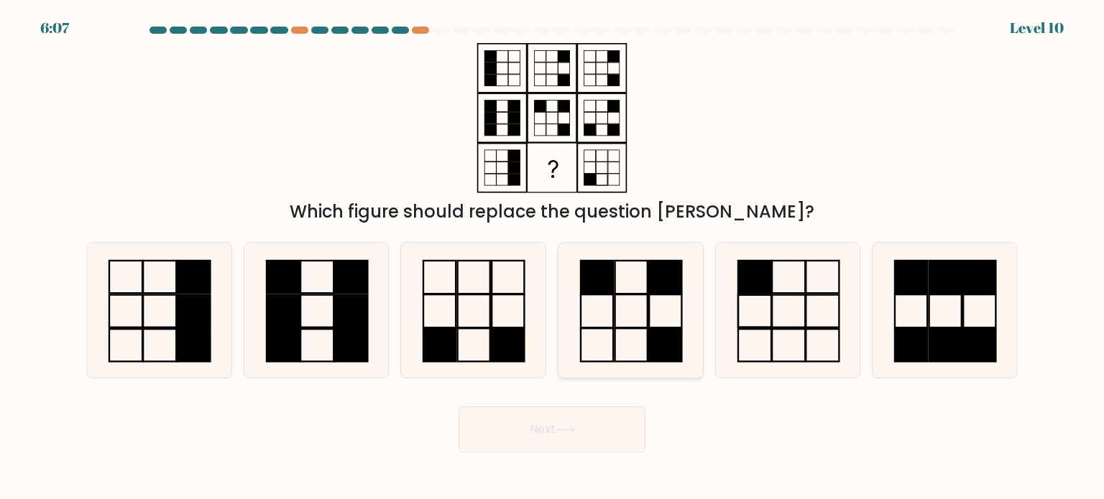
click at [668, 322] on icon at bounding box center [630, 310] width 135 height 135
click at [553, 257] on input "d." at bounding box center [552, 253] width 1 height 7
radio input "true"
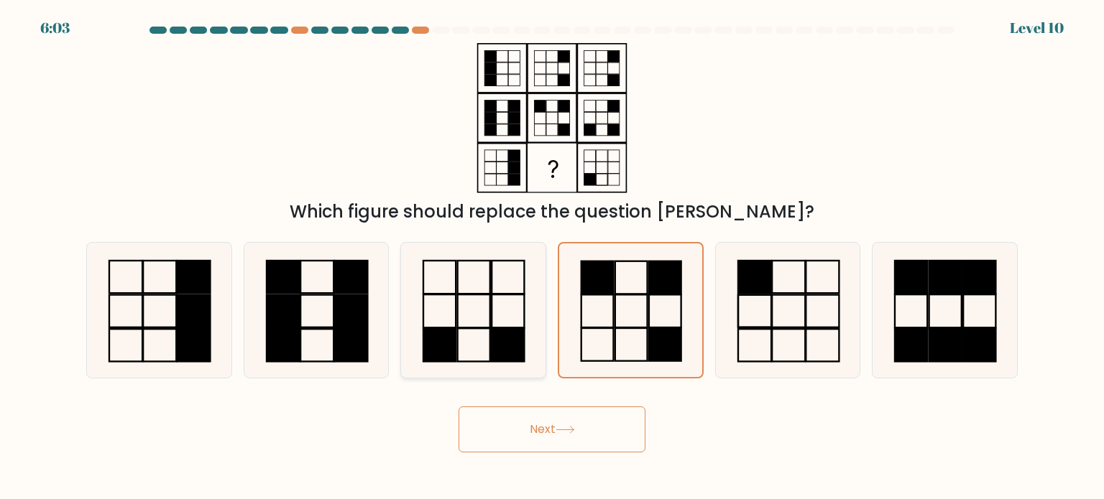
click at [438, 338] on rect at bounding box center [439, 344] width 32 height 33
click at [552, 257] on input "c." at bounding box center [552, 253] width 1 height 7
radio input "true"
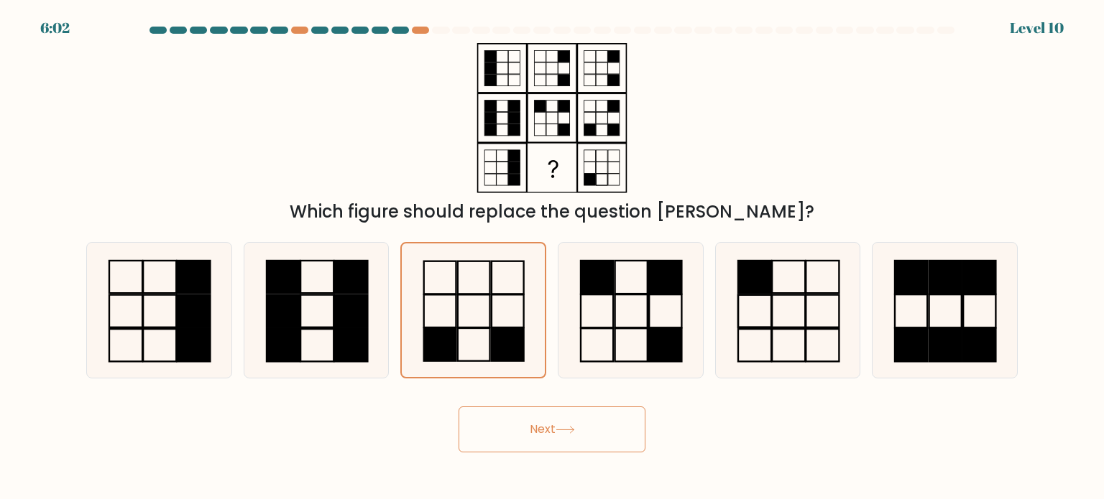
click at [525, 438] on button "Next" at bounding box center [551, 430] width 187 height 46
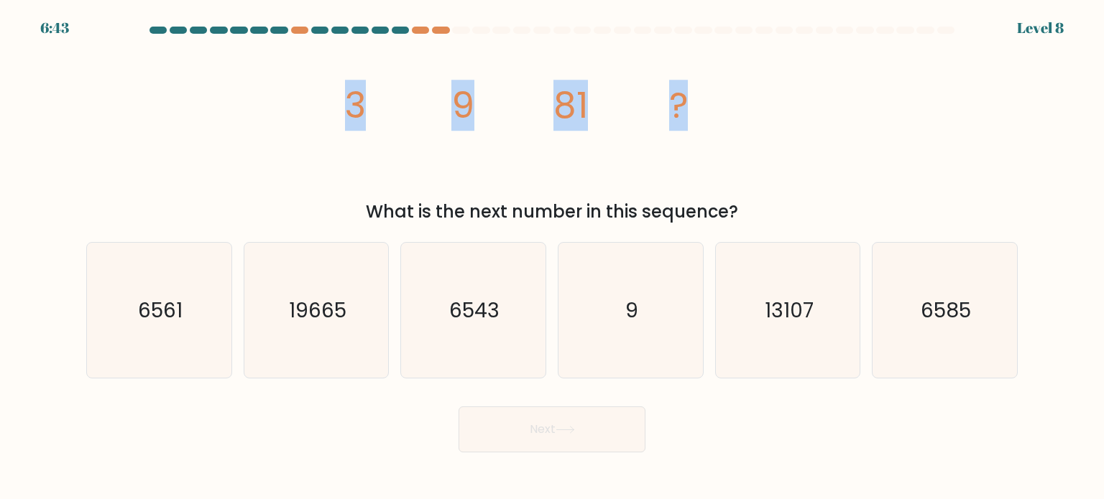
drag, startPoint x: 323, startPoint y: 131, endPoint x: 829, endPoint y: 114, distance: 506.2
click at [829, 114] on div "image/svg+xml 3 9 81 ? What is the next number in this sequence?" at bounding box center [552, 134] width 948 height 182
copy g "3 9 81 ?"
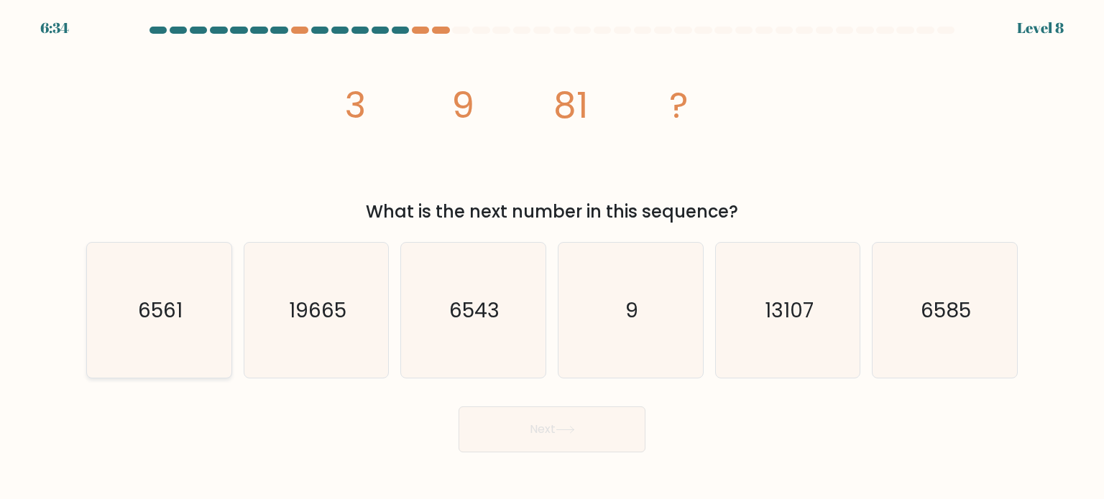
click at [178, 288] on icon "6561" at bounding box center [158, 310] width 135 height 135
click at [552, 257] on input "a. 6561" at bounding box center [552, 253] width 1 height 7
radio input "true"
click at [567, 438] on button "Next" at bounding box center [551, 430] width 187 height 46
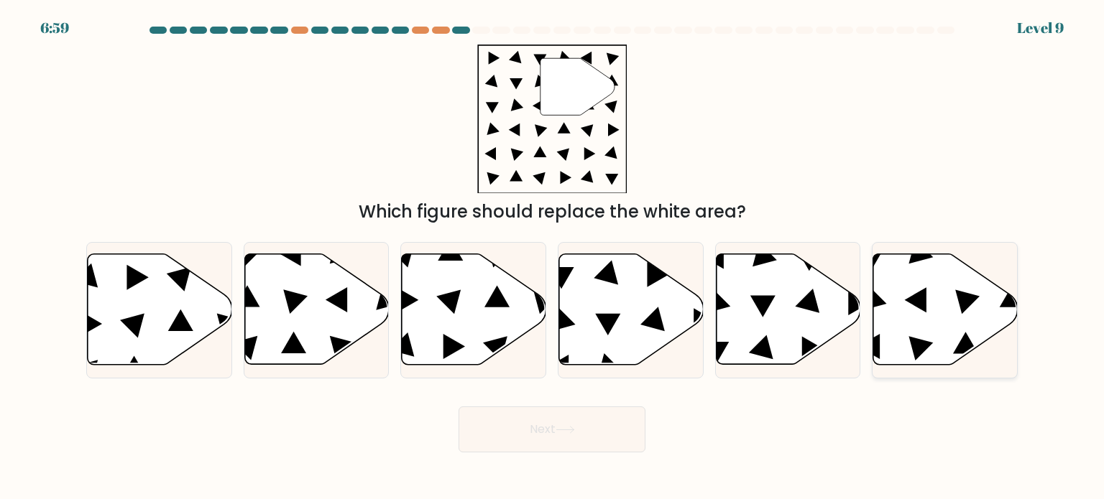
click at [876, 298] on icon at bounding box center [874, 298] width 24 height 24
click at [553, 257] on input "f." at bounding box center [552, 253] width 1 height 7
radio input "true"
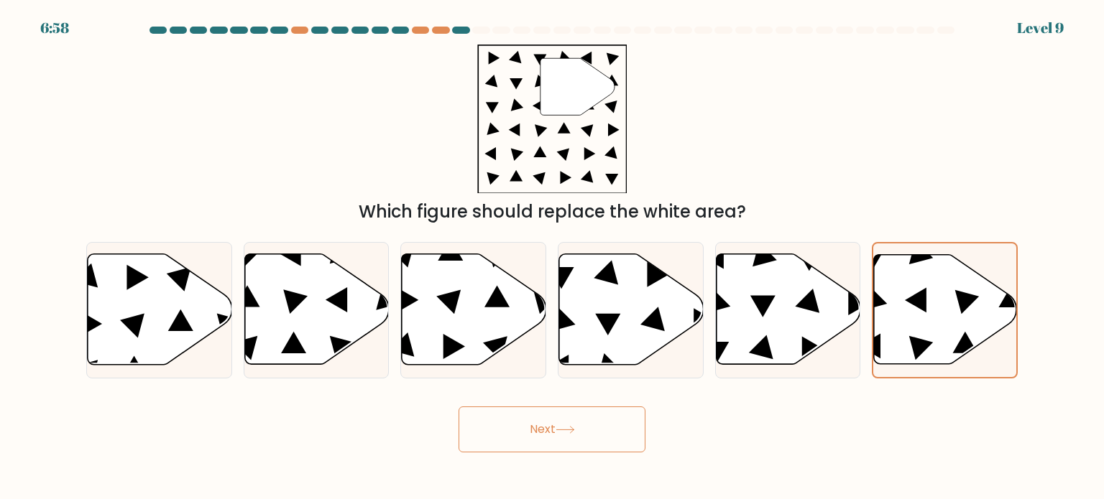
click at [514, 436] on button "Next" at bounding box center [551, 430] width 187 height 46
click at [543, 429] on button "Next" at bounding box center [551, 430] width 187 height 46
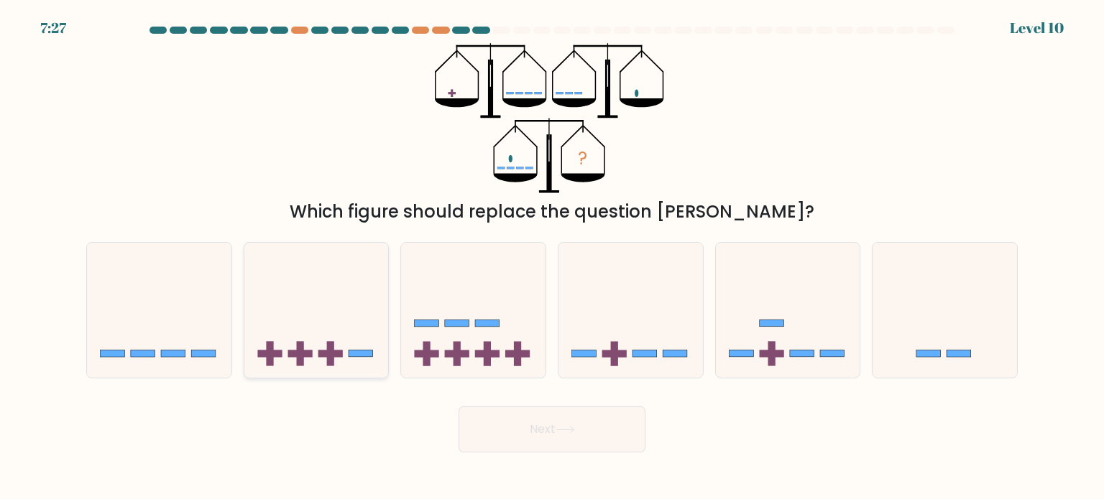
click at [298, 336] on icon at bounding box center [316, 310] width 144 height 119
click at [552, 257] on input "b." at bounding box center [552, 253] width 1 height 7
radio input "true"
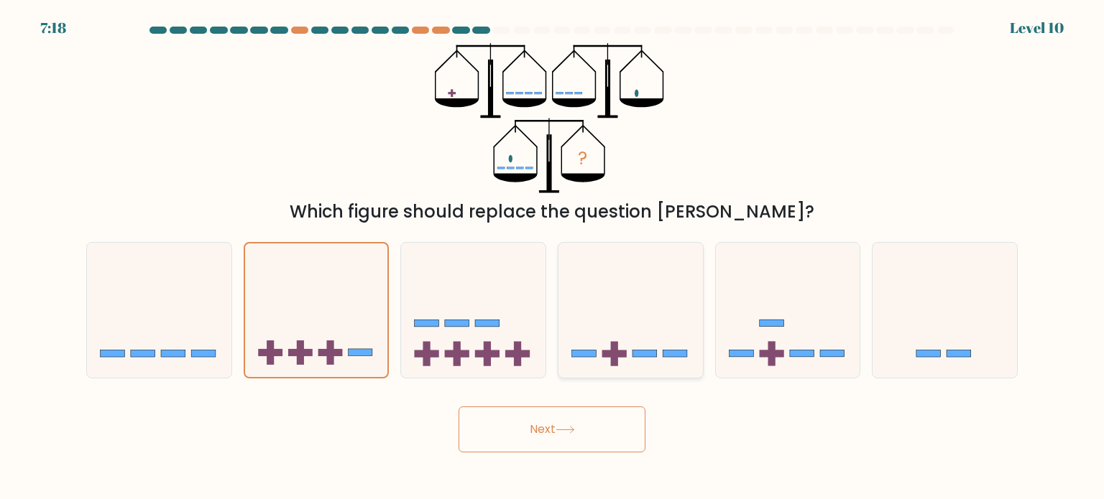
click at [610, 346] on icon at bounding box center [630, 310] width 144 height 119
click at [553, 257] on input "d." at bounding box center [552, 253] width 1 height 7
radio input "true"
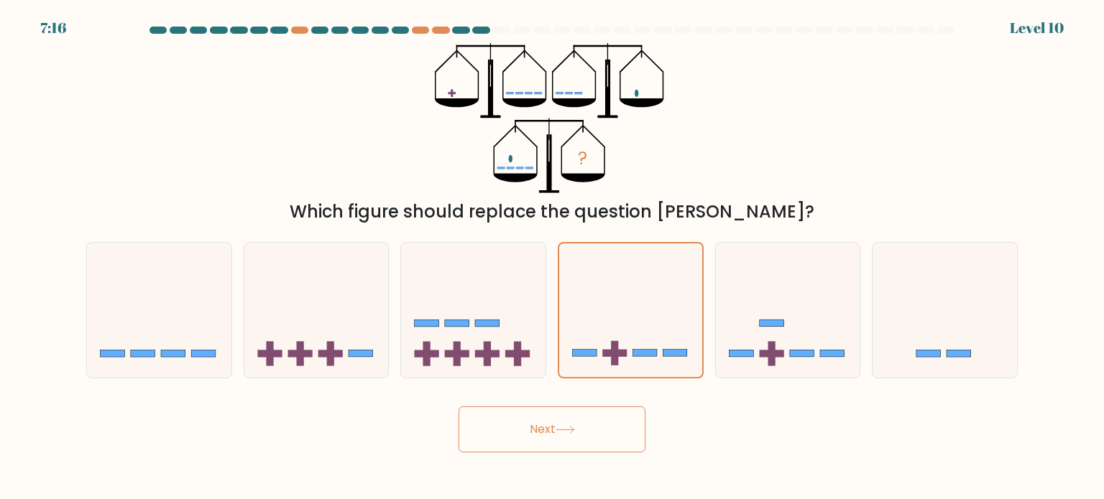
click at [543, 430] on button "Next" at bounding box center [551, 430] width 187 height 46
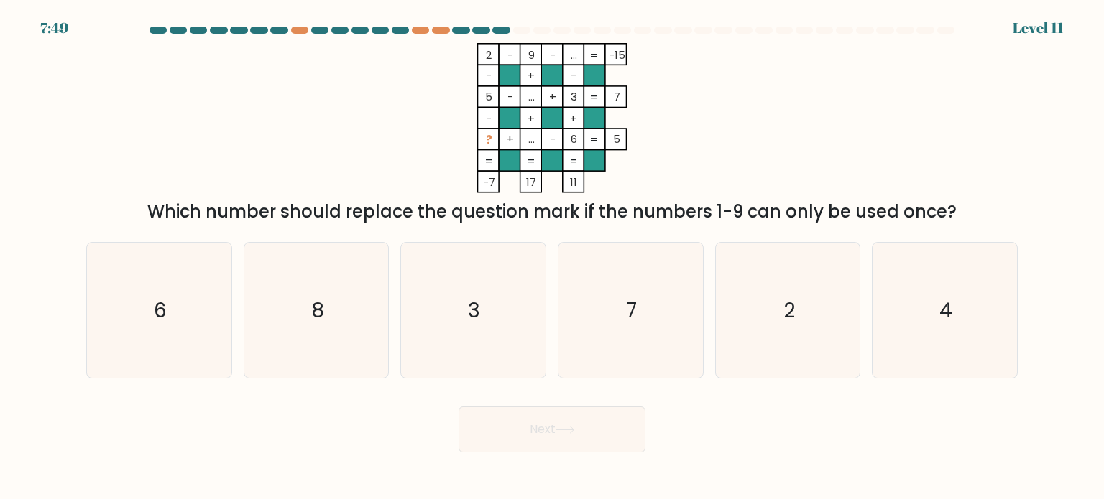
drag, startPoint x: 466, startPoint y: 52, endPoint x: 974, endPoint y: 218, distance: 535.1
click at [974, 218] on div "2 - 9 - ... -15 - + - 5 - ... + 3 7 - + + ? + ... - 6 = 5 = = = = -7 17 11 = Wh…" at bounding box center [552, 134] width 948 height 182
copy div "2 - 9 - ... -15 - + - 5 - ... + 3 7 - + + ? + ... - 6 = 5 = = = = -7 17 11 = Wh…"
click at [660, 166] on icon "2 - 9 - ... -15 - + - 5 - ... + 3 7 - + + ? + ... - 6 = 5 = = = = -7 17 11 =" at bounding box center [551, 118] width 431 height 150
click at [625, 309] on icon "7" at bounding box center [630, 310] width 135 height 135
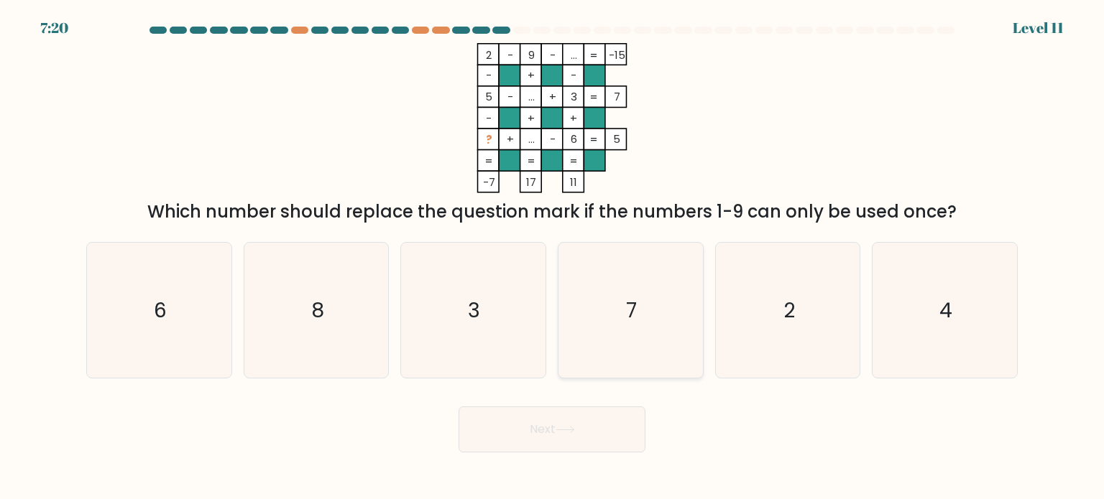
click at [553, 257] on input "d. 7" at bounding box center [552, 253] width 1 height 7
radio input "true"
click at [596, 427] on button "Next" at bounding box center [551, 430] width 187 height 46
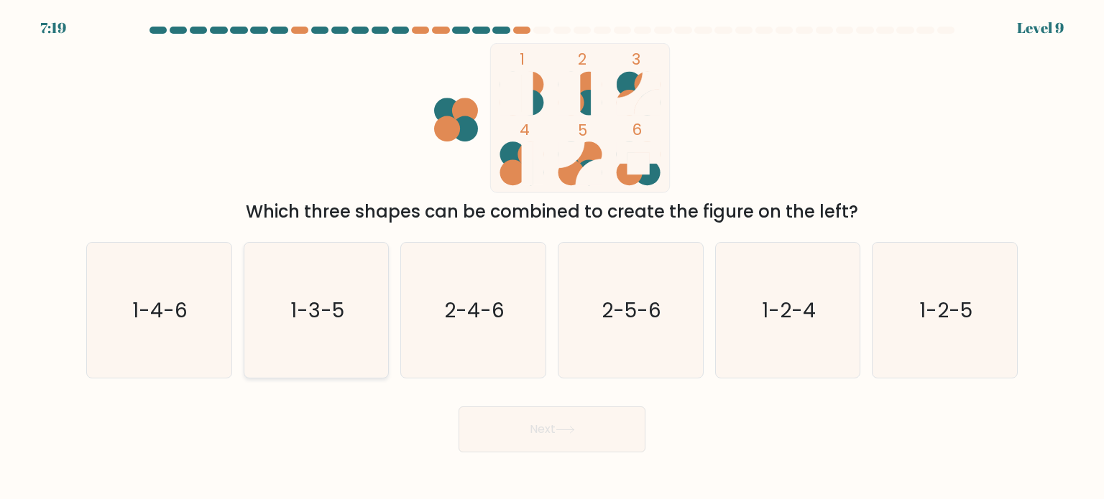
click at [328, 329] on icon "1-3-5" at bounding box center [316, 310] width 135 height 135
click at [552, 257] on input "b. 1-3-5" at bounding box center [552, 253] width 1 height 7
radio input "true"
click at [502, 425] on button "Next" at bounding box center [551, 430] width 187 height 46
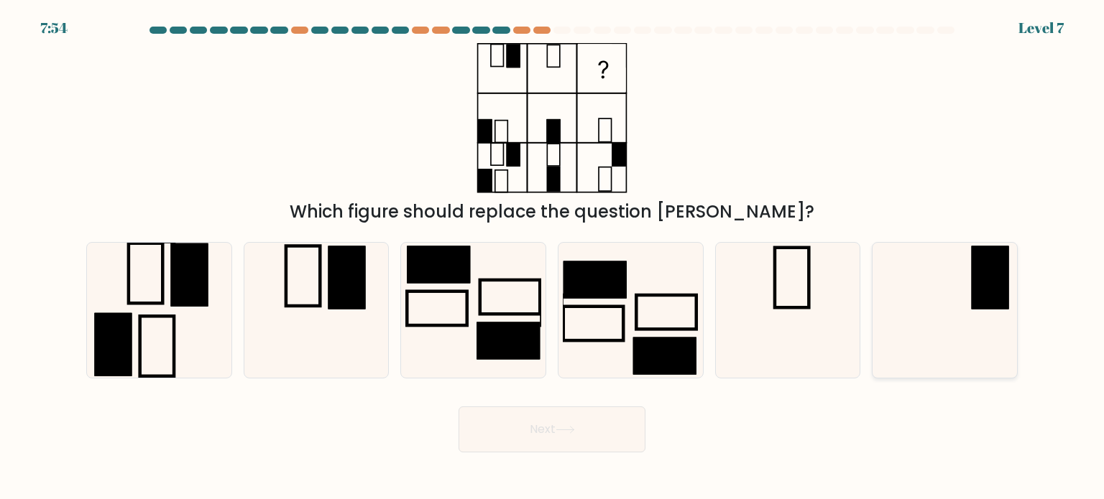
click at [992, 309] on rect at bounding box center [989, 277] width 37 height 63
click at [553, 257] on input "f." at bounding box center [552, 253] width 1 height 7
radio input "true"
click at [528, 448] on button "Next" at bounding box center [551, 430] width 187 height 46
click at [529, 430] on button "Next" at bounding box center [551, 430] width 187 height 46
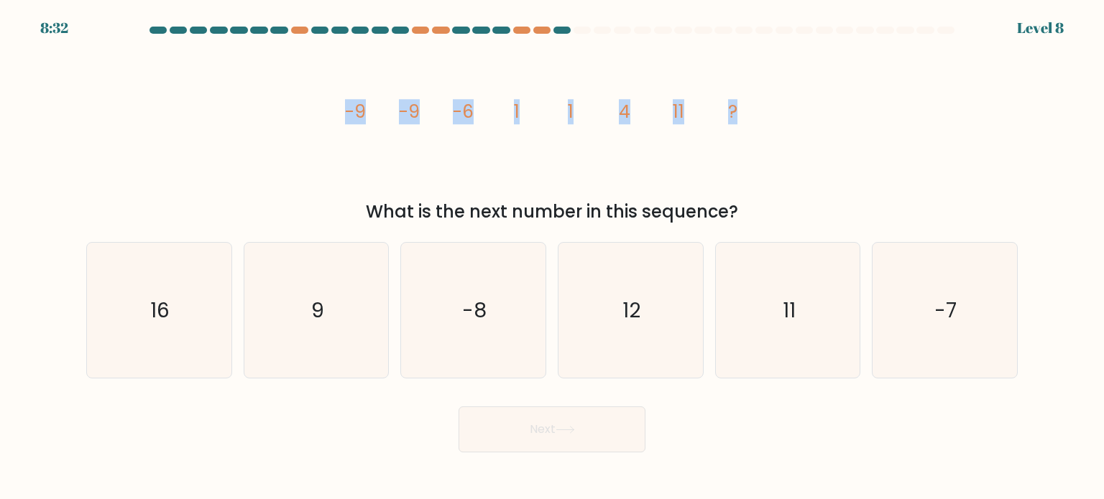
drag, startPoint x: 322, startPoint y: 107, endPoint x: 749, endPoint y: 114, distance: 427.6
click at [749, 114] on div "image/svg+xml -9 -9 -6 1 1 4 11 ? What is the next number in this sequence?" at bounding box center [552, 134] width 948 height 182
copy g "-9 -9 -6 1 1 4 11 ?"
click at [824, 328] on icon "11" at bounding box center [787, 310] width 135 height 135
click at [553, 257] on input "e. 11" at bounding box center [552, 253] width 1 height 7
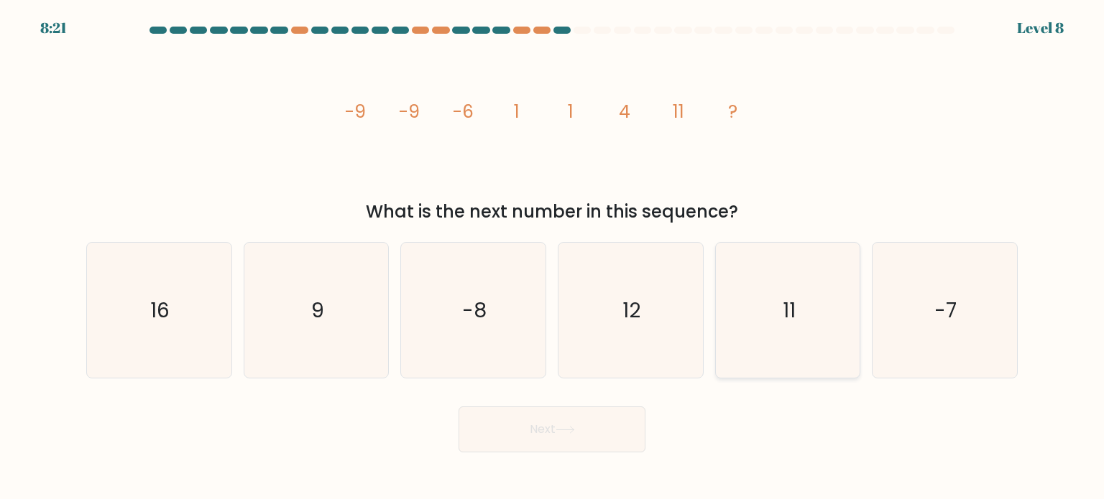
radio input "true"
click at [537, 435] on button "Next" at bounding box center [551, 430] width 187 height 46
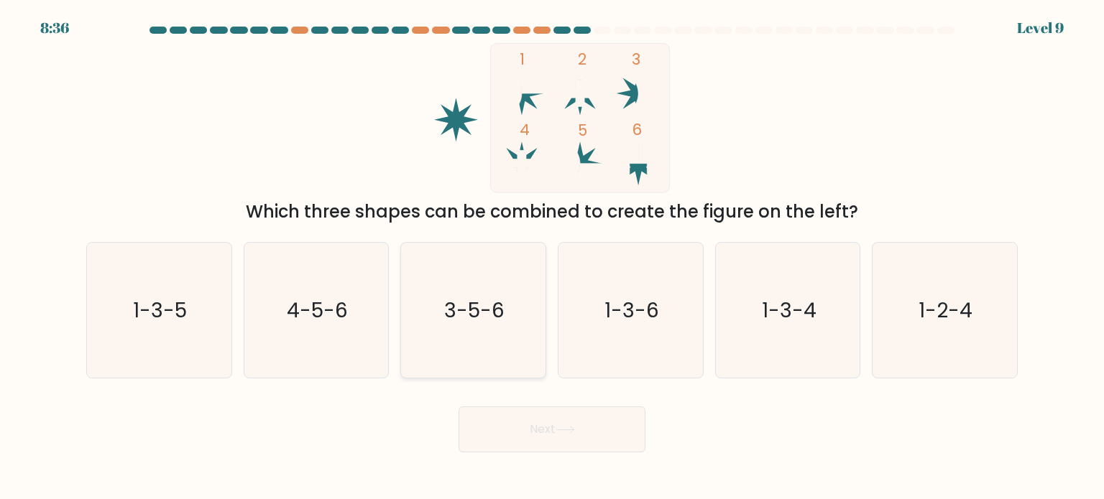
click at [433, 300] on icon "3-5-6" at bounding box center [472, 310] width 135 height 135
click at [552, 257] on input "c. 3-5-6" at bounding box center [552, 253] width 1 height 7
radio input "true"
click at [573, 435] on button "Next" at bounding box center [551, 430] width 187 height 46
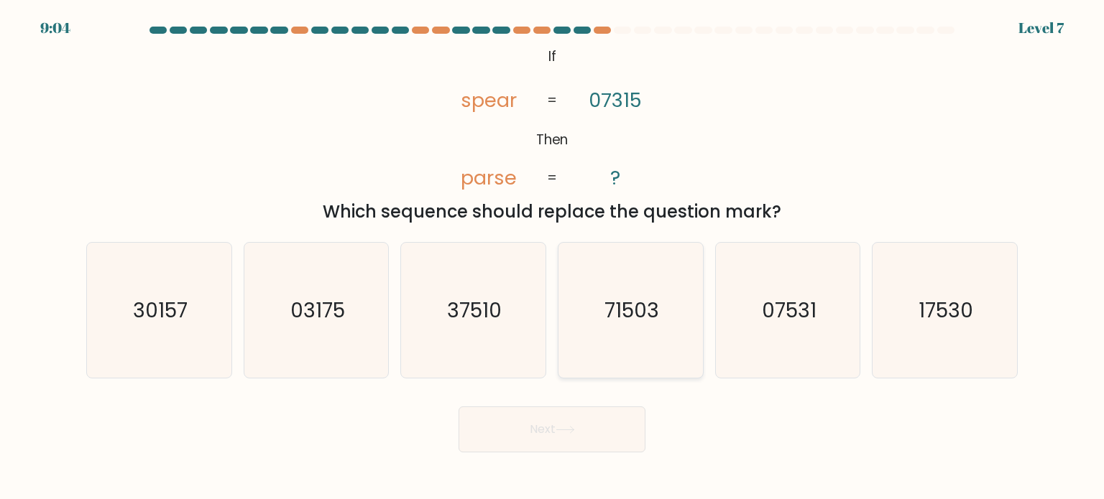
click at [642, 315] on text "71503" at bounding box center [631, 309] width 55 height 29
click at [553, 257] on input "d. 71503" at bounding box center [552, 253] width 1 height 7
radio input "true"
click at [567, 440] on button "Next" at bounding box center [551, 430] width 187 height 46
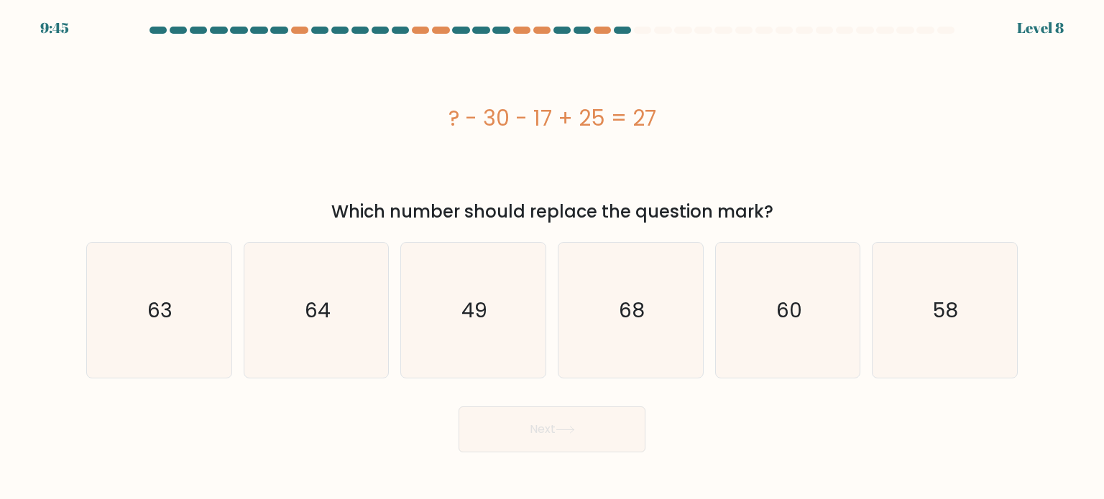
drag, startPoint x: 419, startPoint y: 126, endPoint x: 695, endPoint y: 122, distance: 275.9
click at [695, 122] on div "? - 30 - 17 + 25 = 27" at bounding box center [551, 118] width 931 height 32
copy div "? - 30 - 17 + 25 = 27"
click at [462, 302] on text "49" at bounding box center [475, 309] width 26 height 29
click at [552, 257] on input "c. 49" at bounding box center [552, 253] width 1 height 7
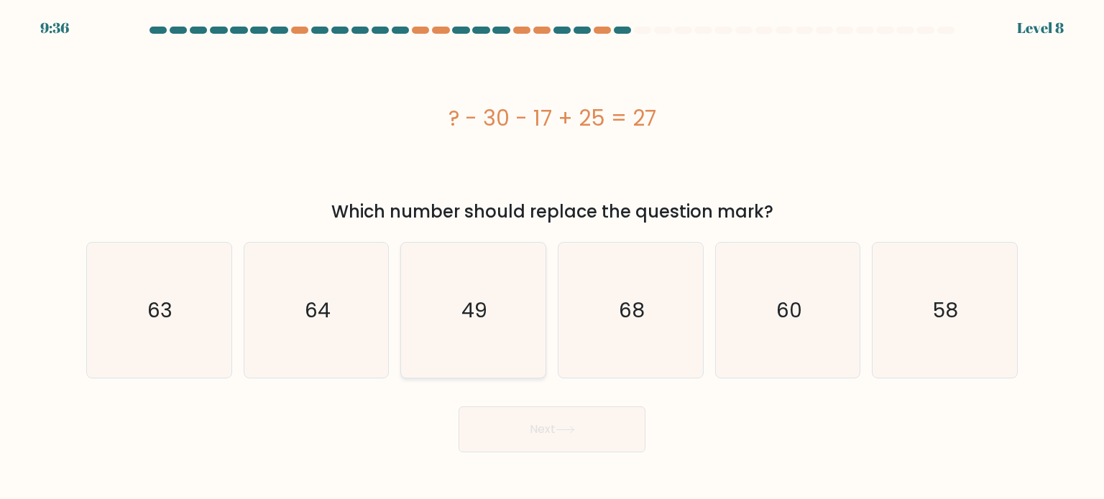
radio input "true"
click at [512, 443] on button "Next" at bounding box center [551, 430] width 187 height 46
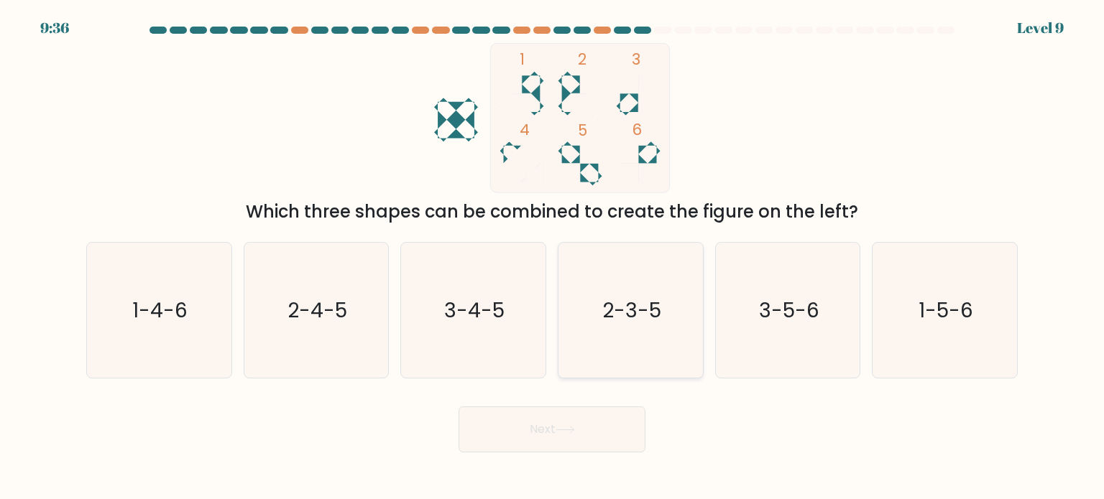
click at [622, 303] on text "2-3-5" at bounding box center [631, 309] width 59 height 29
click at [553, 257] on input "d. 2-3-5" at bounding box center [552, 253] width 1 height 7
radio input "true"
click at [847, 242] on label "e. 3-5-6" at bounding box center [788, 310] width 146 height 137
click at [553, 250] on input "e. 3-5-6" at bounding box center [552, 253] width 1 height 7
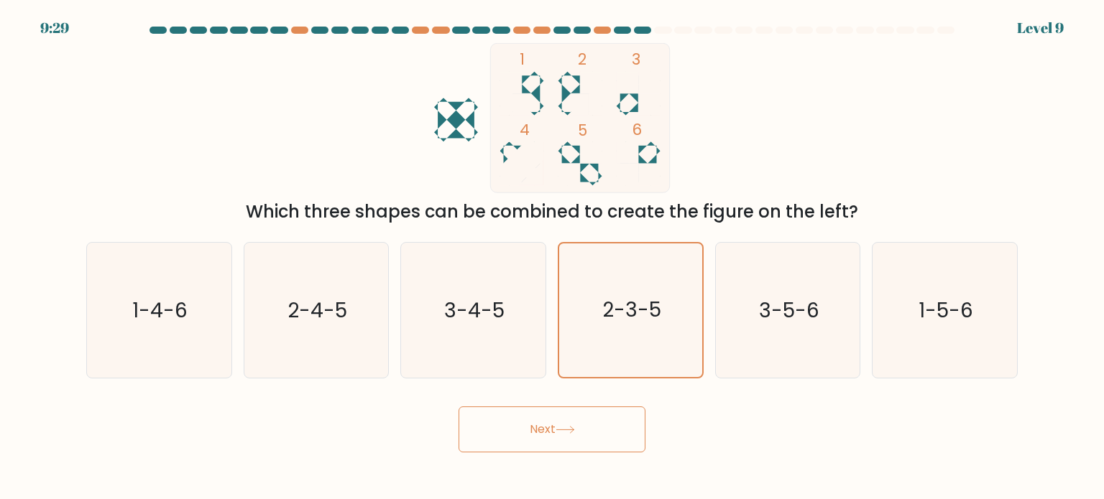
radio input "true"
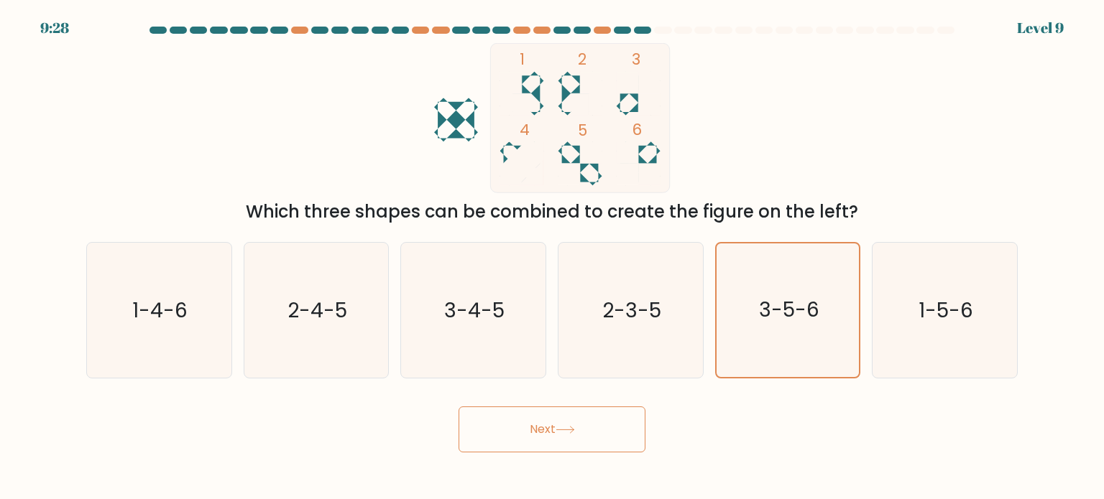
click at [581, 439] on button "Next" at bounding box center [551, 430] width 187 height 46
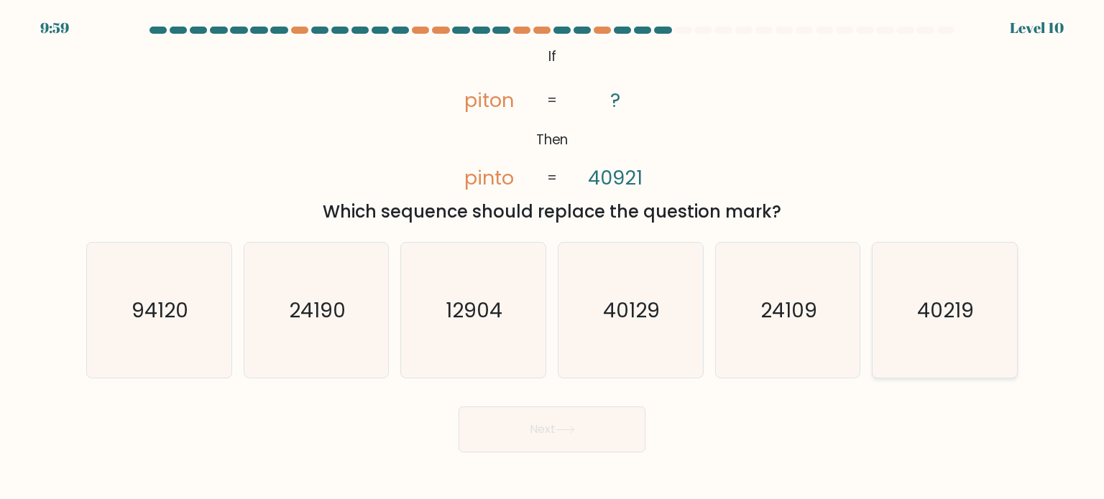
click at [925, 282] on icon "40219" at bounding box center [944, 310] width 135 height 135
click at [553, 257] on input "f. 40219" at bounding box center [552, 253] width 1 height 7
radio input "true"
click at [549, 438] on button "Next" at bounding box center [551, 430] width 187 height 46
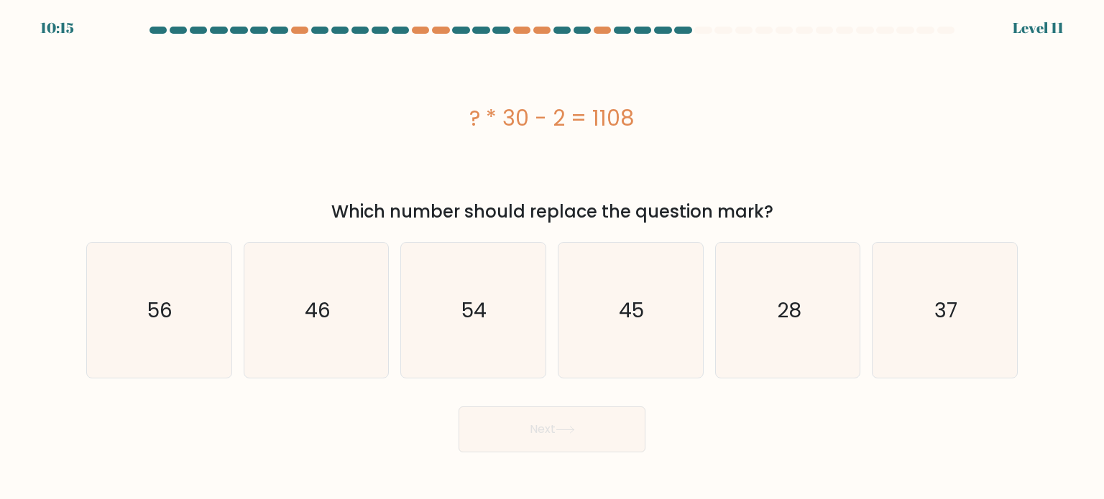
drag, startPoint x: 451, startPoint y: 117, endPoint x: 737, endPoint y: 119, distance: 285.3
click at [737, 119] on div "? * 30 - 2 = 1108" at bounding box center [551, 118] width 931 height 32
copy div "? * 30 - 2 = 1108"
click at [989, 310] on icon "37" at bounding box center [944, 310] width 135 height 135
click at [553, 257] on input "f. 37" at bounding box center [552, 253] width 1 height 7
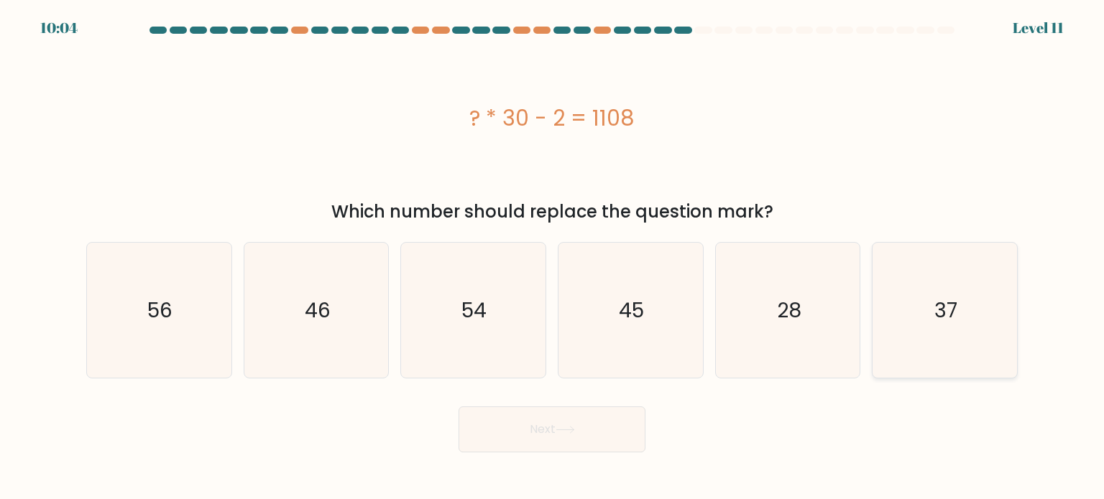
radio input "true"
click at [565, 420] on button "Next" at bounding box center [551, 430] width 187 height 46
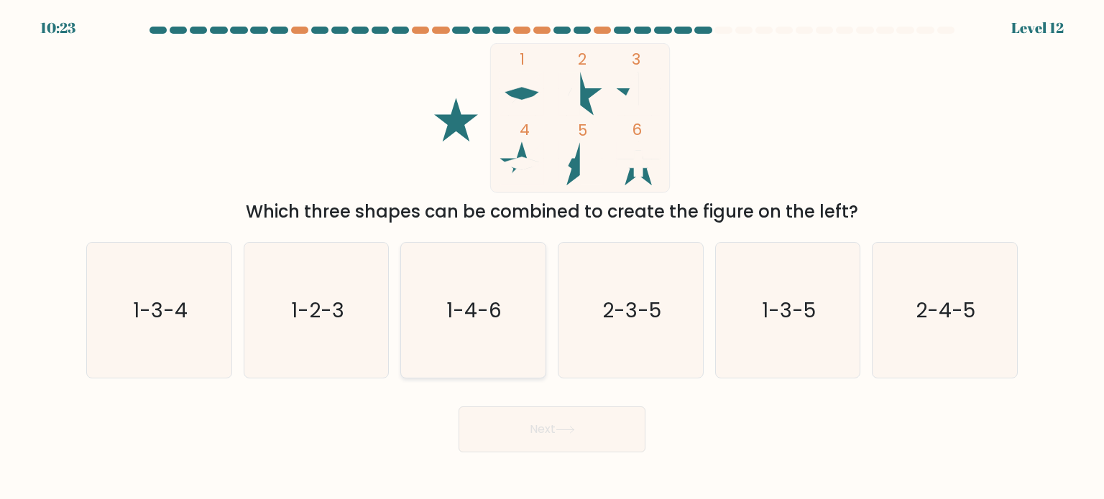
click at [474, 295] on icon "1-4-6" at bounding box center [472, 310] width 135 height 135
click at [552, 257] on input "c. 1-4-6" at bounding box center [552, 253] width 1 height 7
radio input "true"
click at [618, 293] on icon "2-3-5" at bounding box center [630, 310] width 135 height 135
click at [553, 257] on input "d. 2-3-5" at bounding box center [552, 253] width 1 height 7
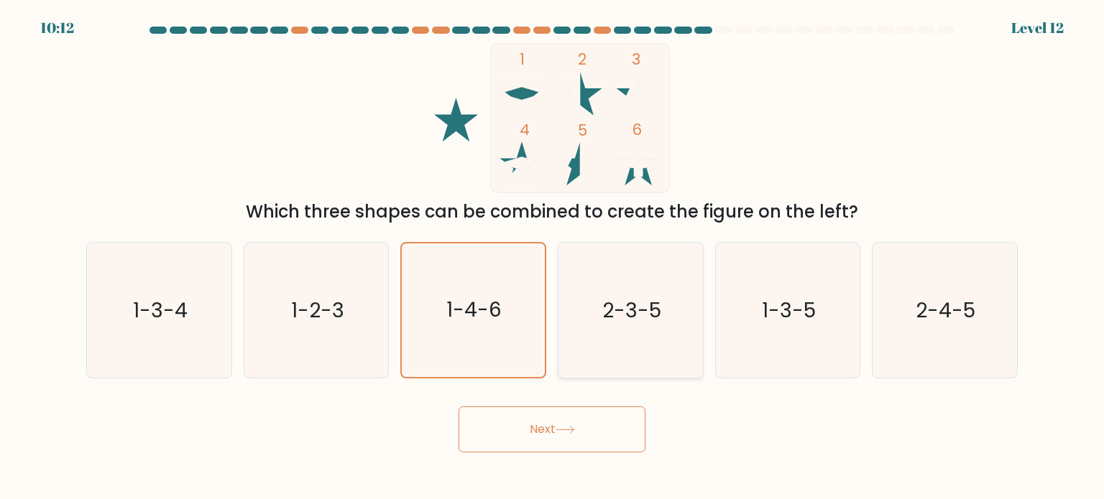
radio input "true"
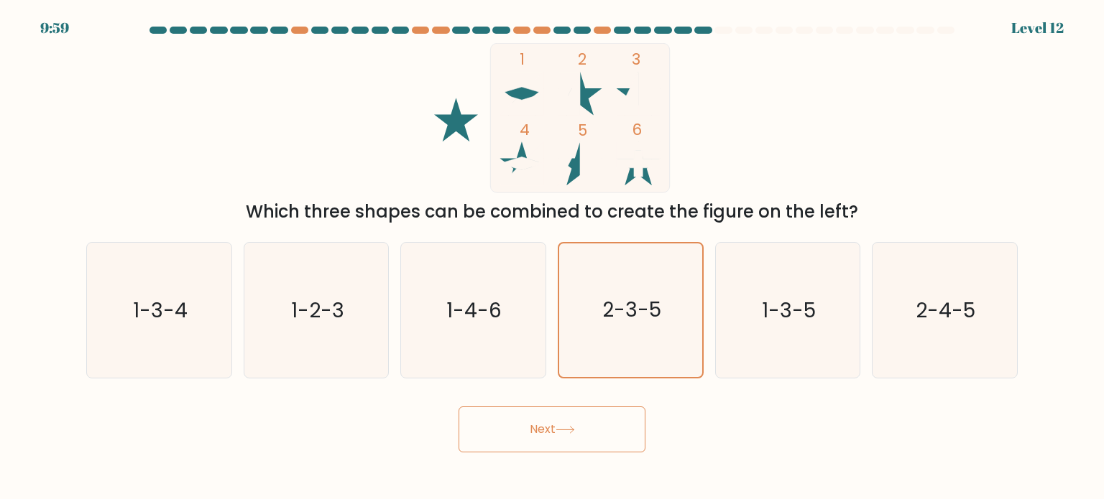
click at [583, 442] on button "Next" at bounding box center [551, 430] width 187 height 46
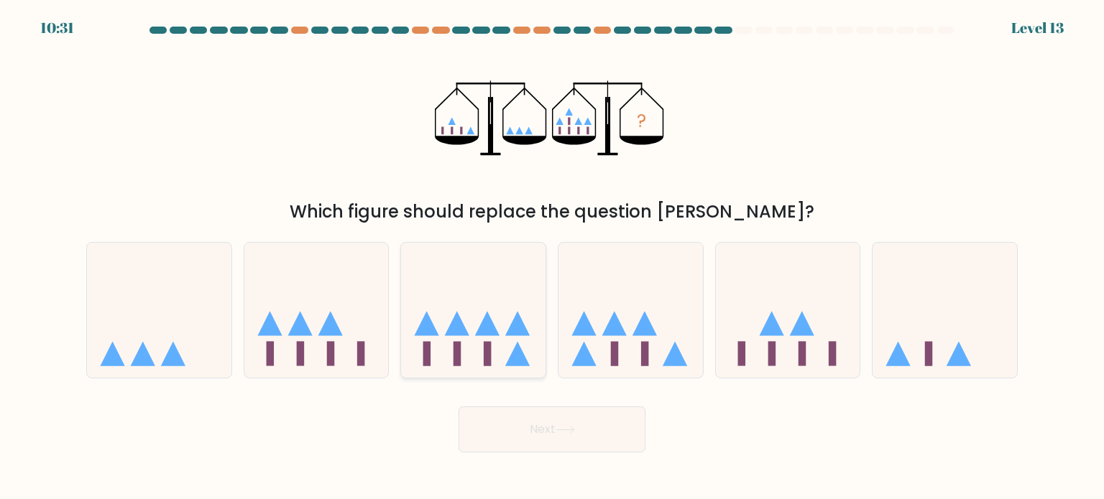
click at [489, 341] on rect at bounding box center [488, 353] width 8 height 24
click at [552, 257] on input "c." at bounding box center [552, 253] width 1 height 7
radio input "true"
click at [549, 423] on button "Next" at bounding box center [551, 430] width 187 height 46
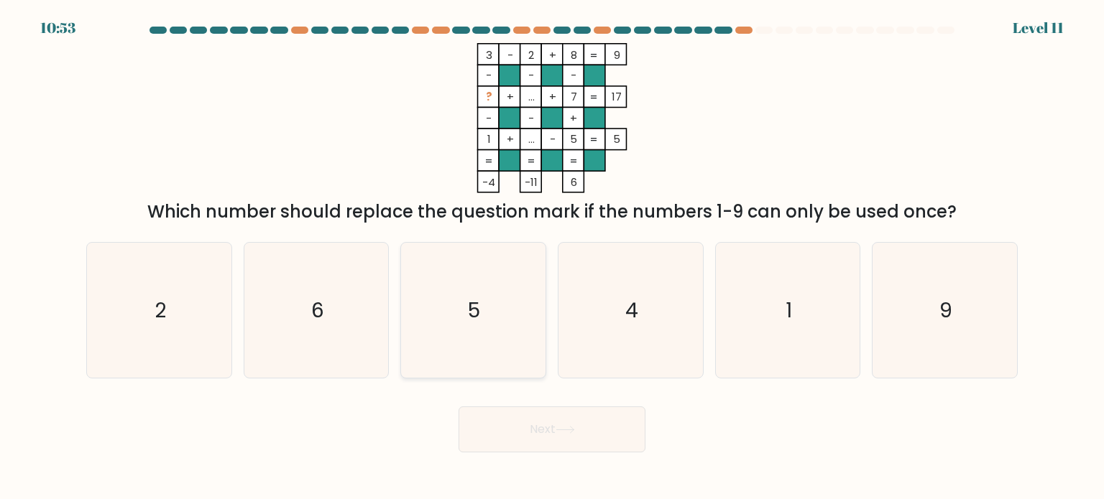
click at [486, 288] on icon "5" at bounding box center [472, 310] width 135 height 135
click at [552, 257] on input "c. 5" at bounding box center [552, 253] width 1 height 7
radio input "true"
click at [570, 413] on button "Next" at bounding box center [551, 430] width 187 height 46
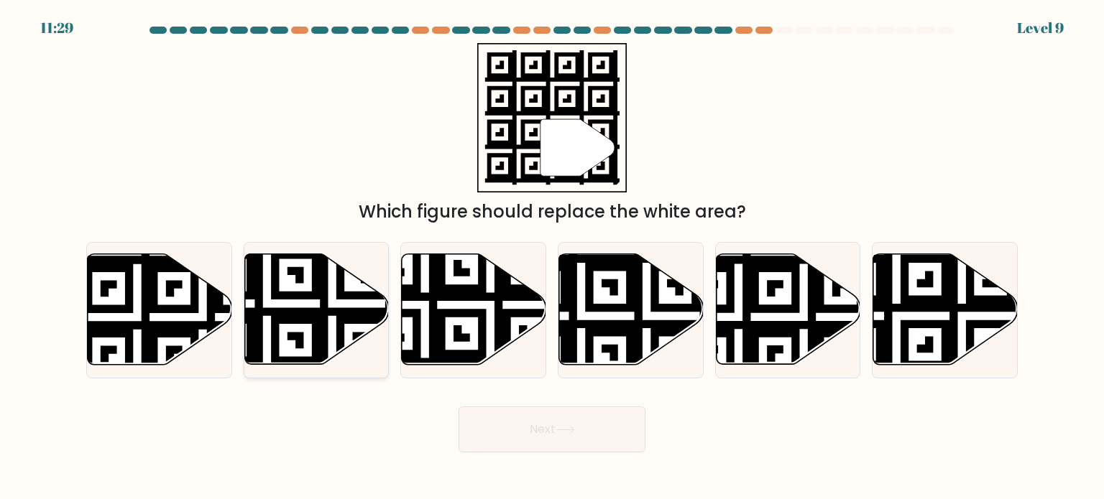
click at [292, 295] on icon at bounding box center [267, 370] width 262 height 262
click at [552, 257] on input "b." at bounding box center [552, 253] width 1 height 7
radio input "true"
click at [563, 429] on icon at bounding box center [564, 430] width 19 height 8
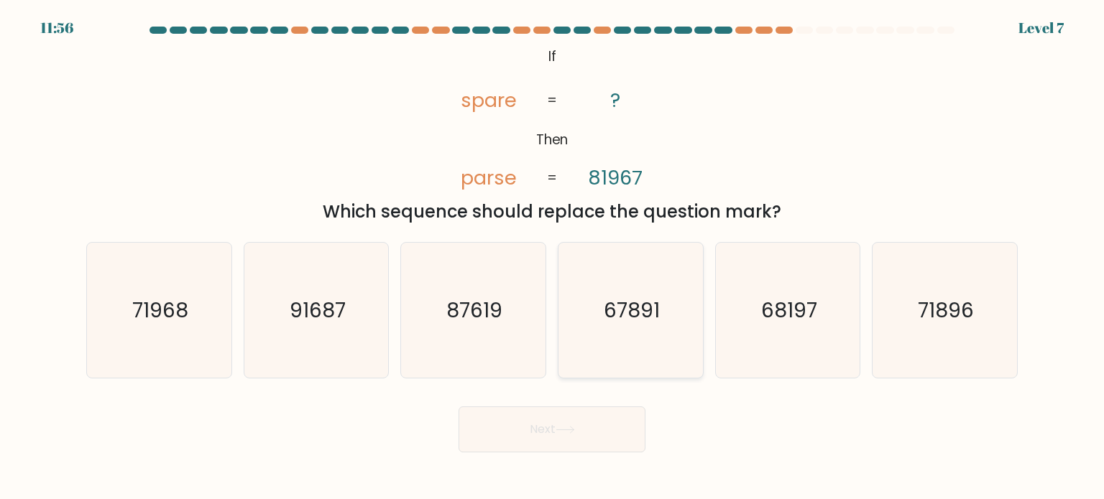
click at [634, 319] on text "67891" at bounding box center [632, 309] width 56 height 29
click at [553, 257] on input "d. 67891" at bounding box center [552, 253] width 1 height 7
radio input "true"
click at [803, 328] on icon "68197" at bounding box center [787, 310] width 135 height 135
click at [553, 257] on input "e. 68197" at bounding box center [552, 253] width 1 height 7
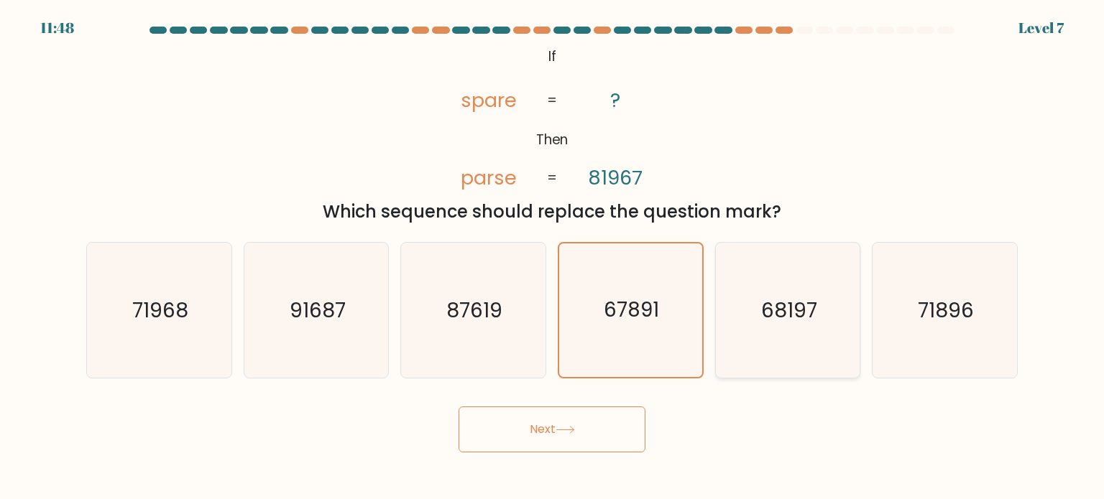
radio input "true"
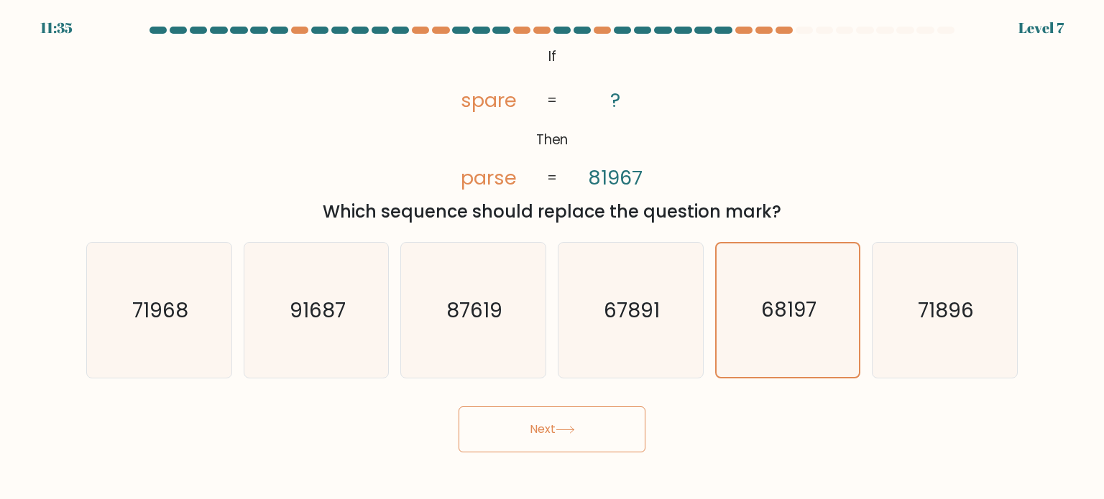
click at [625, 183] on tspan "81967" at bounding box center [615, 178] width 55 height 27
click at [500, 184] on tspan "parse" at bounding box center [489, 178] width 56 height 27
click at [464, 180] on tspan "parse" at bounding box center [489, 178] width 56 height 27
click at [799, 315] on text "68197" at bounding box center [788, 310] width 55 height 28
click at [553, 257] on input "e. 68197" at bounding box center [552, 253] width 1 height 7
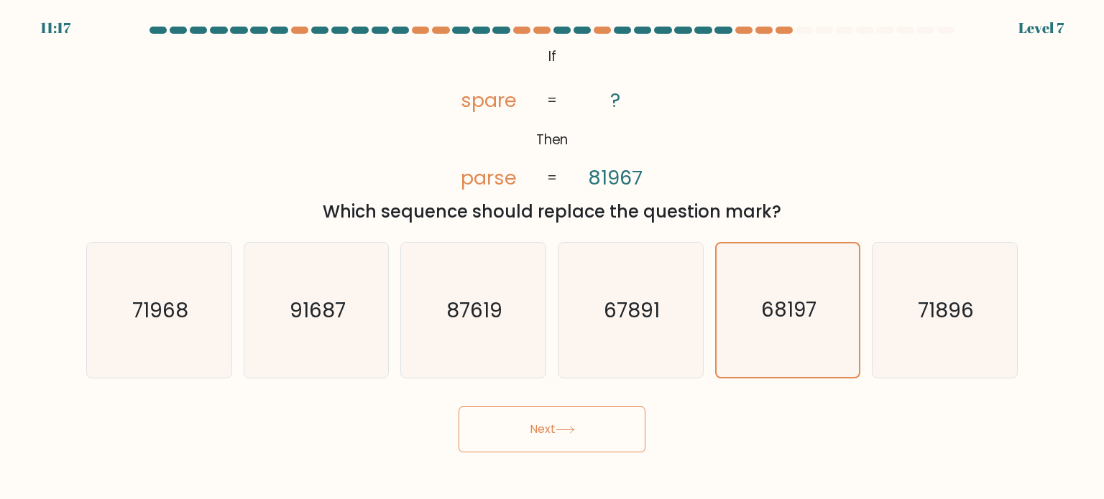
click at [572, 436] on button "Next" at bounding box center [551, 430] width 187 height 46
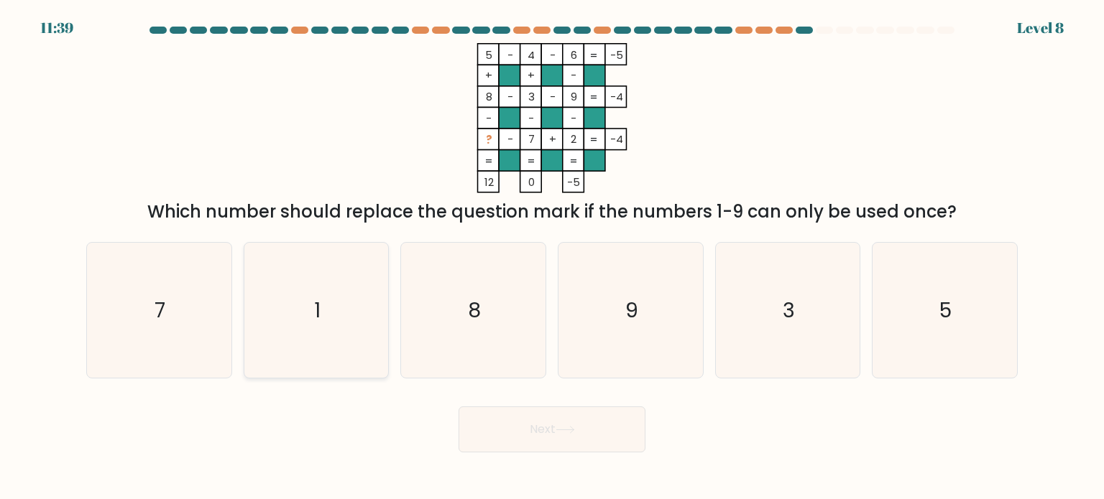
click at [348, 320] on icon "1" at bounding box center [316, 310] width 135 height 135
click at [552, 257] on input "b. 1" at bounding box center [552, 253] width 1 height 7
radio input "true"
click at [520, 427] on button "Next" at bounding box center [551, 430] width 187 height 46
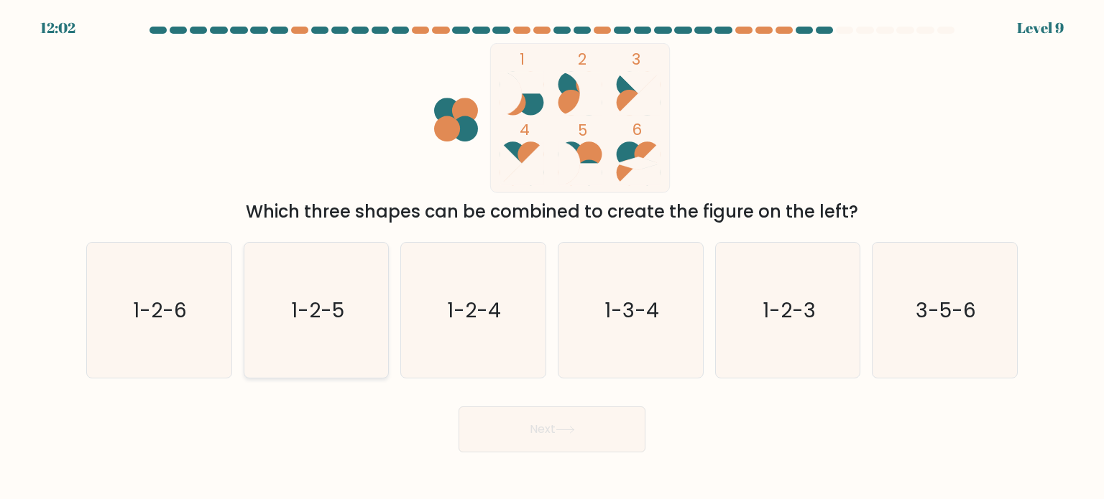
click at [349, 321] on icon "1-2-5" at bounding box center [316, 310] width 135 height 135
click at [552, 257] on input "b. 1-2-5" at bounding box center [552, 253] width 1 height 7
radio input "true"
click at [503, 431] on button "Next" at bounding box center [551, 430] width 187 height 46
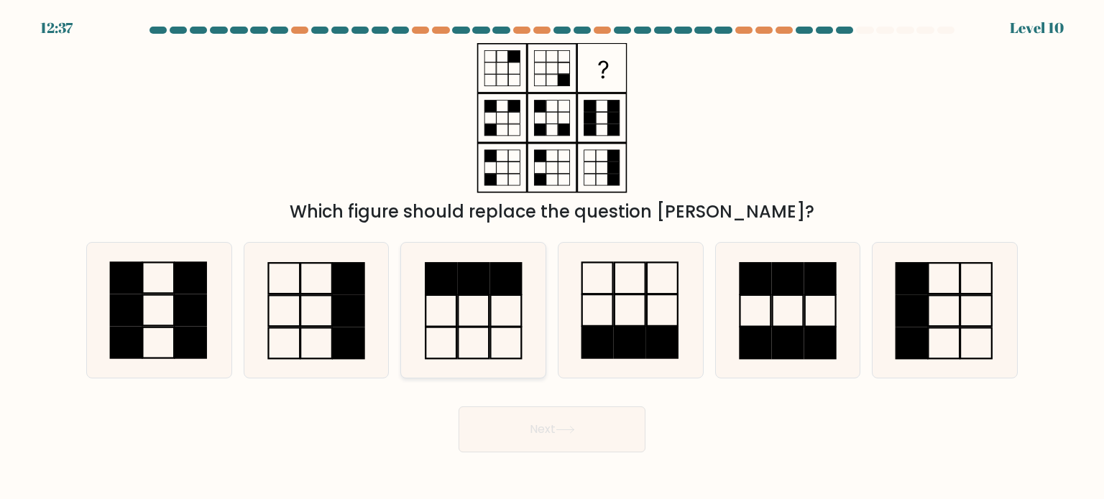
click at [520, 344] on icon at bounding box center [472, 310] width 135 height 135
click at [552, 257] on input "c." at bounding box center [552, 253] width 1 height 7
radio input "true"
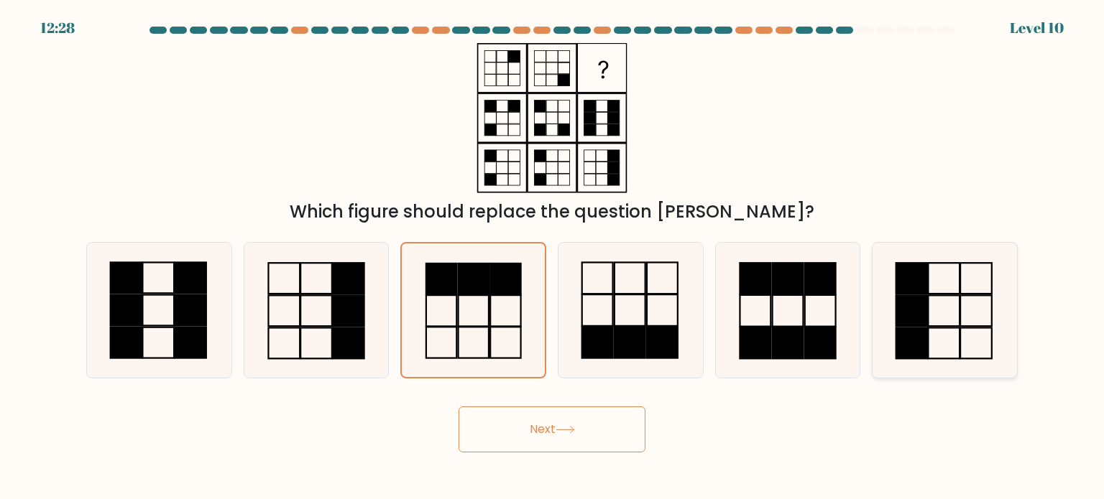
click at [961, 321] on rect at bounding box center [977, 310] width 32 height 31
click at [553, 257] on input "f." at bounding box center [552, 253] width 1 height 7
radio input "true"
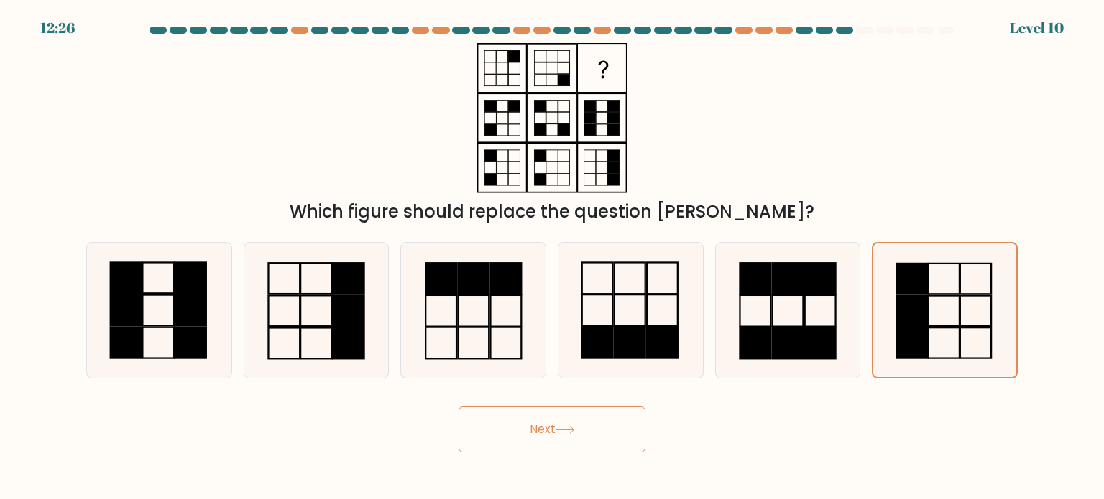
click at [540, 425] on button "Next" at bounding box center [551, 430] width 187 height 46
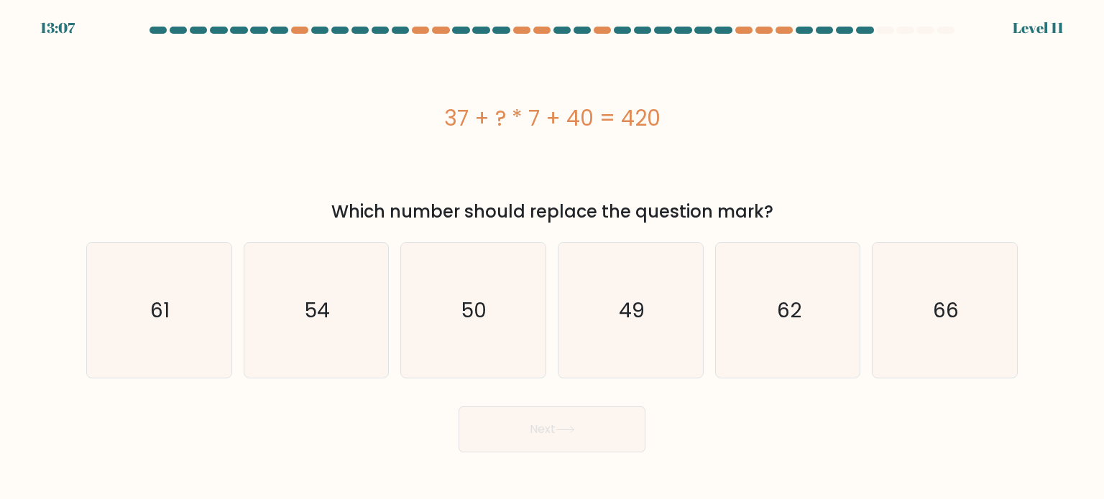
drag, startPoint x: 423, startPoint y: 109, endPoint x: 684, endPoint y: 121, distance: 261.2
click at [684, 121] on div "37 + ? * 7 + 40 = 420" at bounding box center [551, 118] width 931 height 32
click at [630, 327] on icon "49" at bounding box center [630, 310] width 135 height 135
click at [553, 257] on input "d. 49" at bounding box center [552, 253] width 1 height 7
radio input "true"
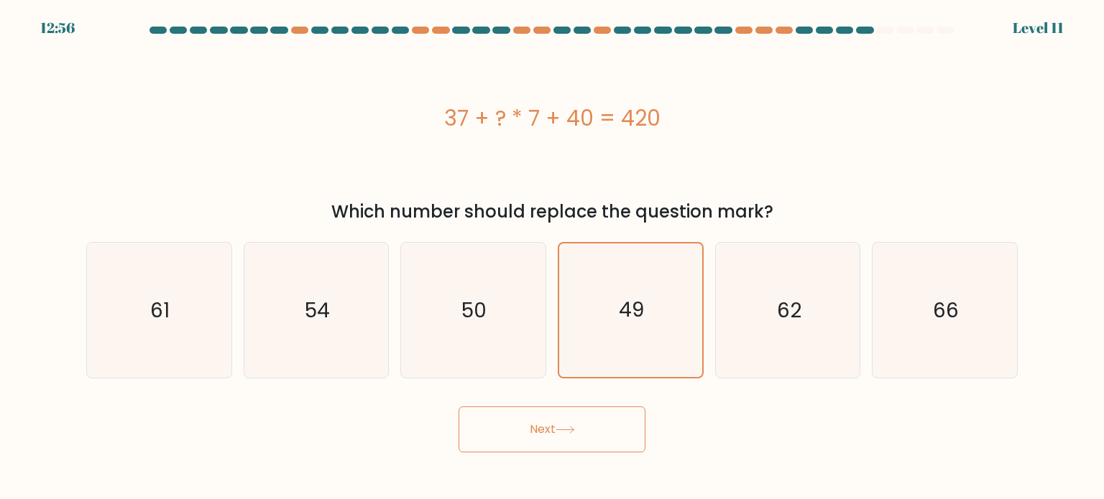
click at [576, 435] on button "Next" at bounding box center [551, 430] width 187 height 46
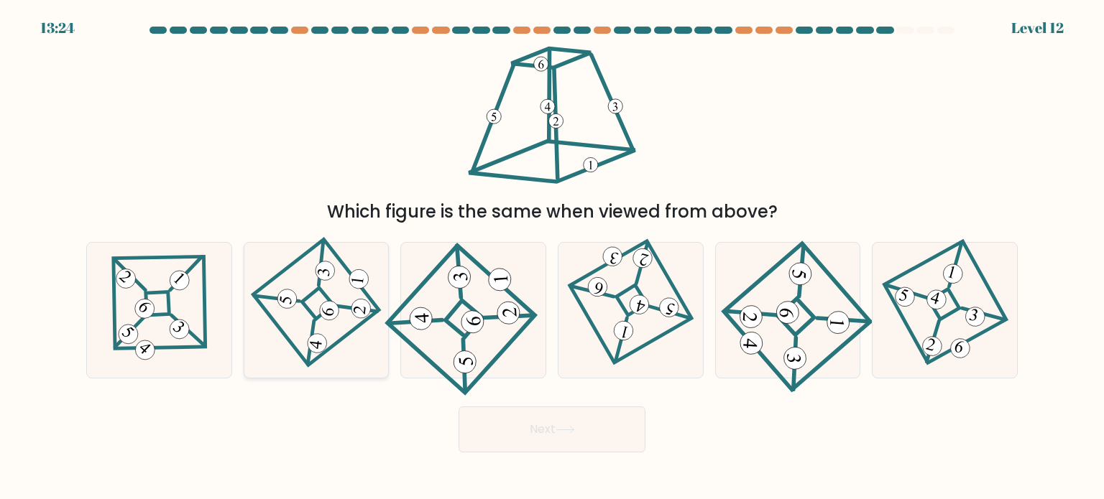
click at [330, 300] on 148 at bounding box center [318, 304] width 32 height 32
click at [552, 257] on input "b." at bounding box center [552, 253] width 1 height 7
radio input "true"
click at [540, 419] on button "Next" at bounding box center [551, 430] width 187 height 46
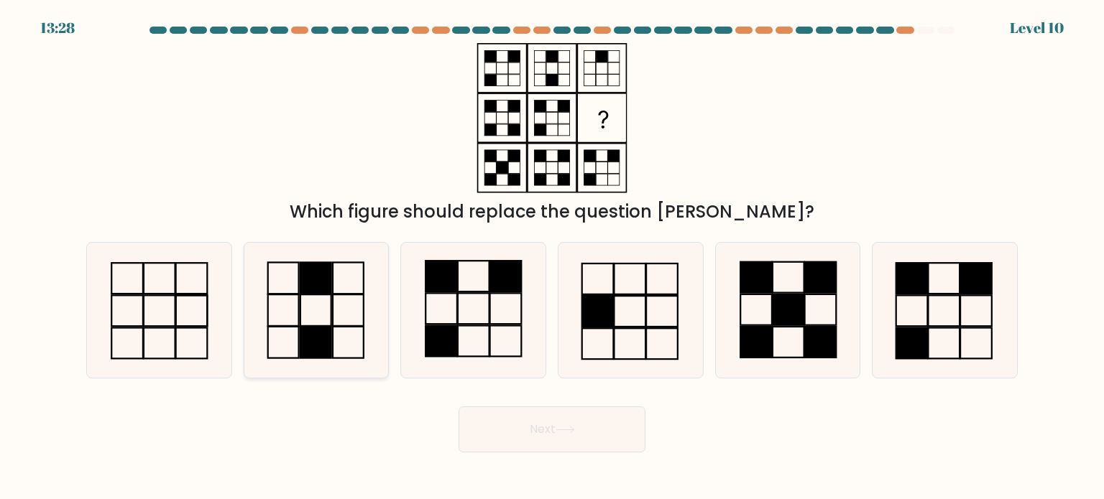
click at [342, 304] on icon at bounding box center [316, 310] width 135 height 135
click at [552, 257] on input "b." at bounding box center [552, 253] width 1 height 7
radio input "true"
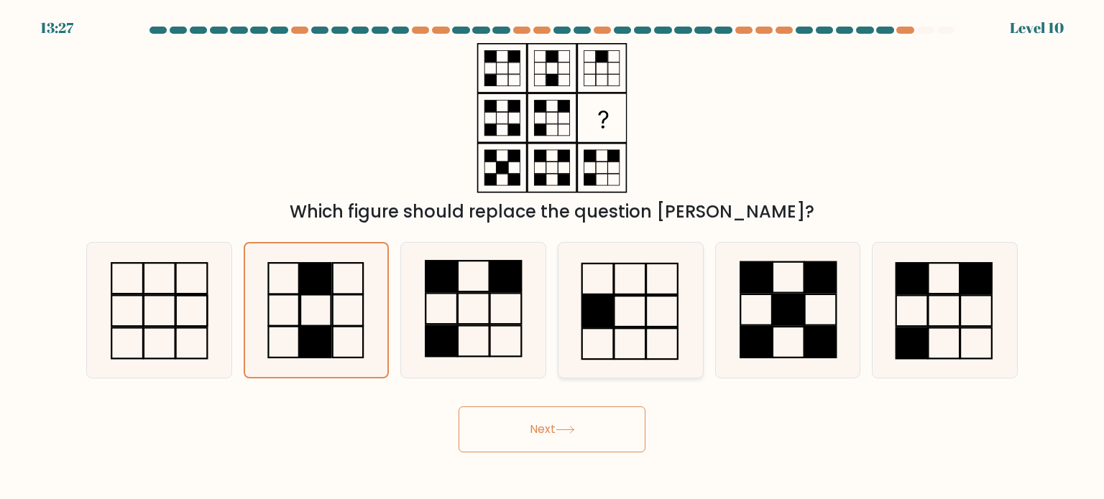
click at [614, 310] on rect at bounding box center [630, 311] width 32 height 31
click at [553, 257] on input "d." at bounding box center [552, 253] width 1 height 7
radio input "true"
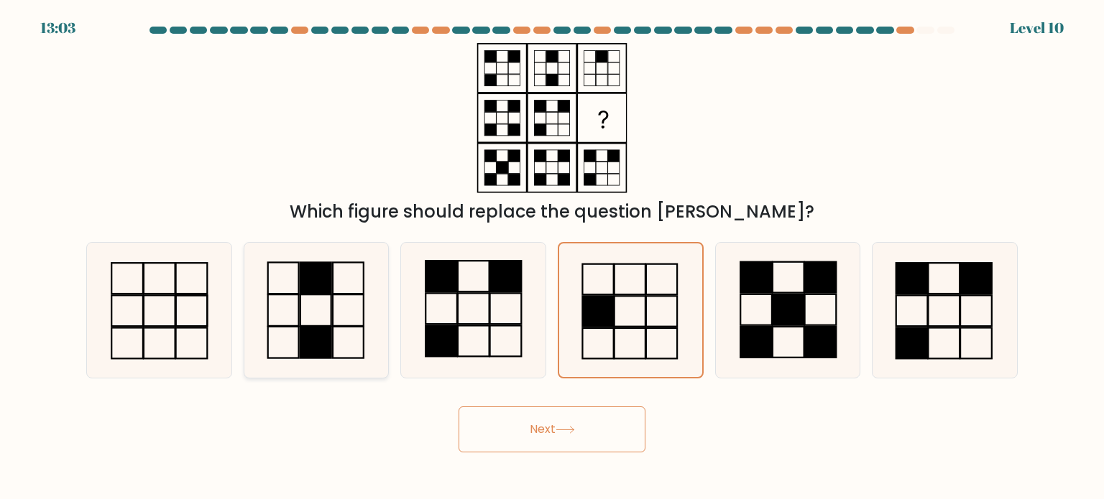
click at [295, 315] on icon at bounding box center [316, 310] width 135 height 135
click at [552, 257] on input "b." at bounding box center [552, 253] width 1 height 7
radio input "true"
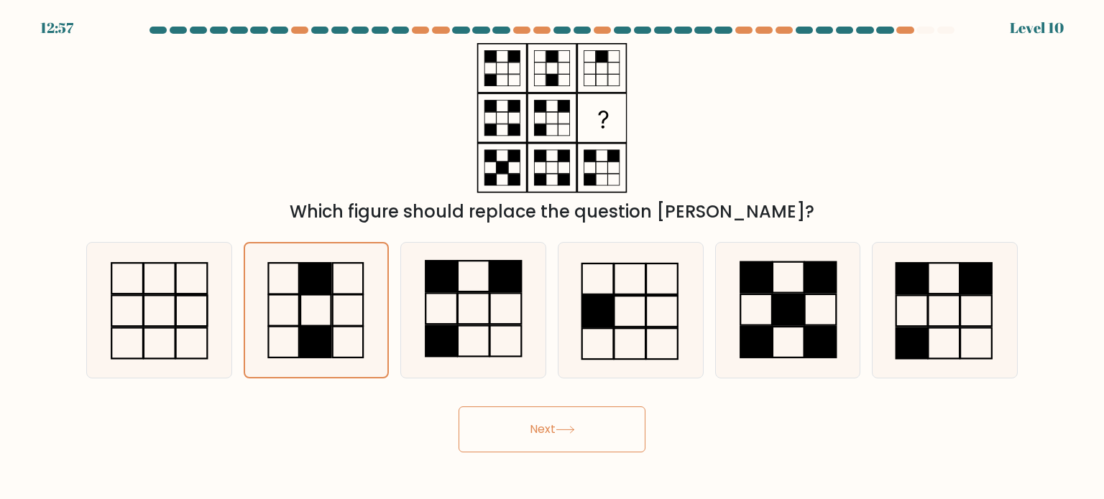
click at [606, 426] on button "Next" at bounding box center [551, 430] width 187 height 46
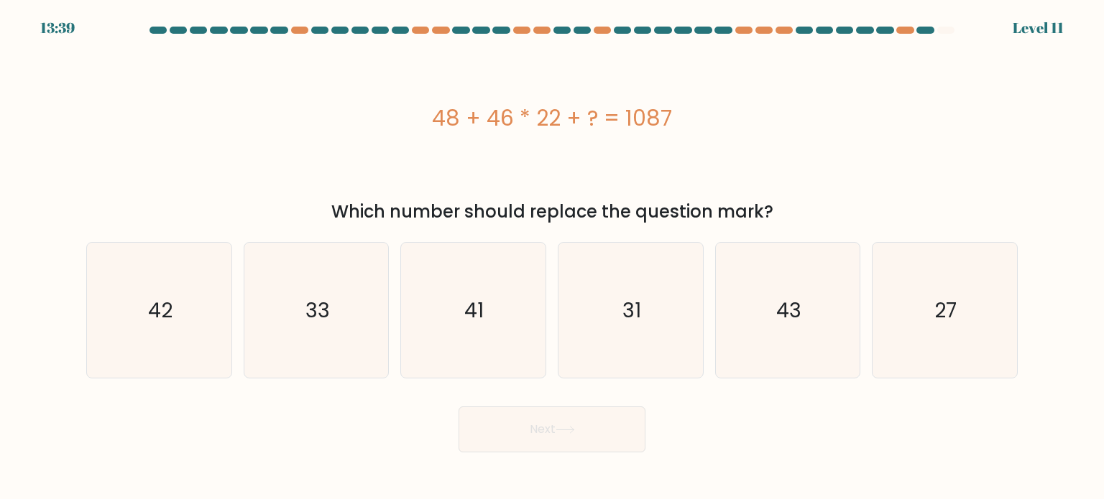
drag, startPoint x: 421, startPoint y: 126, endPoint x: 892, endPoint y: 104, distance: 471.1
click at [892, 104] on div "48 + 46 * 22 + ? = 1087" at bounding box center [551, 118] width 931 height 32
click at [957, 336] on icon "27" at bounding box center [944, 310] width 135 height 135
click at [553, 257] on input "f. 27" at bounding box center [552, 253] width 1 height 7
radio input "true"
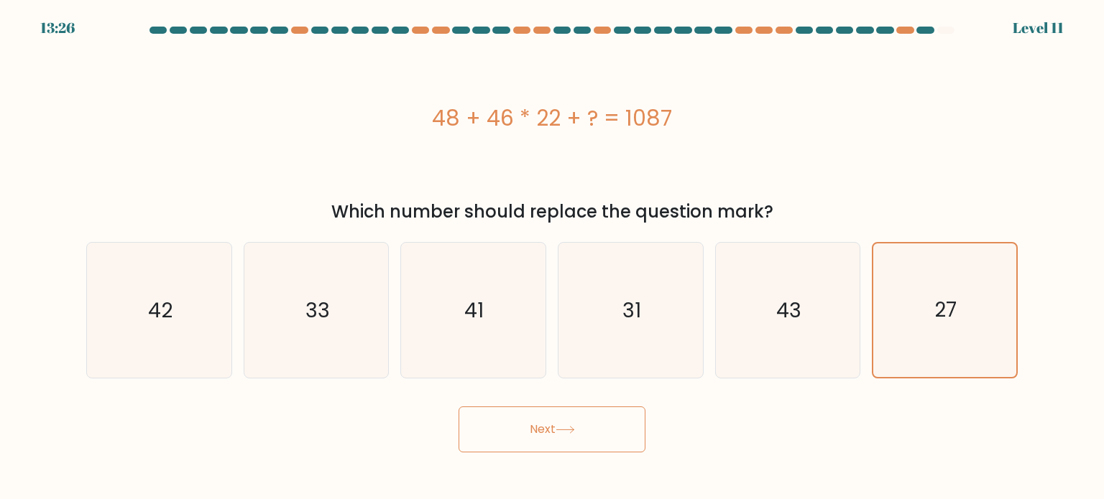
click at [540, 422] on button "Next" at bounding box center [551, 430] width 187 height 46
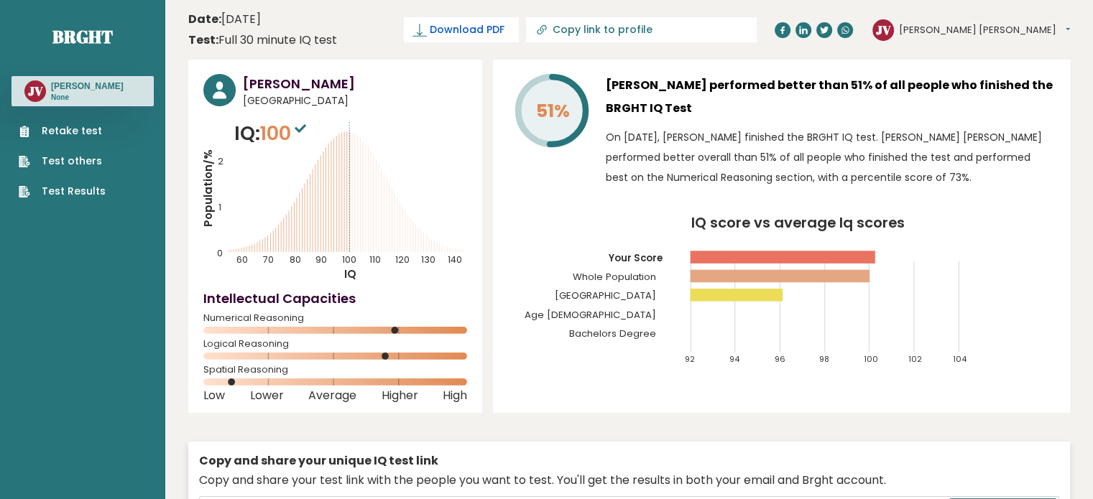
click at [504, 25] on span "Download PDF" at bounding box center [467, 29] width 75 height 15
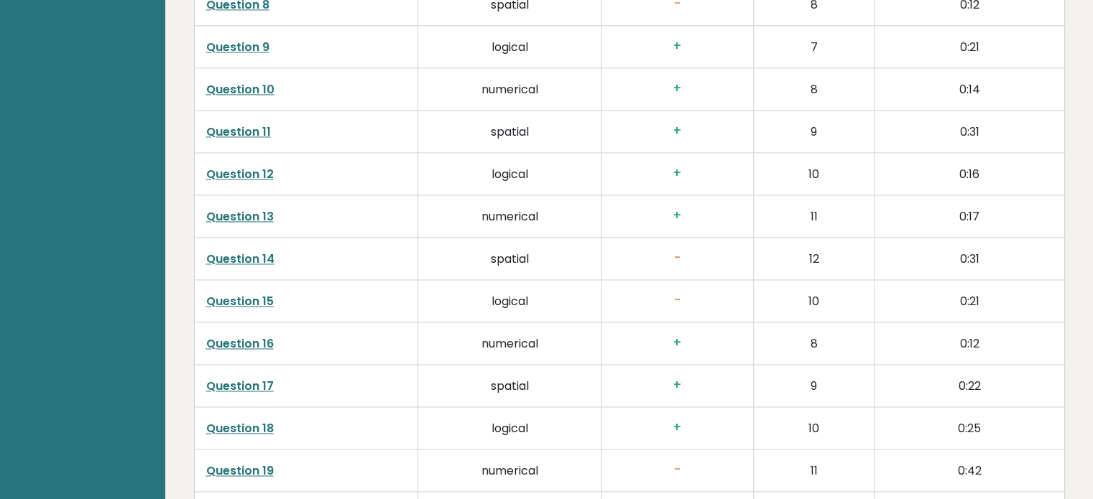
scroll to position [2228, 0]
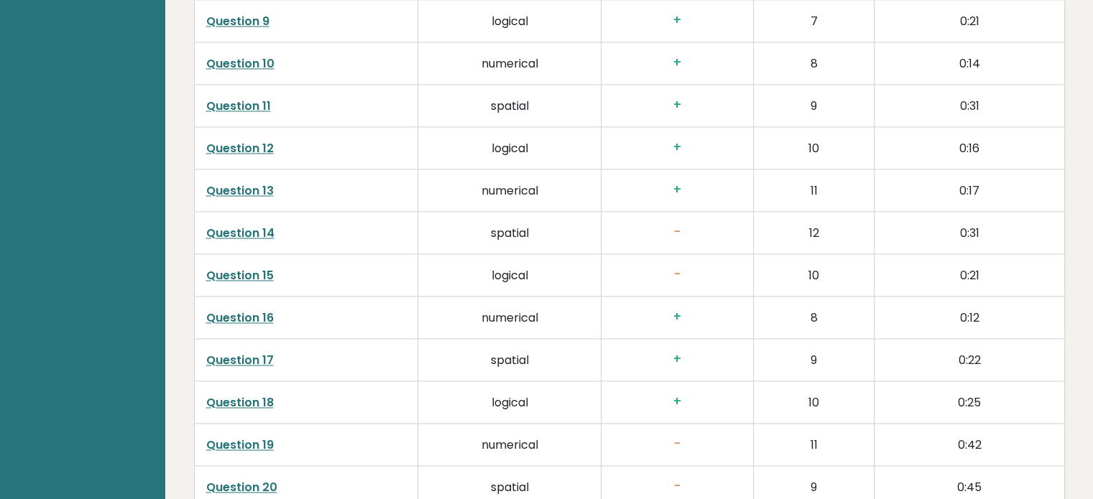
click at [246, 225] on link "Question 14" at bounding box center [240, 233] width 68 height 17
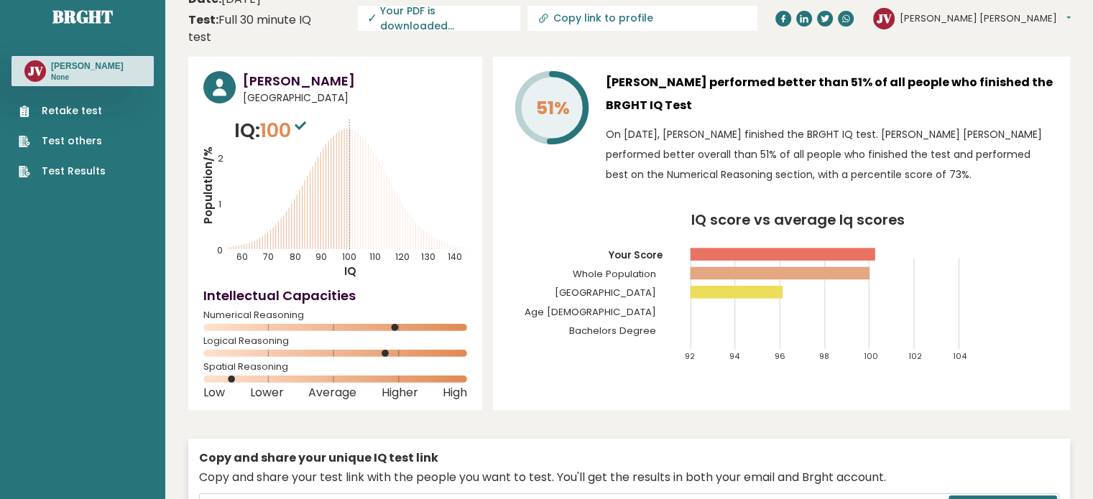
scroll to position [0, 0]
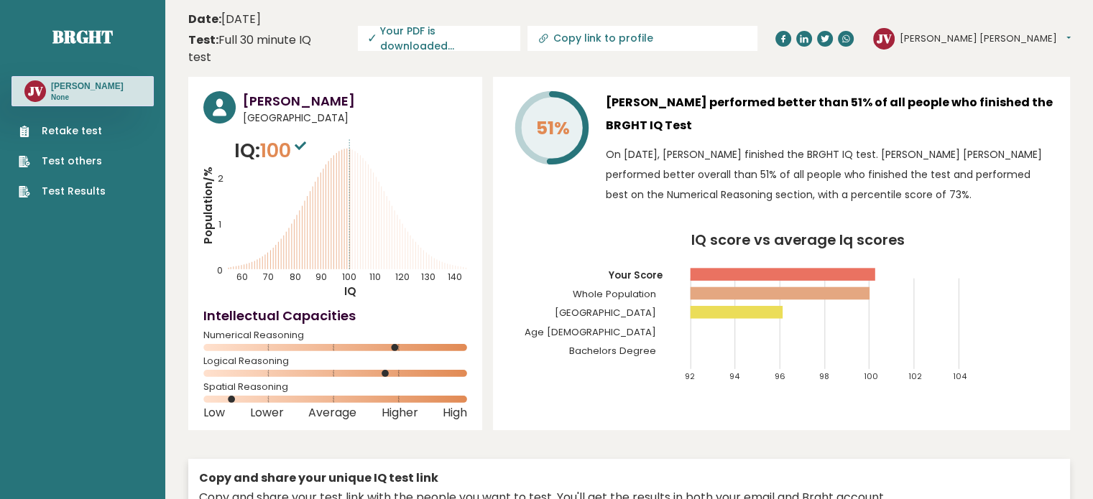
click at [520, 33] on span "✓ Your PDF is downloaded..." at bounding box center [439, 38] width 162 height 25
